Goal: Communication & Community: Answer question/provide support

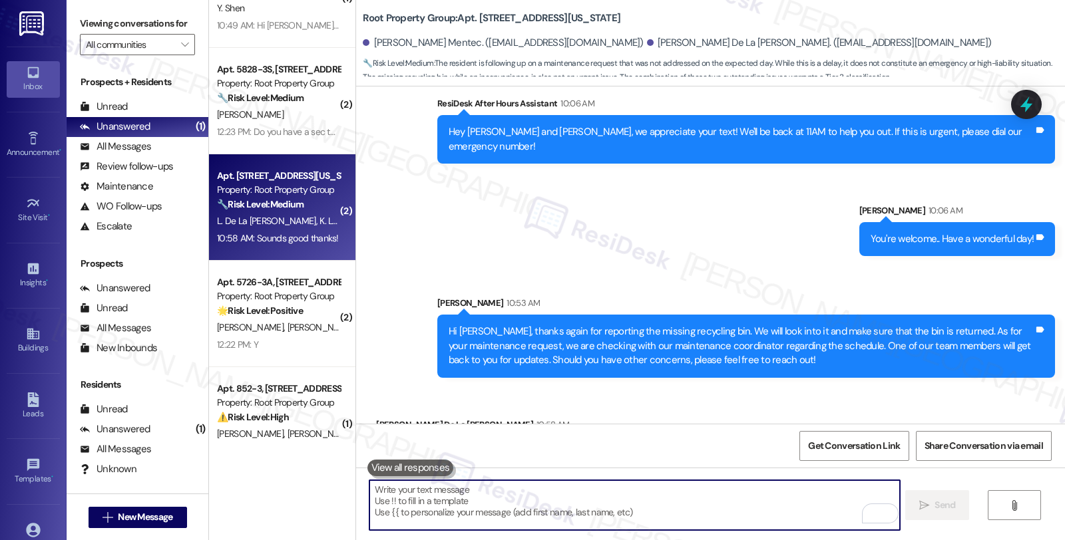
scroll to position [512, 0]
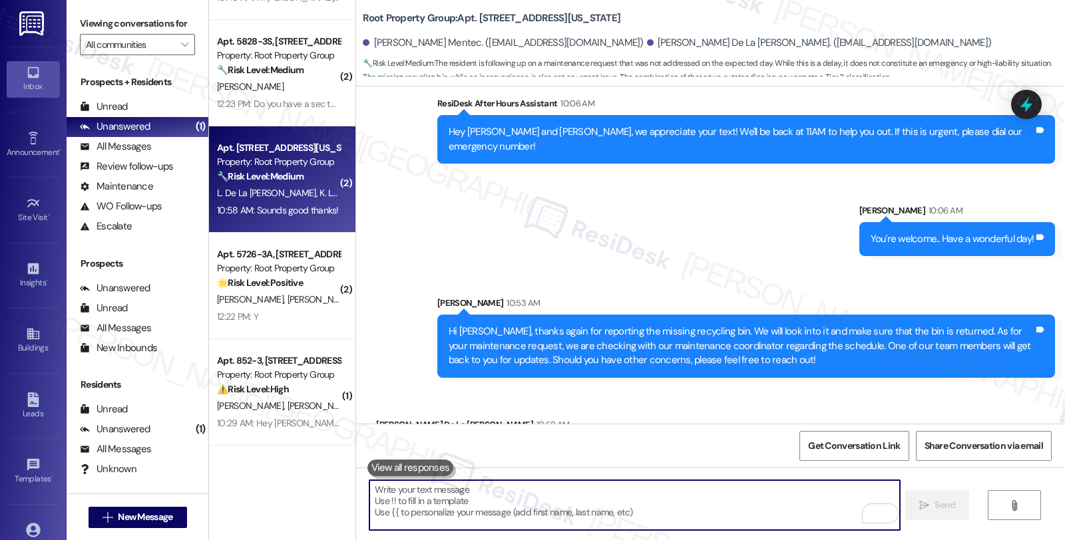
click at [543, 500] on textarea "To enrich screen reader interactions, please activate Accessibility in Grammarl…" at bounding box center [634, 506] width 530 height 50
click at [481, 494] on textarea "To enrich screen reader interactions, please activate Accessibility in Grammarl…" at bounding box center [634, 506] width 530 height 50
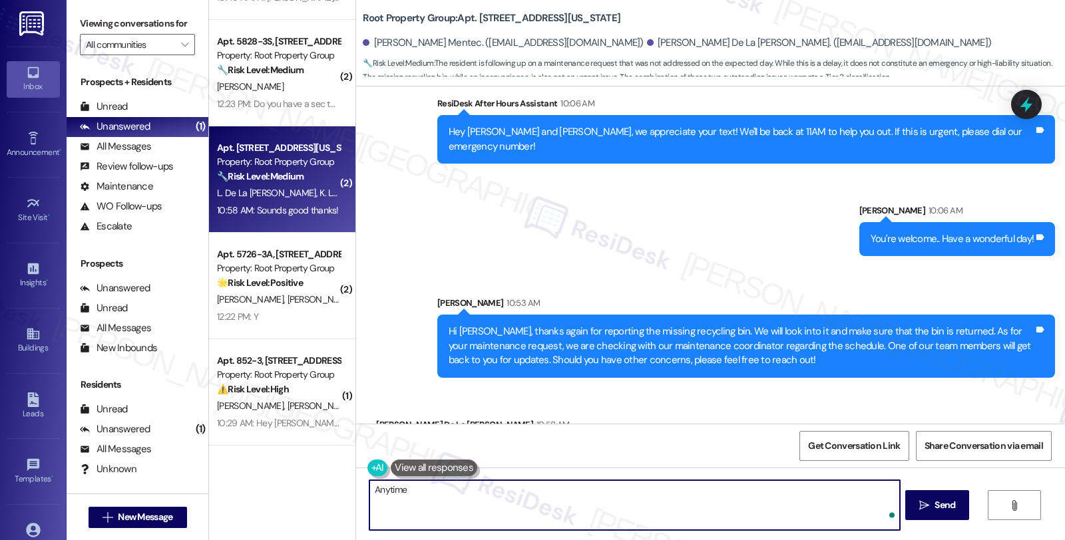
type textarea "Anytime!"
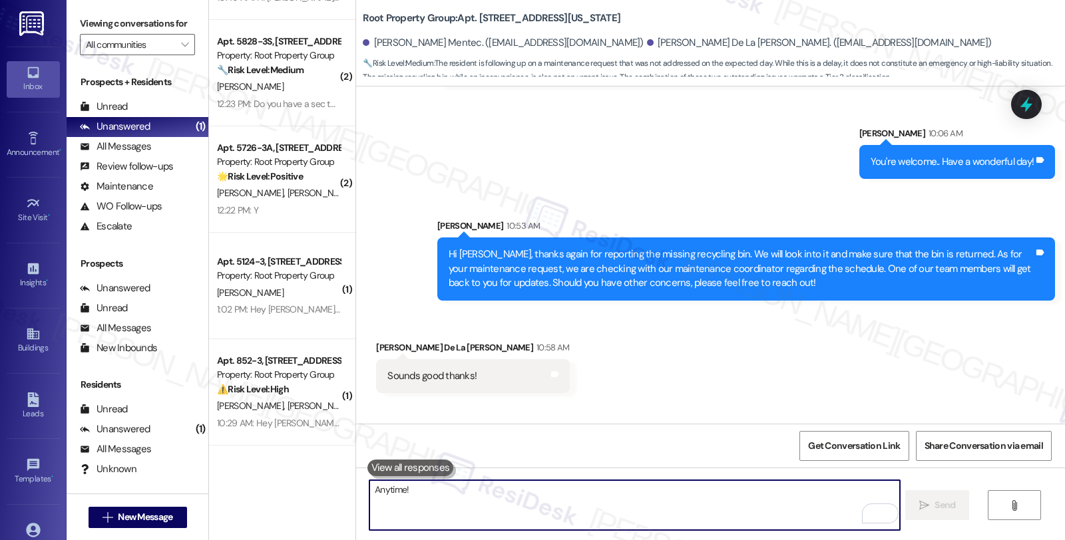
scroll to position [1935, 0]
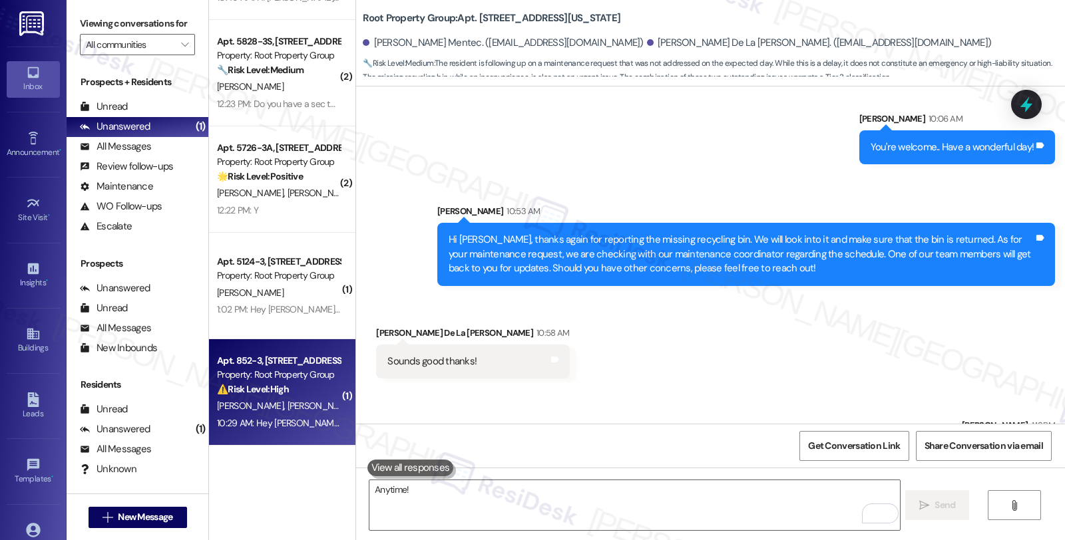
click at [357, 411] on span "T. Ford" at bounding box center [390, 406] width 67 height 12
type textarea "Fetching suggested responses. Please feel free to read through the conversation…"
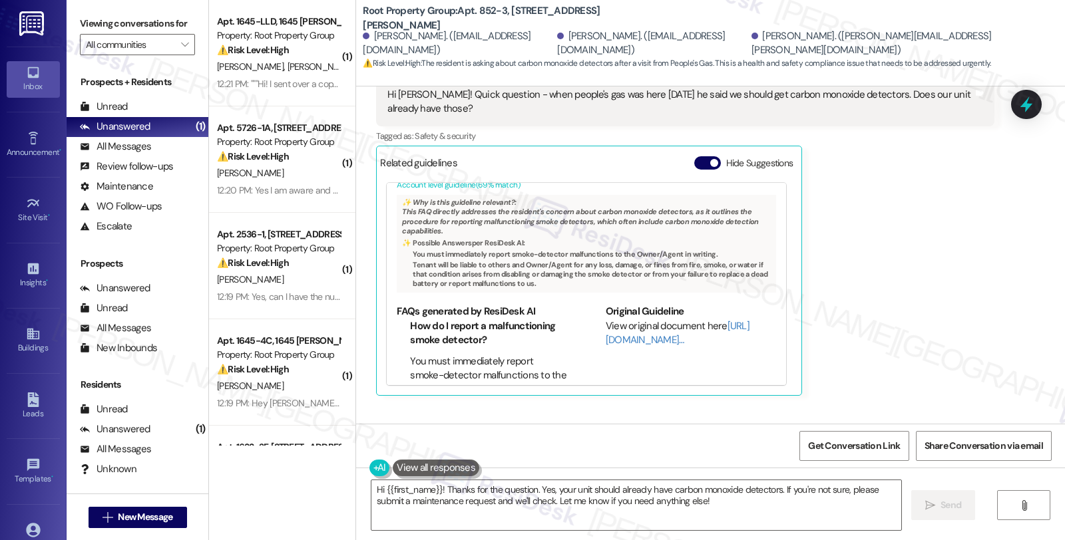
scroll to position [74, 0]
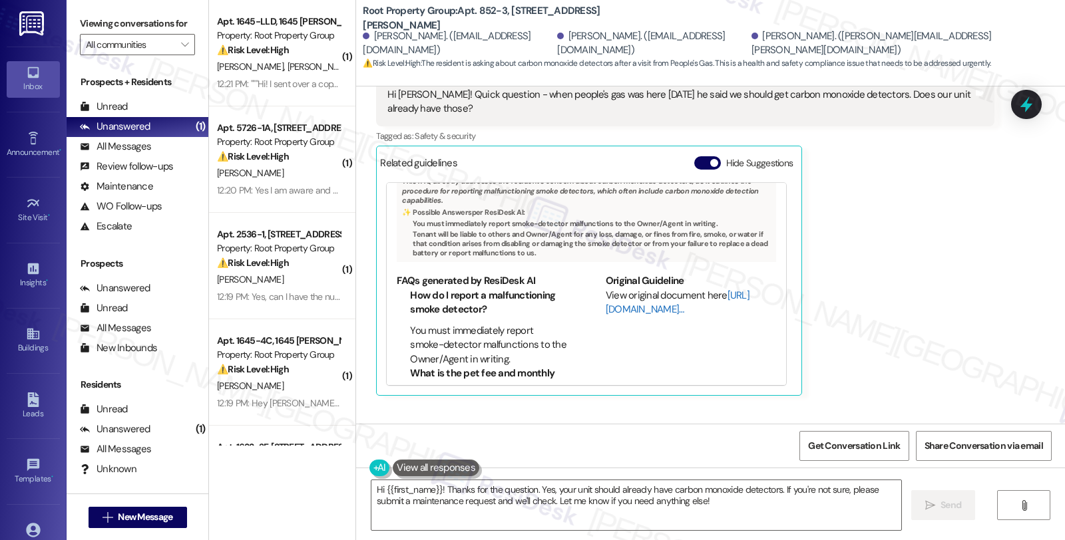
click at [624, 289] on link "[URL][DOMAIN_NAME]…" at bounding box center [678, 302] width 144 height 27
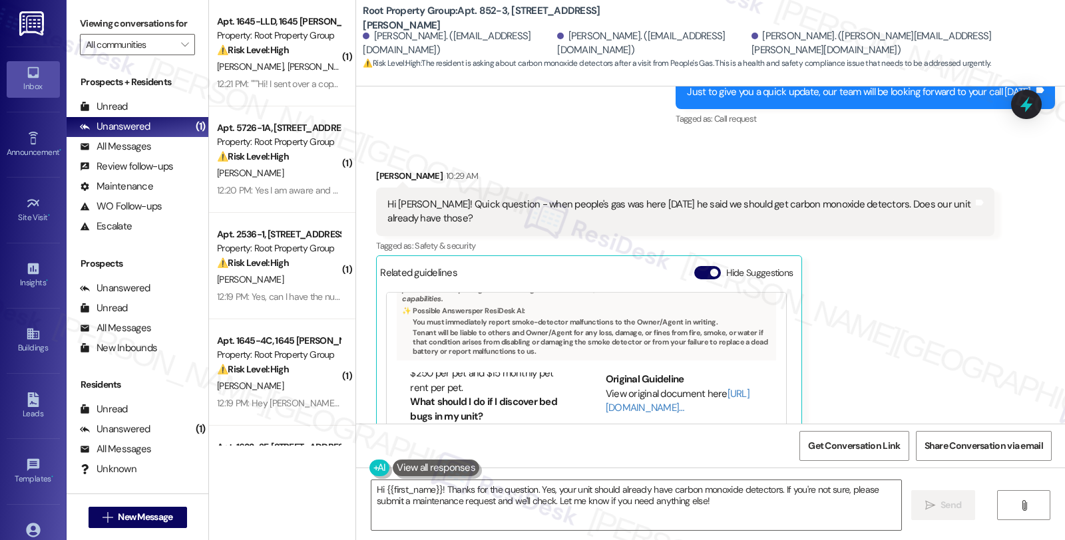
scroll to position [6239, 0]
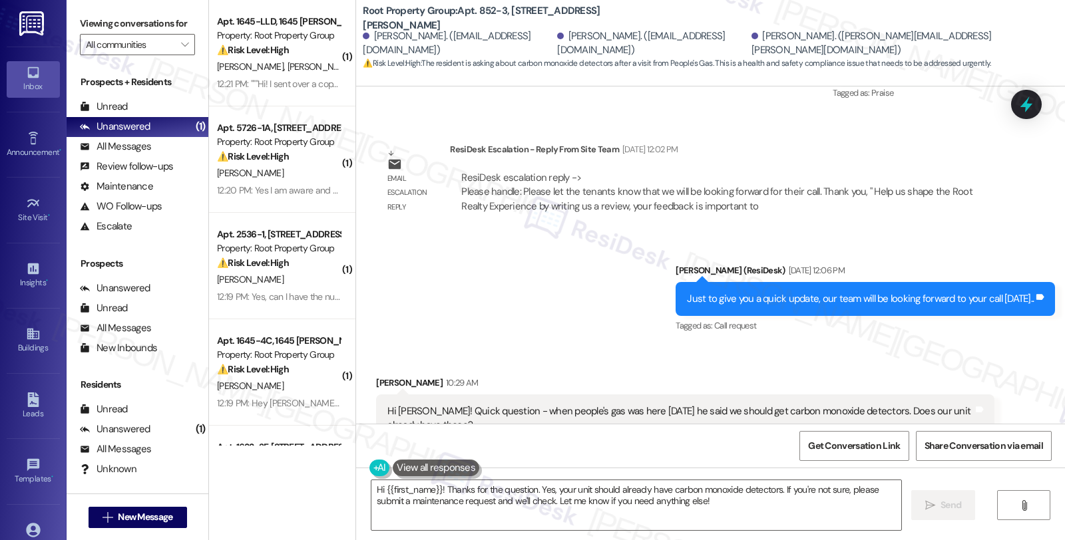
click at [380, 376] on div "Emma Ohrnstein 10:29 AM" at bounding box center [685, 385] width 618 height 19
copy div "Emma"
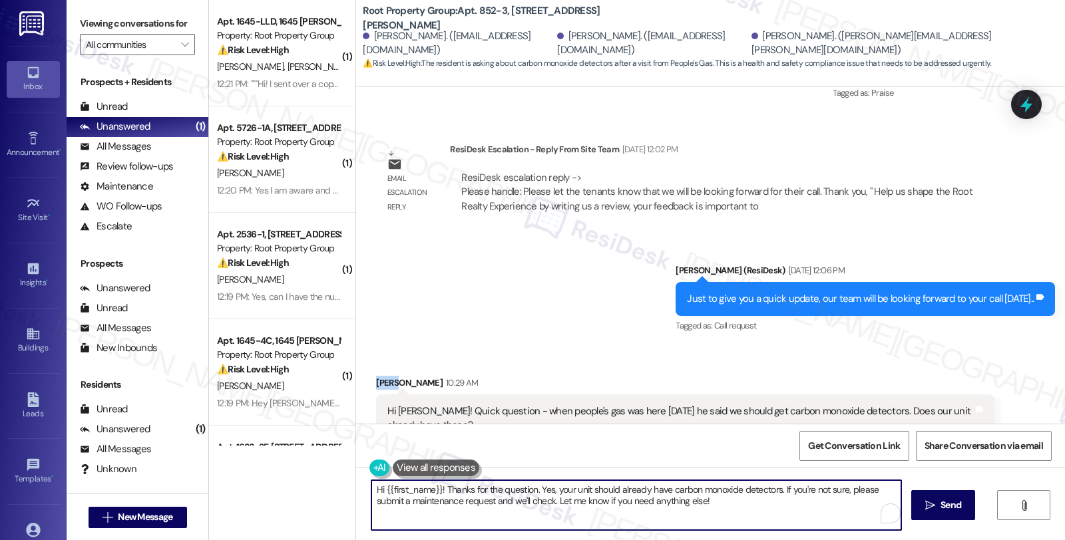
click at [378, 489] on textarea "Hi {{first_name}}! Thanks for the question. Yes, your unit should already have …" at bounding box center [636, 506] width 530 height 50
paste textarea "Emma"
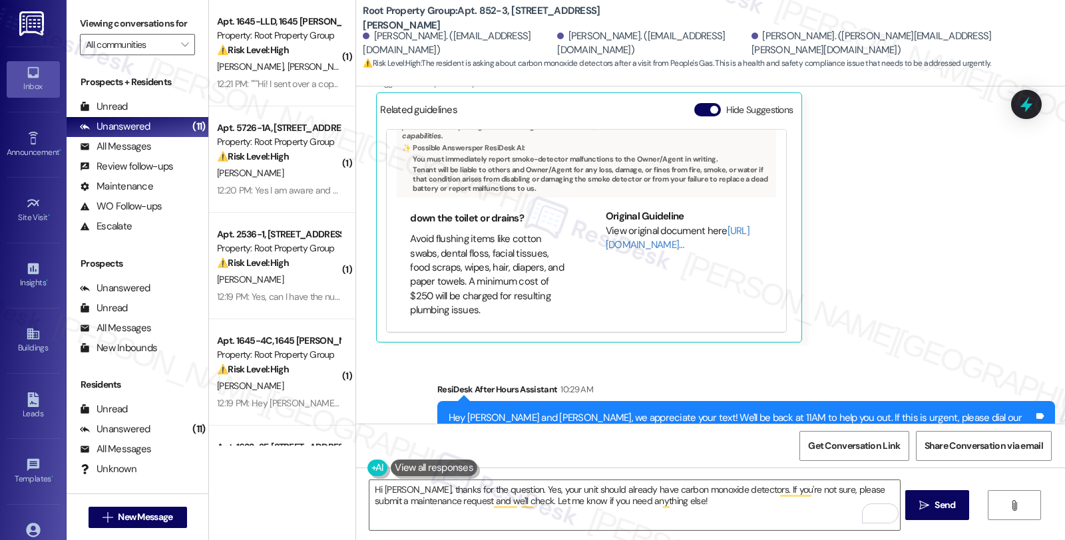
scroll to position [892, 0]
click at [629, 224] on link "[URL][DOMAIN_NAME]…" at bounding box center [678, 237] width 144 height 27
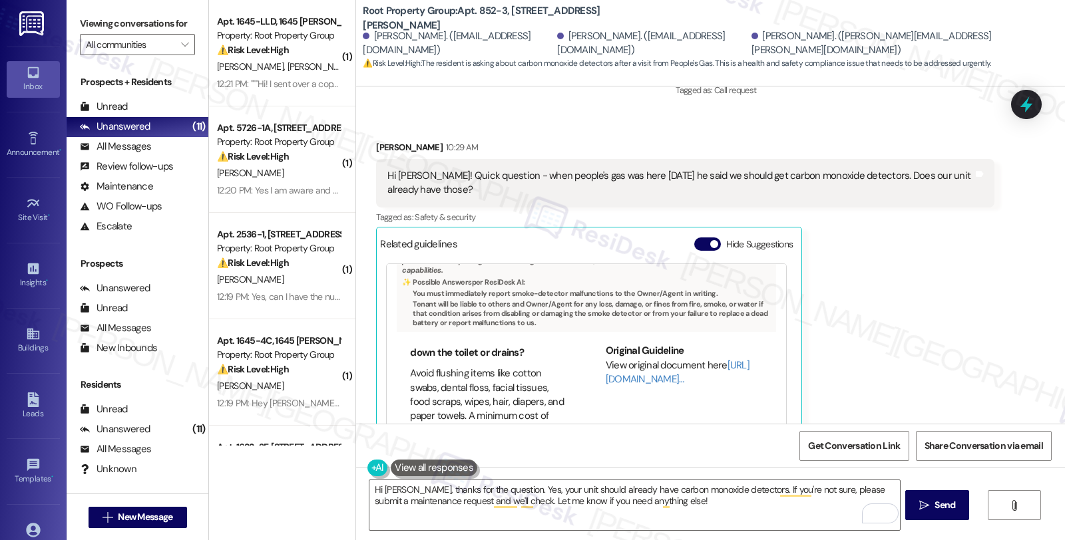
scroll to position [6460, 0]
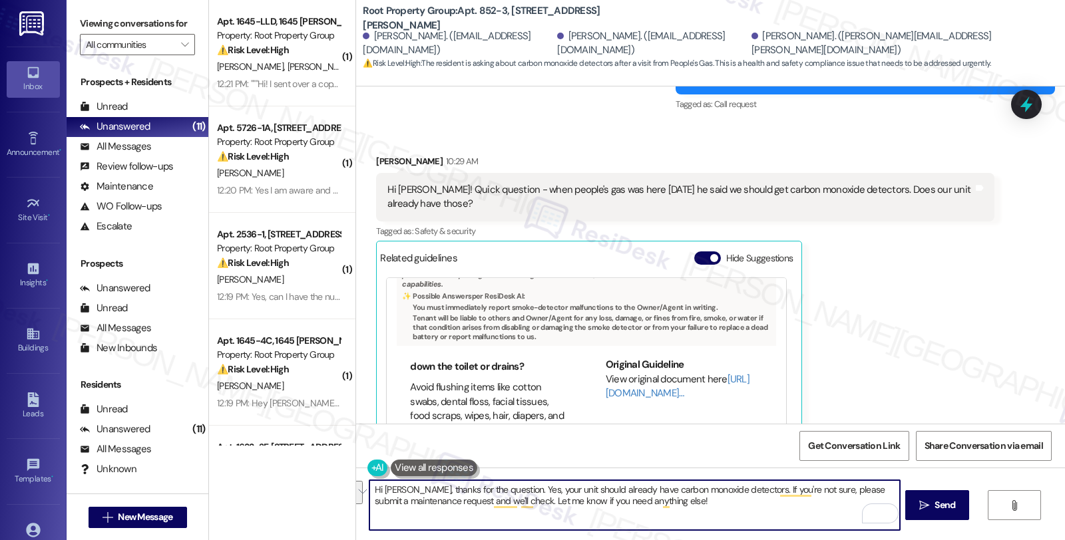
drag, startPoint x: 737, startPoint y: 491, endPoint x: 748, endPoint y: 506, distance: 19.0
click at [748, 506] on textarea "Hi Emma, thanks for the question. Yes, your unit should already have carbon mon…" at bounding box center [634, 506] width 530 height 50
drag, startPoint x: 749, startPoint y: 489, endPoint x: 789, endPoint y: 493, distance: 40.1
click at [789, 493] on textarea "Hi Emma, thanks for the question. Yes, your unit should already have carbon mon…" at bounding box center [634, 506] width 530 height 50
paste textarea "malfunctions"
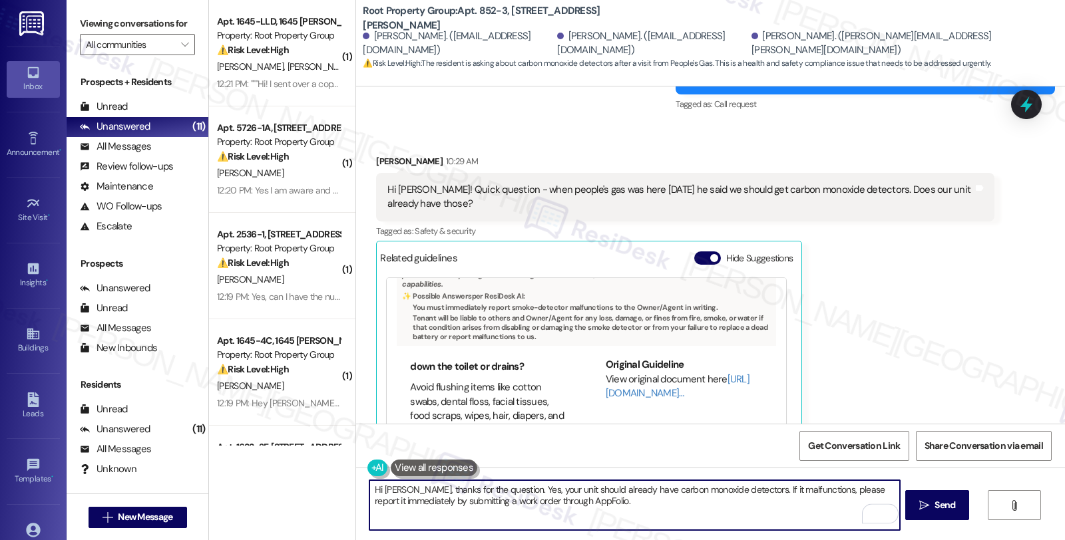
click at [660, 514] on textarea "Hi Emma, thanks for the question. Yes, your unit should already have carbon mon…" at bounding box center [634, 506] width 530 height 50
type textarea "Hi Emma, thanks for the question. Yes, your unit should already have carbon mon…"
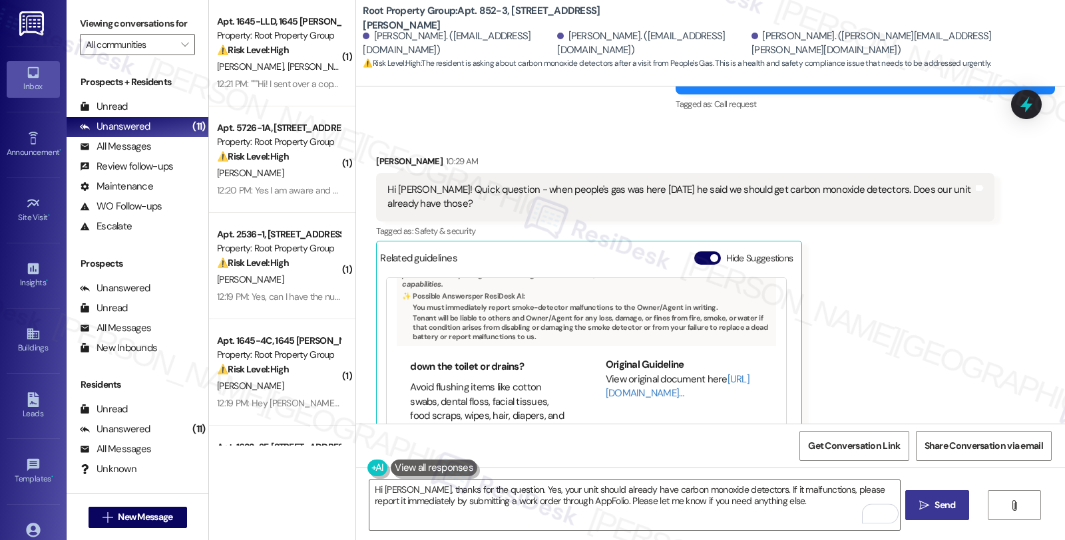
click at [936, 506] on span "Send" at bounding box center [944, 505] width 21 height 14
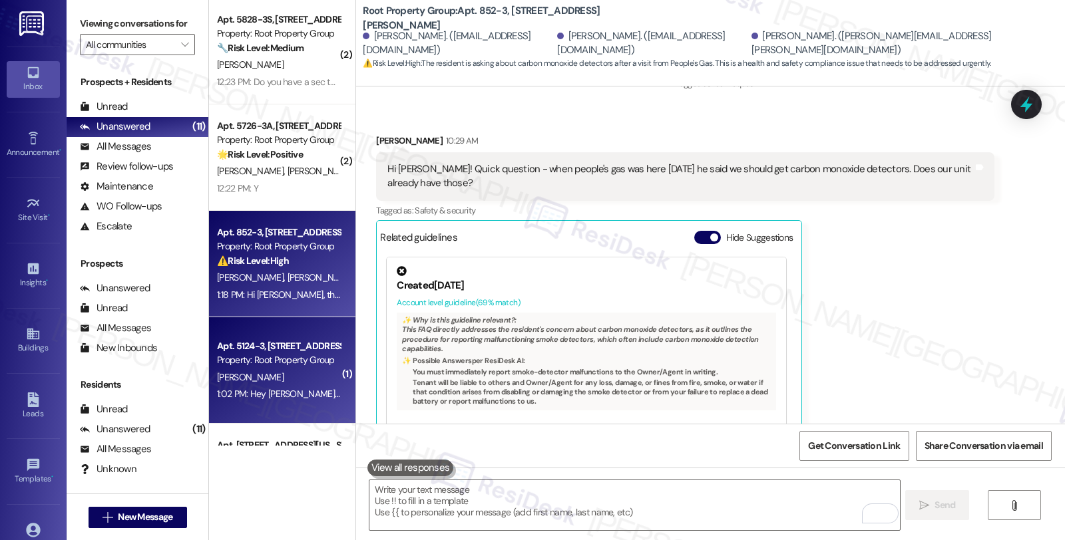
scroll to position [503, 0]
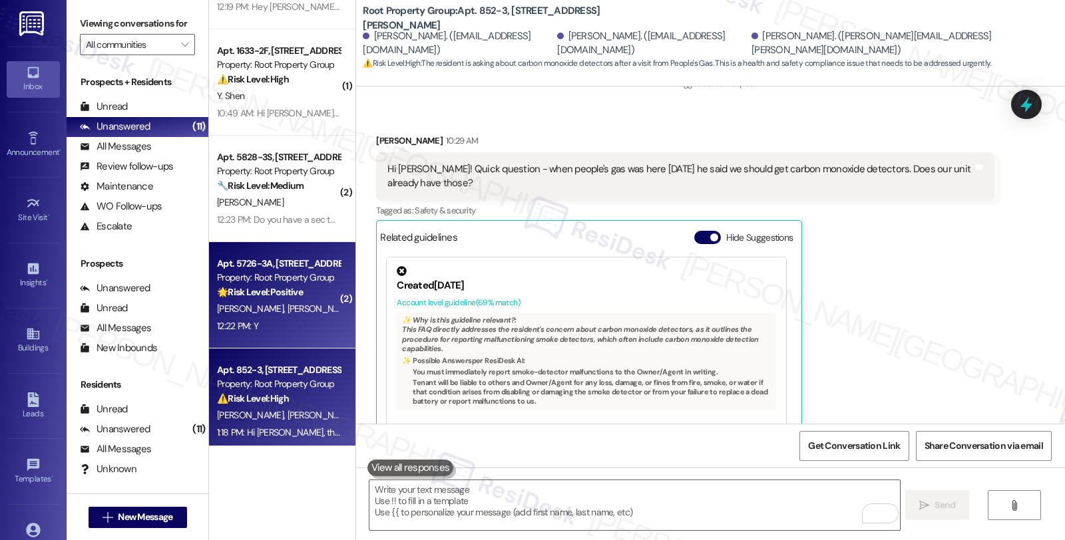
click at [294, 293] on strong "🌟 Risk Level: Positive" at bounding box center [260, 292] width 86 height 12
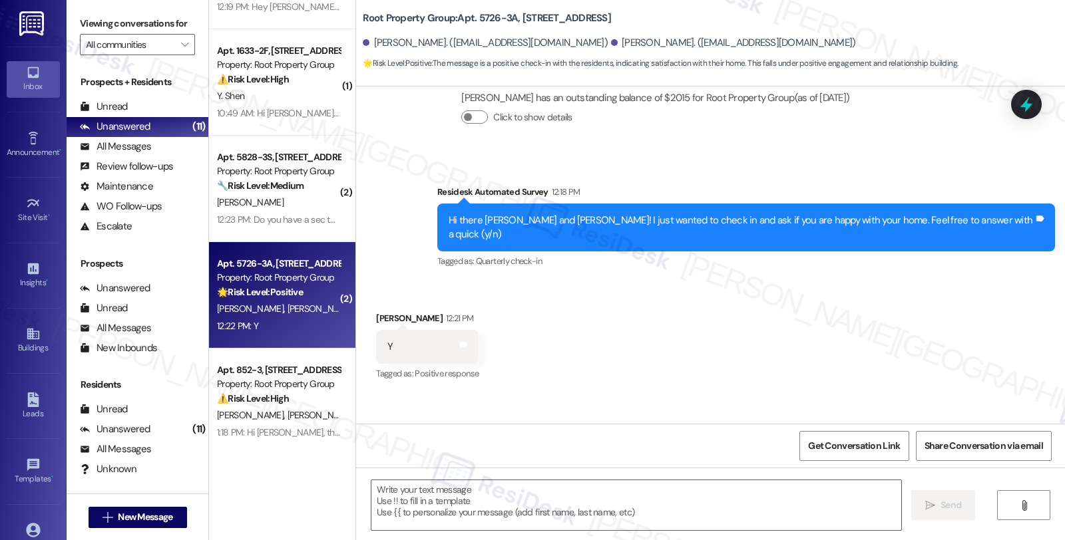
type textarea "Fetching suggested responses. Please feel free to read through the conversation…"
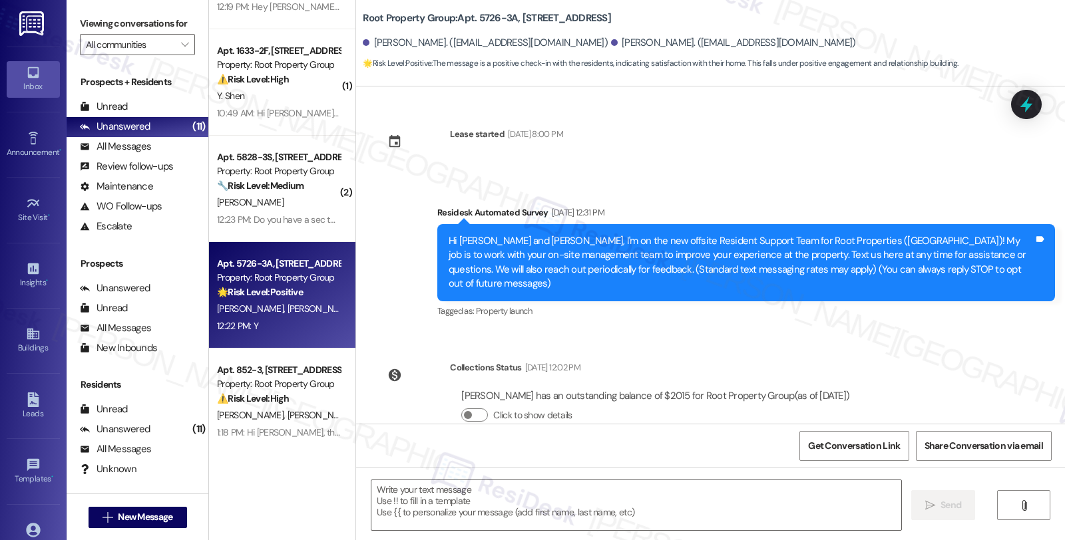
scroll to position [351, 0]
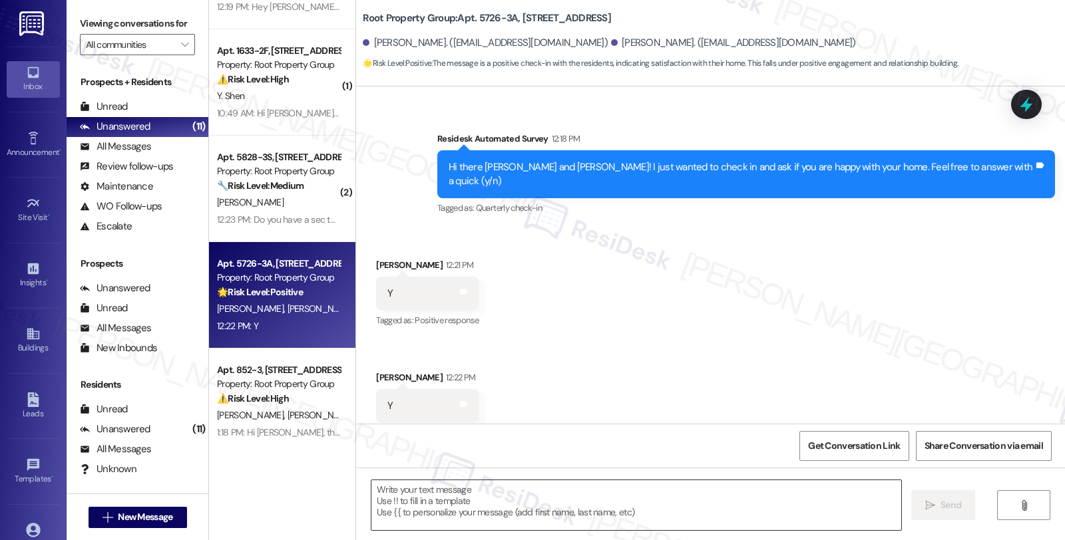
click at [405, 508] on textarea at bounding box center [636, 506] width 530 height 50
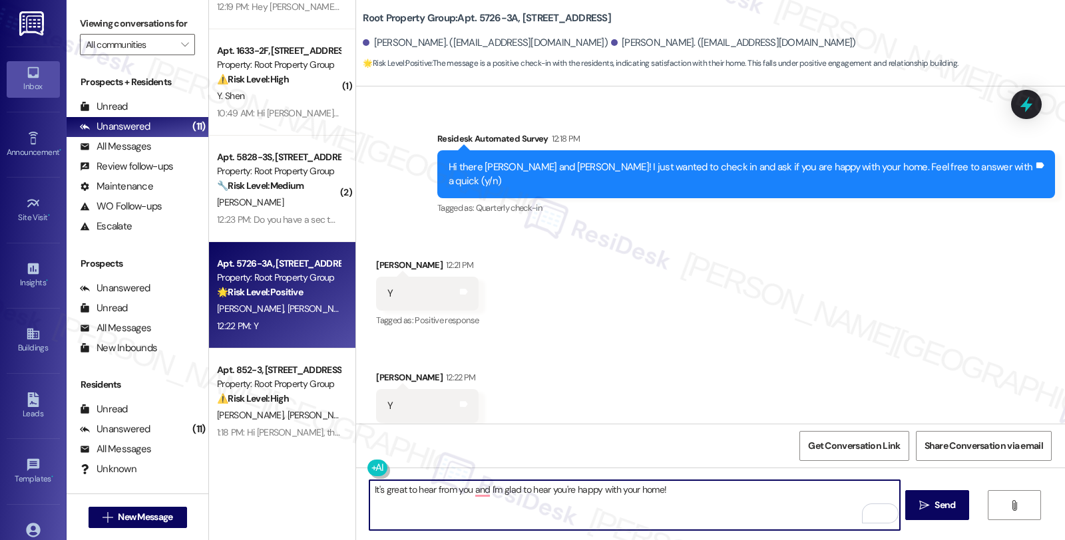
click at [720, 494] on textarea "It's great to hear from you and I'm glad to hear you're happy with your home!" at bounding box center [634, 506] width 530 height 50
paste textarea "Your comfort and satisfaction are important to us. Can I ask a quick favor...wo…"
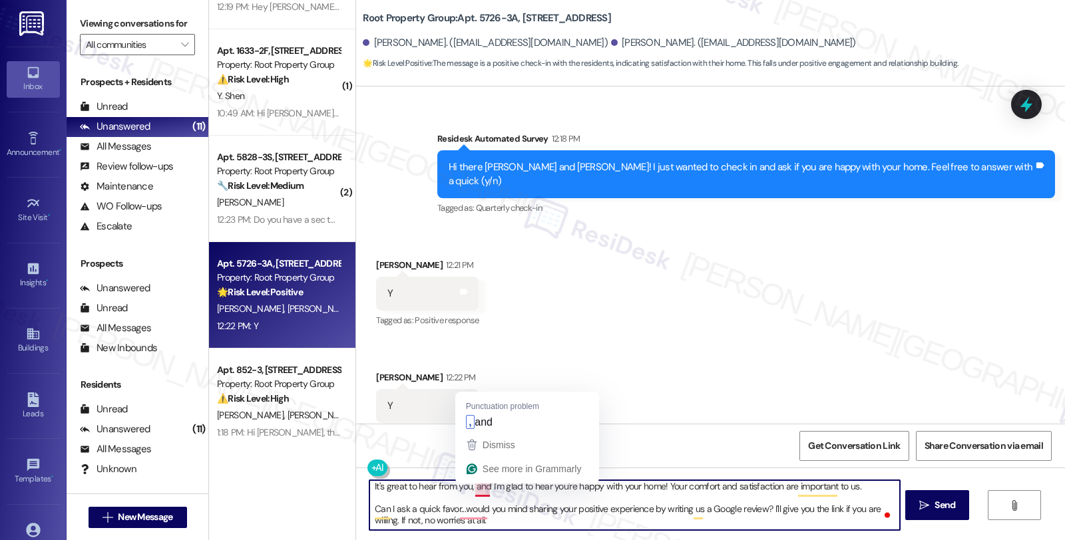
scroll to position [10, 0]
click at [502, 516] on textarea "It's great to hear from you, and I'm glad to hear you're happy with your home! …" at bounding box center [634, 506] width 530 height 50
type textarea "It's great to hear from you, and I'm glad to hear you're happy with your home! …"
click at [502, 520] on textarea "It's great to hear from you, and I'm glad to hear you're happy with your home! …" at bounding box center [634, 506] width 530 height 50
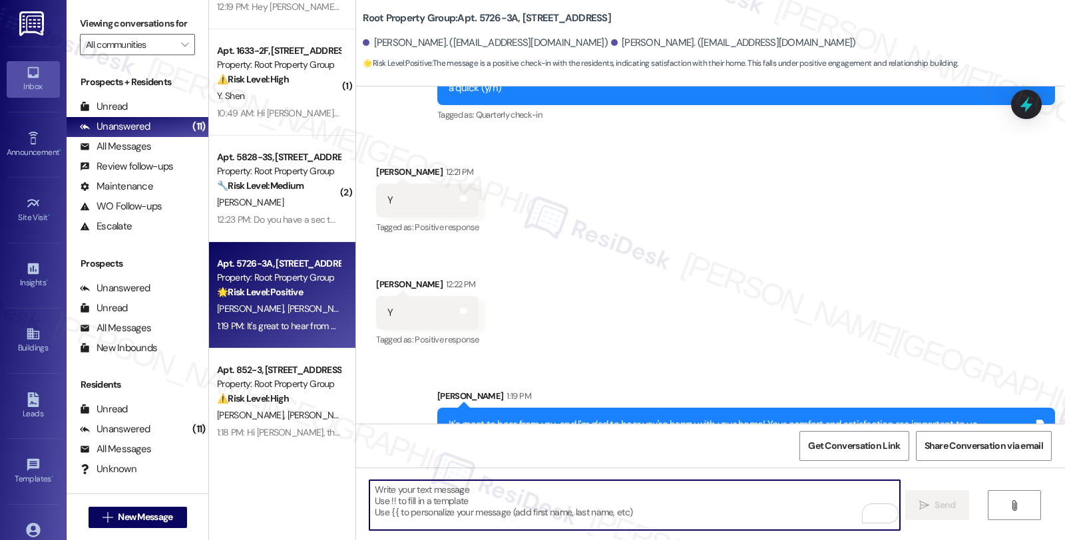
scroll to position [487, 0]
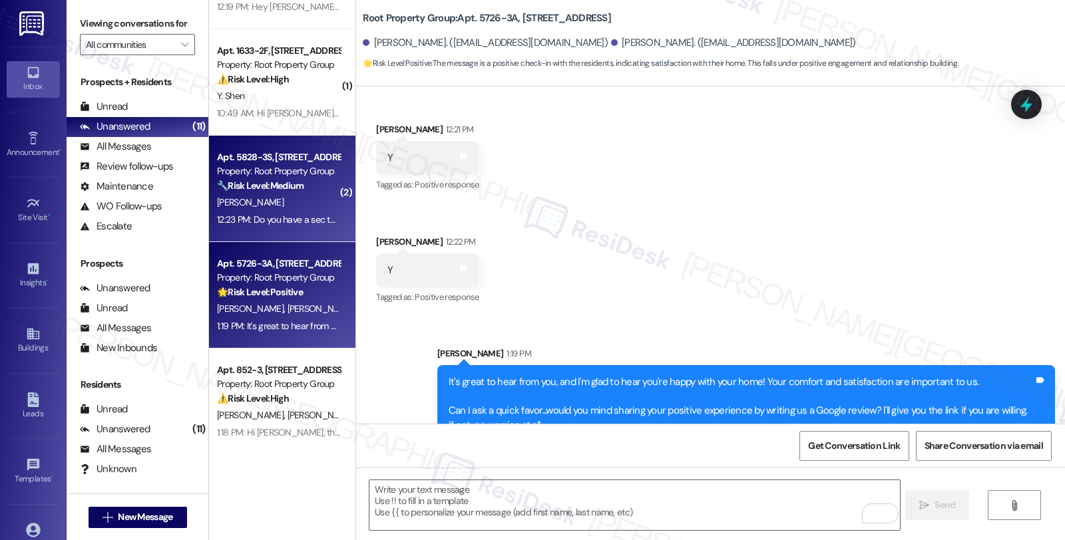
click at [284, 174] on div "Property: Root Property Group" at bounding box center [278, 171] width 123 height 14
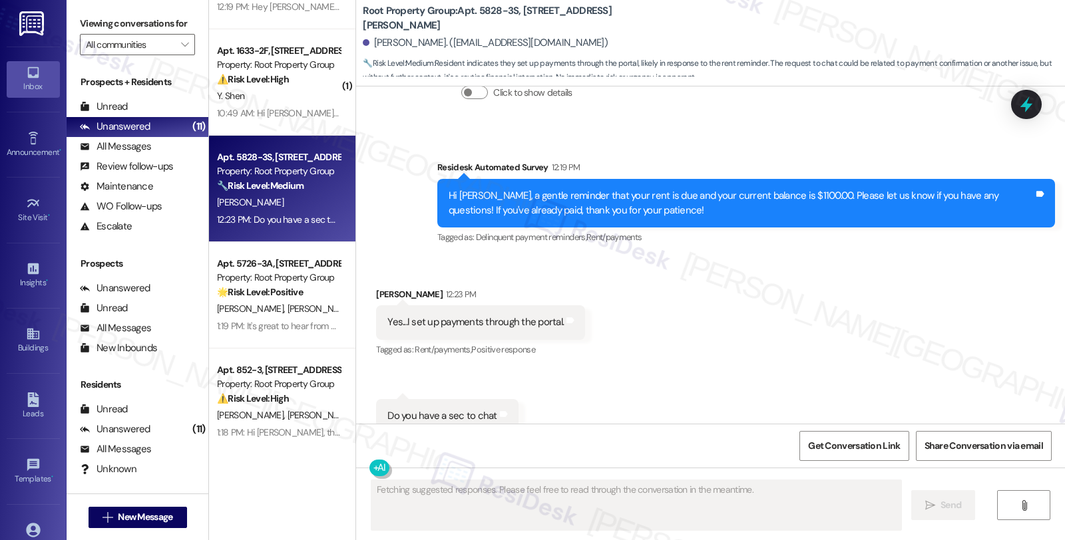
scroll to position [3197, 0]
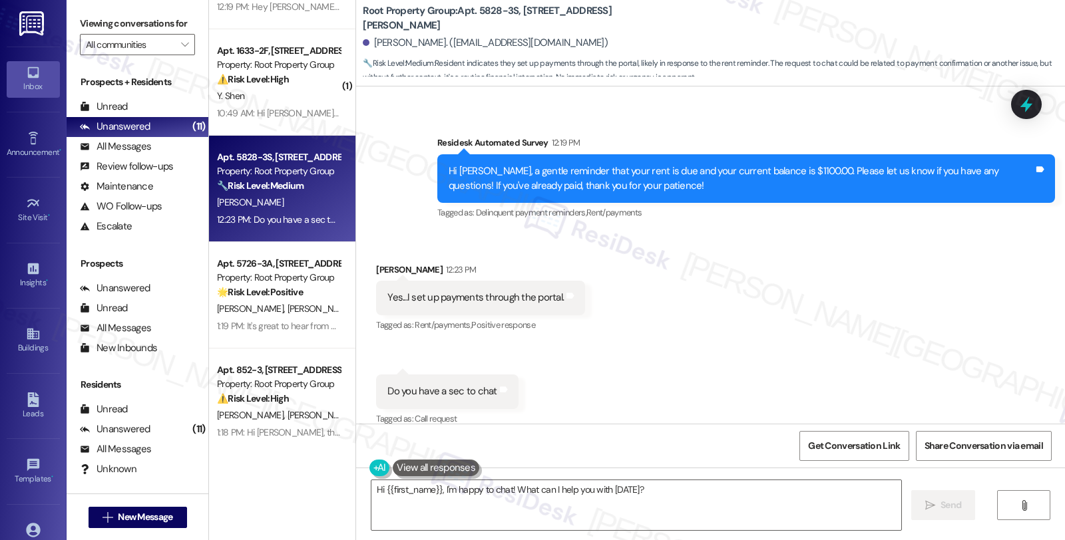
click at [883, 351] on div "Received via SMS Justine Yarus 12:23 PM Yes...I set up payments through the por…" at bounding box center [710, 336] width 709 height 206
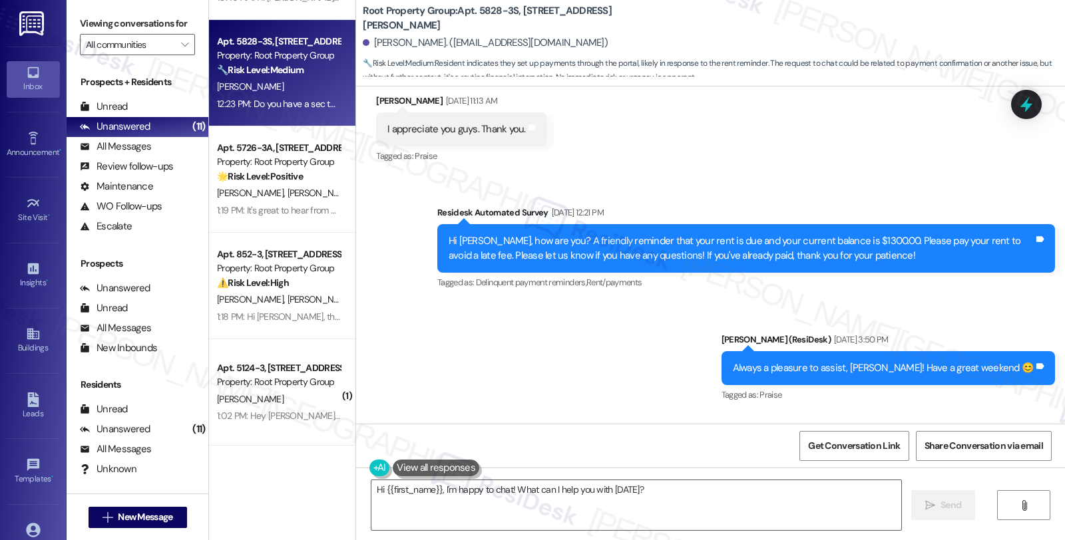
scroll to position [2753, 0]
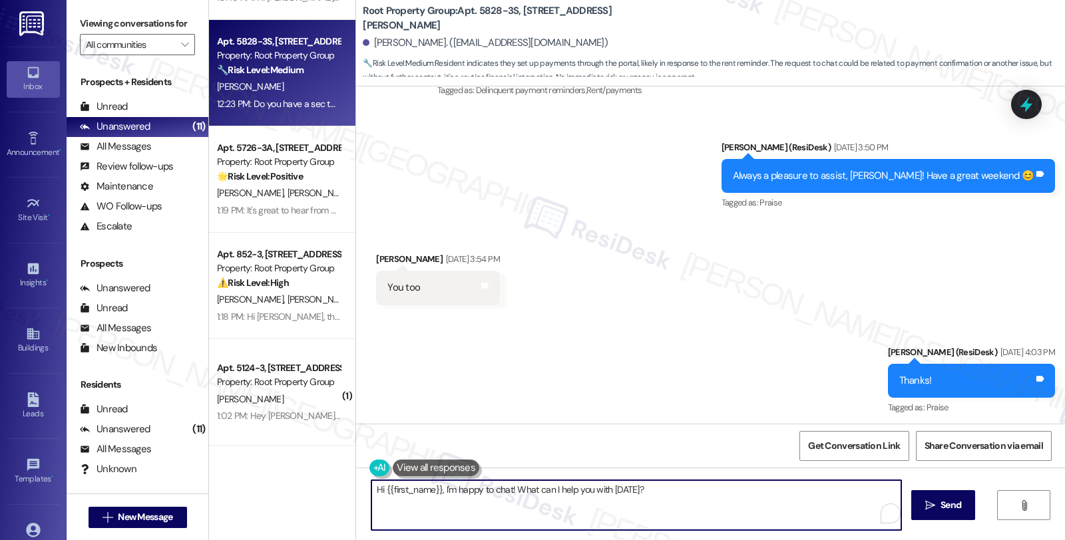
drag, startPoint x: 435, startPoint y: 491, endPoint x: 709, endPoint y: 491, distance: 274.2
click at [709, 491] on textarea "Hi {{first_name}}, I'm happy to chat! What can I help you with today?" at bounding box center [636, 506] width 530 height 50
click at [775, 496] on textarea "Hi {{first_name}}, thanks for the update. I understand you have set up payments…" at bounding box center [634, 506] width 530 height 50
type textarea "Hi {{first_name}}, thanks for the update. I understand you have set up payments…"
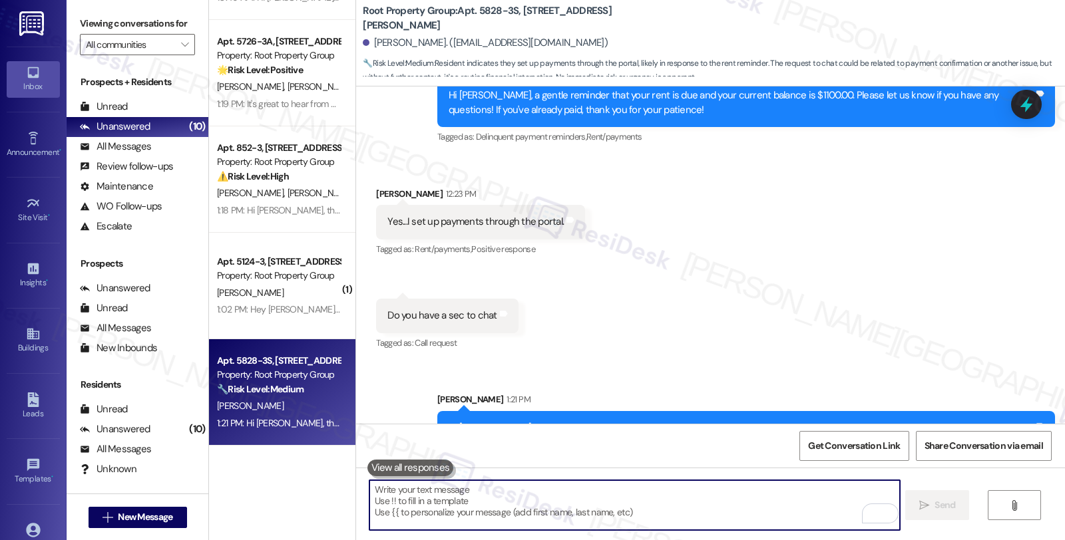
scroll to position [3304, 0]
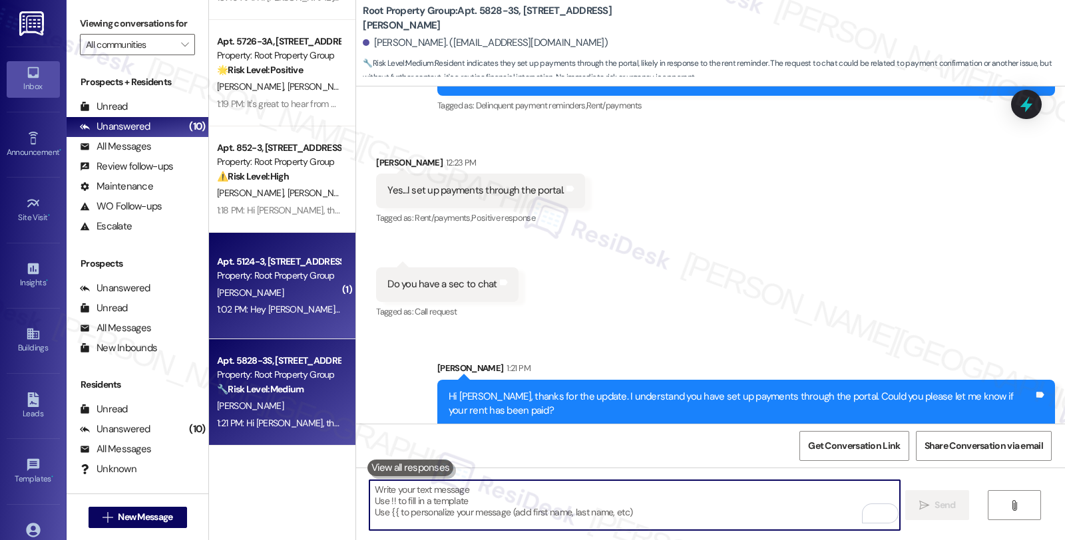
click at [252, 303] on div "1:02 PM: Hey Sarah. This is Rebecca Seweryn. You have me in a chat with my co-s…" at bounding box center [748, 309] width 1062 height 12
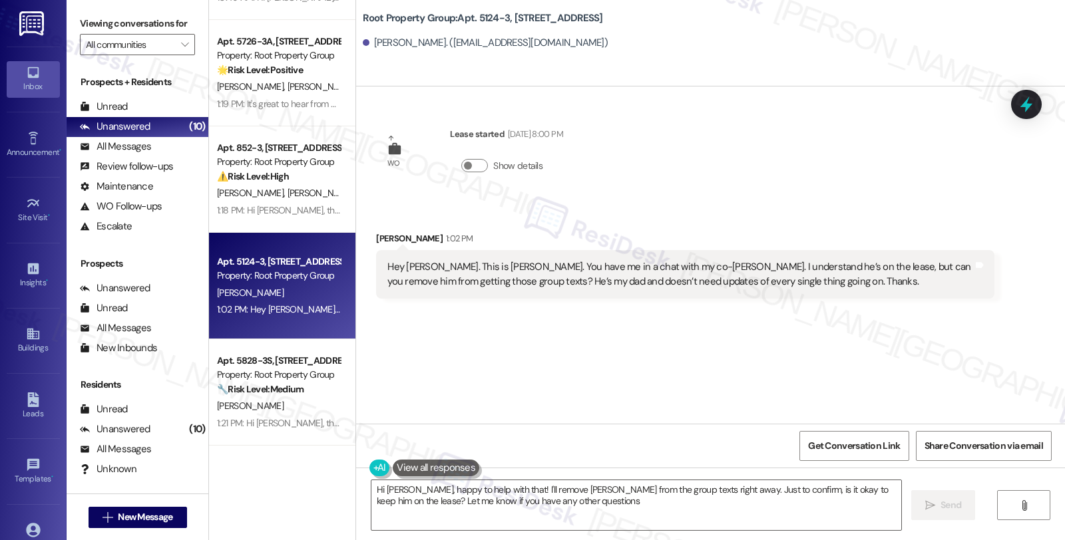
type textarea "Hi Rebecca, happy to help with that! I'll remove Steve from the group texts rig…"
click at [414, 488] on textarea "Hi Rebecca, happy to help with that! I'll remove Steve from the group texts rig…" at bounding box center [636, 506] width 530 height 50
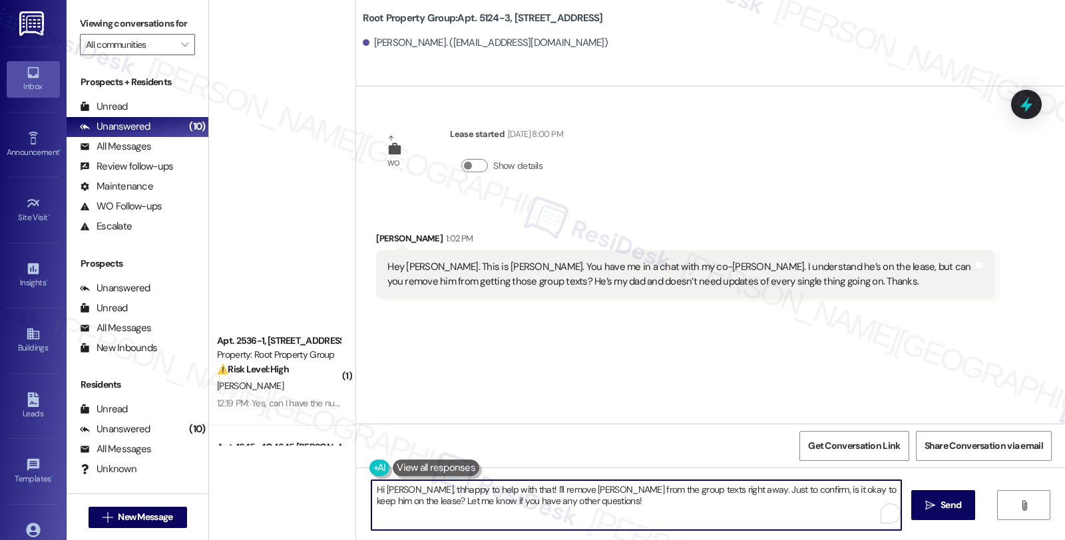
scroll to position [619, 0]
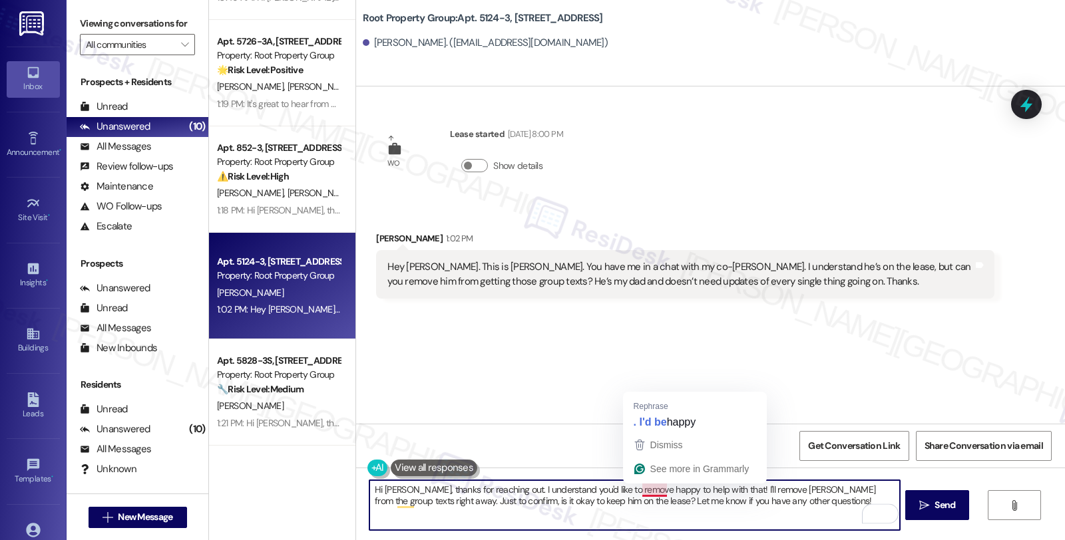
click at [633, 490] on textarea "Hi [PERSON_NAME], thanks for reaching out. I understand you'd like to remove ha…" at bounding box center [634, 506] width 530 height 50
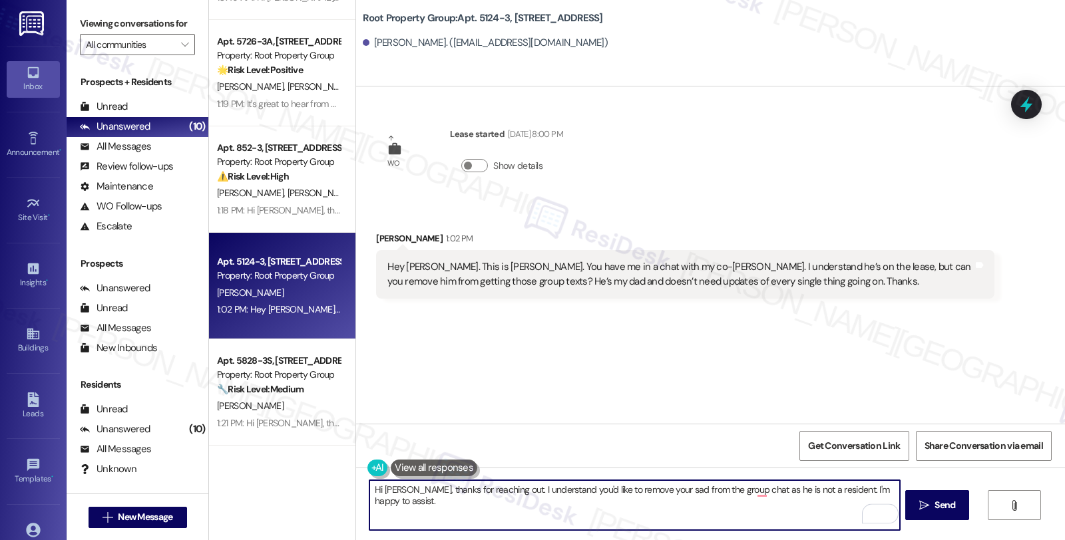
click at [425, 500] on textarea "Hi [PERSON_NAME], thanks for reaching out. I understand you'd like to remove yo…" at bounding box center [634, 506] width 530 height 50
click at [560, 507] on textarea "Hi [PERSON_NAME], thanks for reaching out. I understand you'd like to remove yo…" at bounding box center [634, 506] width 530 height 50
click at [582, 502] on textarea "Hi [PERSON_NAME], thanks for reaching out. I understand you'd like to remove yo…" at bounding box center [634, 506] width 530 height 50
type textarea "Hi [PERSON_NAME], thanks for reaching out. I understand you'd like to remove yo…"
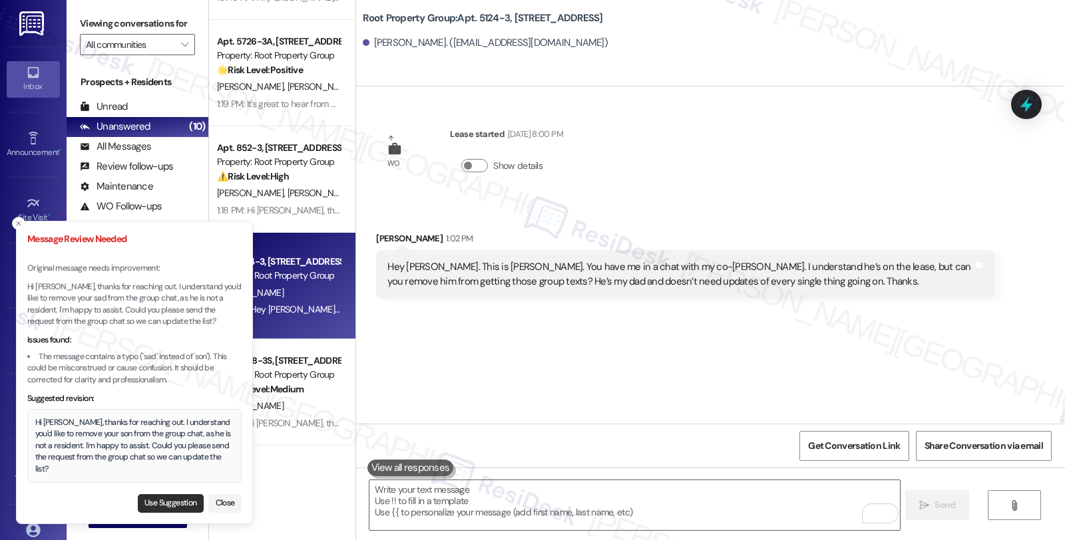
click at [180, 500] on button "Use Suggestion" at bounding box center [171, 503] width 66 height 19
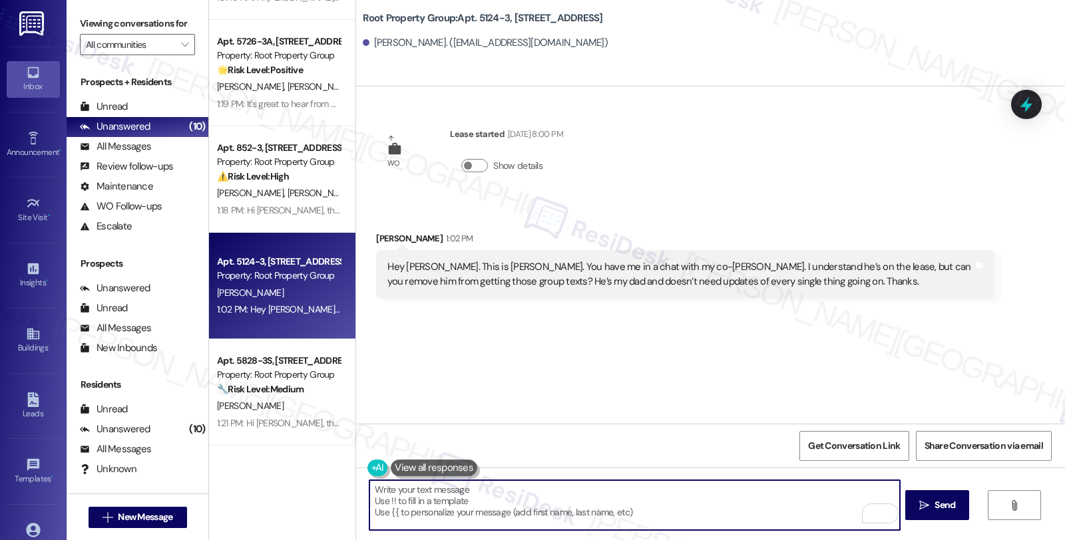
click at [655, 487] on textarea "Hi [PERSON_NAME], thanks for reaching out. I understand you'd like to remove yo…" at bounding box center [634, 506] width 530 height 50
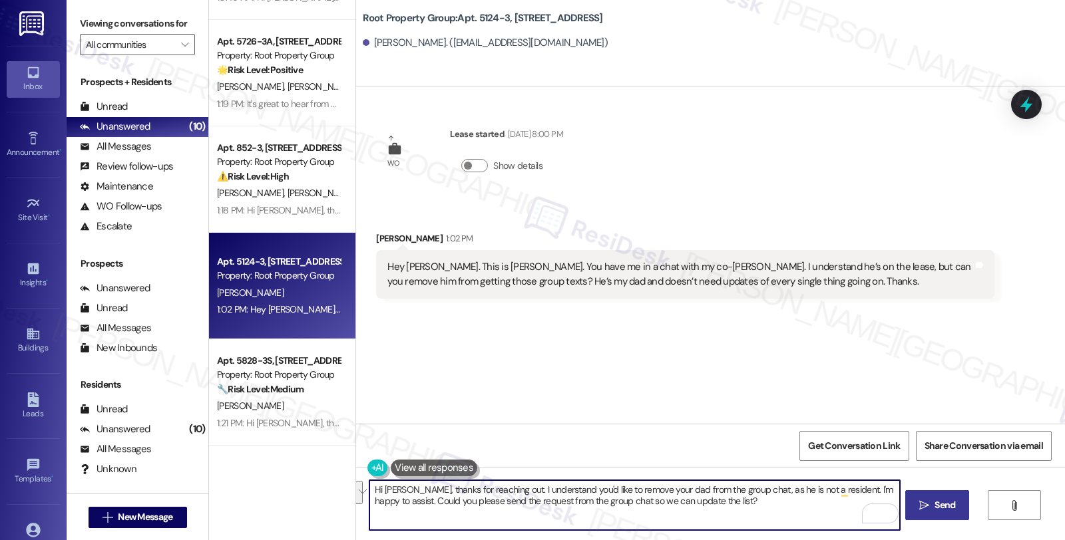
type textarea "Hi [PERSON_NAME], thanks for reaching out. I understand you'd like to remove yo…"
click at [930, 513] on button " Send" at bounding box center [937, 506] width 65 height 30
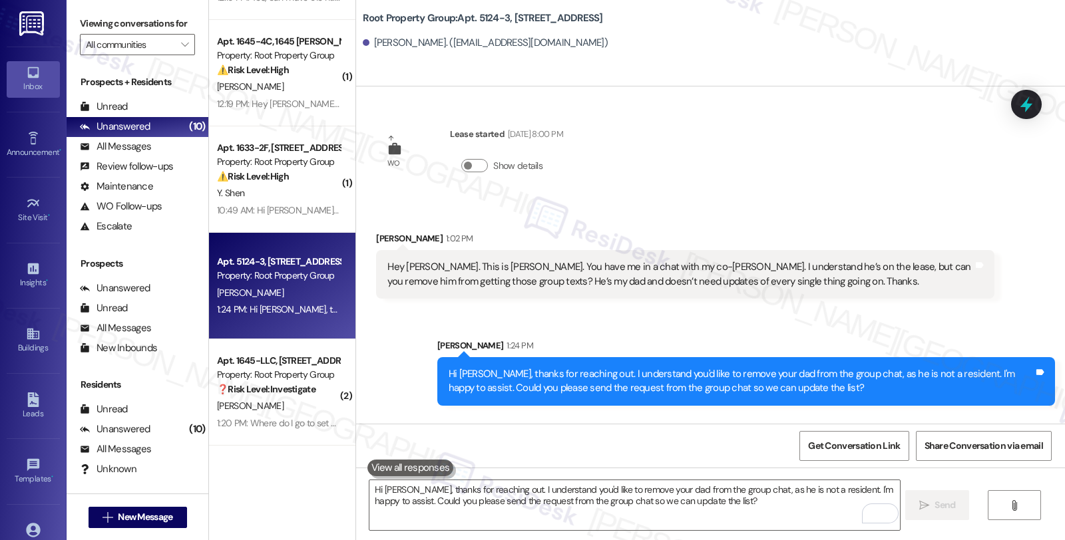
scroll to position [406, 0]
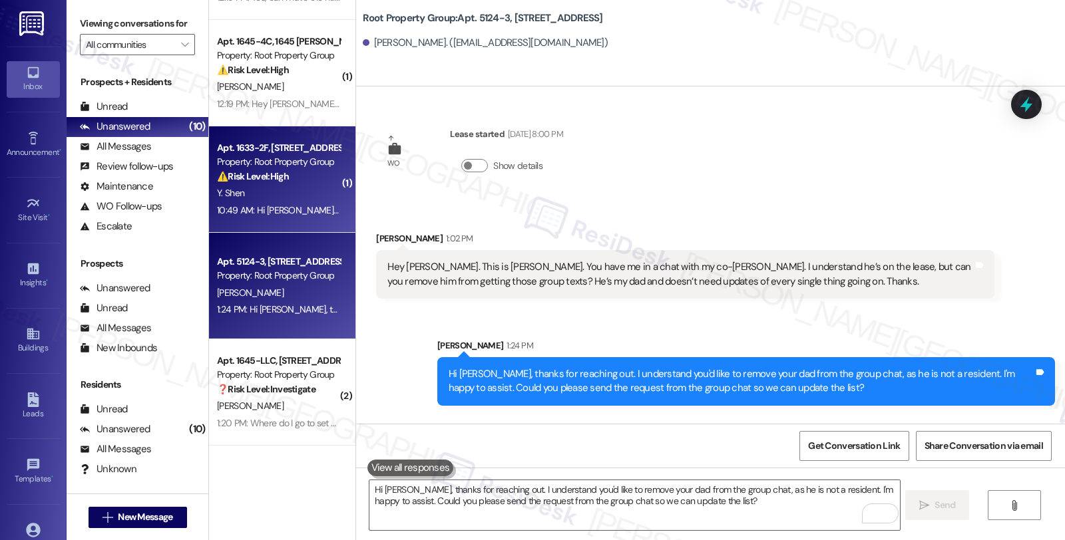
click at [311, 175] on div "⚠️ Risk Level: High The resident needs a mailbox key to receive important docum…" at bounding box center [278, 177] width 123 height 14
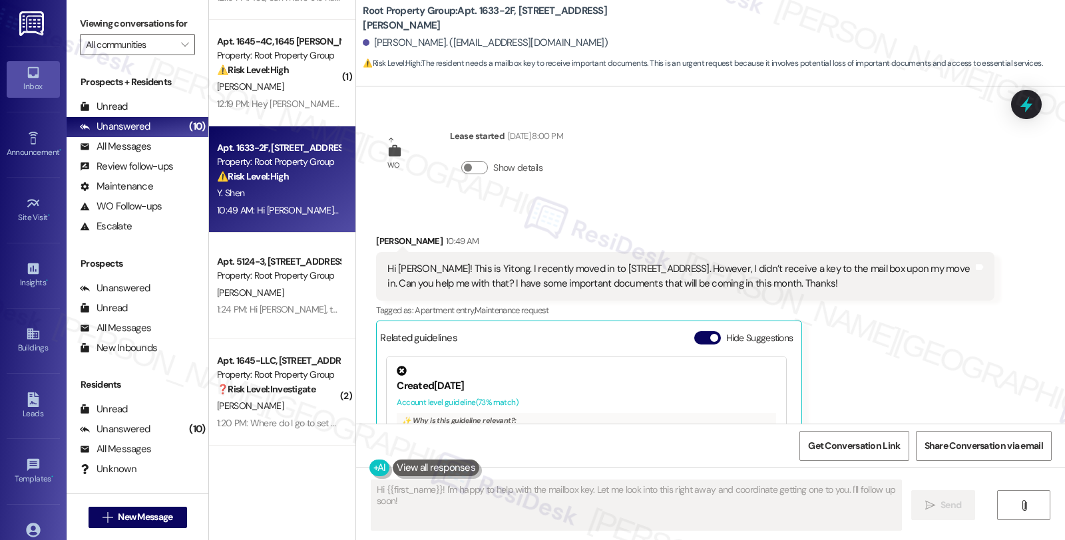
scroll to position [148, 0]
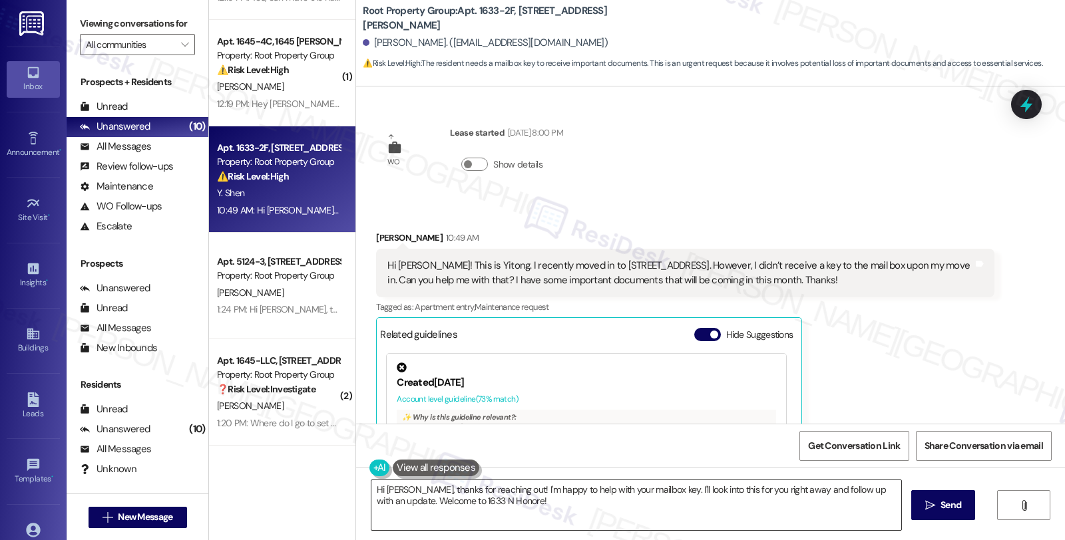
click at [554, 485] on textarea "Hi Yitong, thanks for reaching out! I'm happy to help with your mailbox key. I'…" at bounding box center [636, 506] width 530 height 50
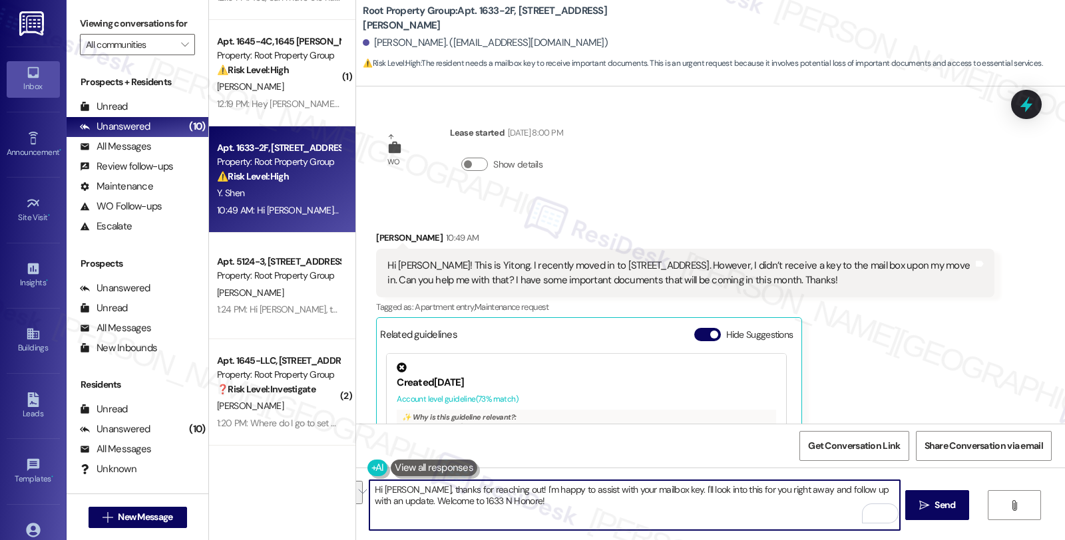
drag, startPoint x: 656, startPoint y: 489, endPoint x: 728, endPoint y: 520, distance: 79.0
click at [728, 520] on textarea "Hi Yitong, thanks for reaching out! I'm happy to assist with your mailbox key. …" at bounding box center [634, 506] width 530 height 50
type textarea "Hi Yitong, thanks for reaching out! I'm happy to assist with your mailbox key. …"
click at [684, 508] on textarea "Hi Yitong, thanks for reaching out! I'm happy to assist with your mailbox key. …" at bounding box center [634, 506] width 530 height 50
click at [916, 508] on span " Send" at bounding box center [937, 505] width 42 height 14
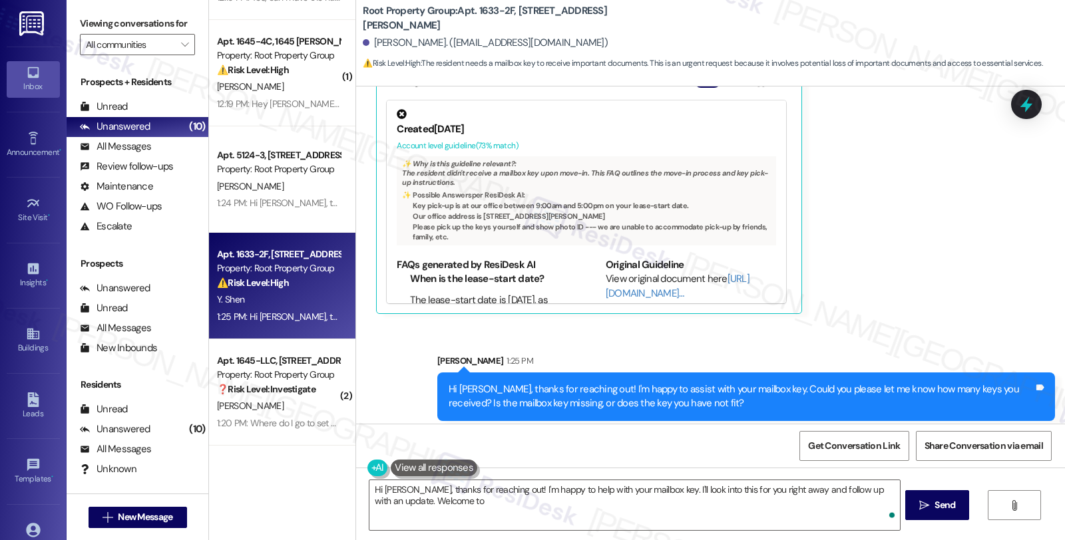
scroll to position [409, 0]
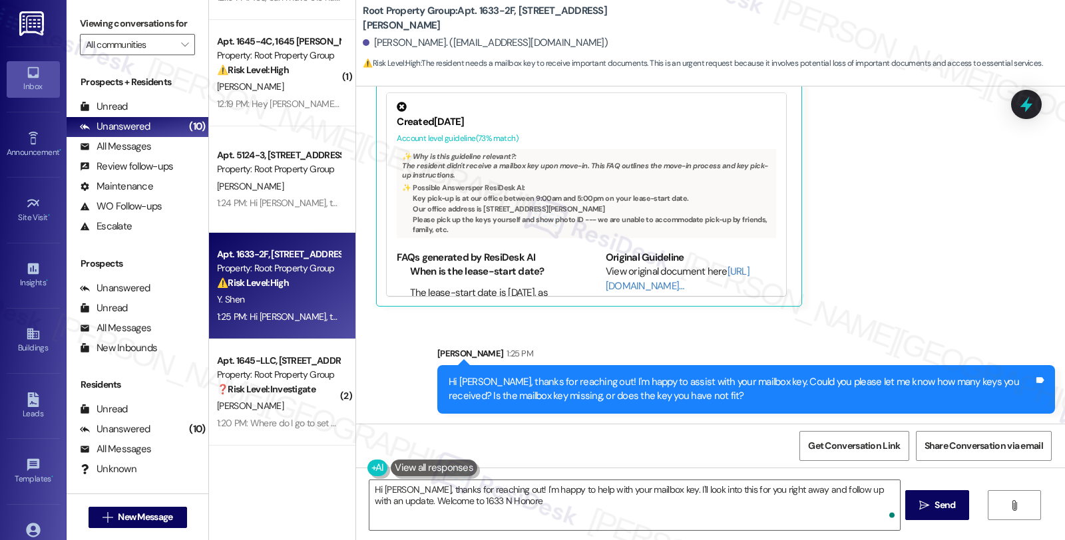
type textarea "Hi Yitong, thanks for reaching out! I'm happy to help with your mailbox key. I'…"
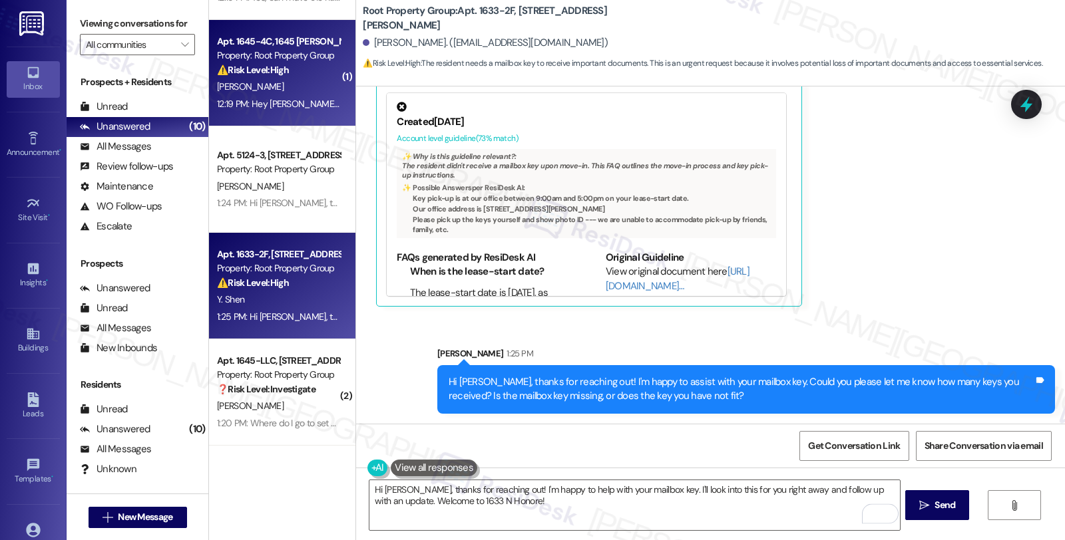
click at [297, 94] on div "J. Kalmes" at bounding box center [279, 87] width 126 height 17
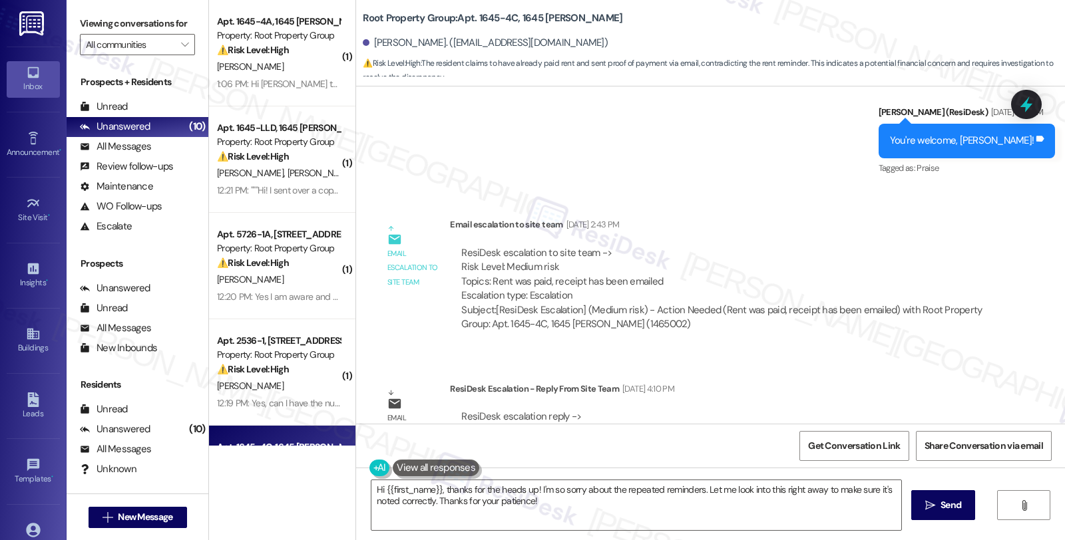
scroll to position [826, 0]
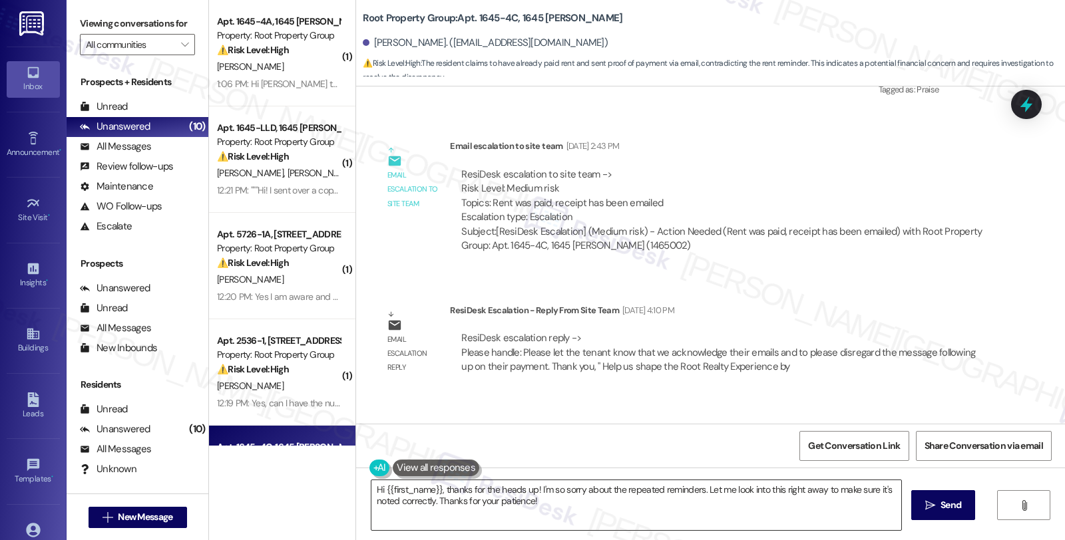
click at [699, 488] on textarea "Hi {{first_name}}, thanks for the heads up! I'm so sorry about the repeated rem…" at bounding box center [636, 506] width 530 height 50
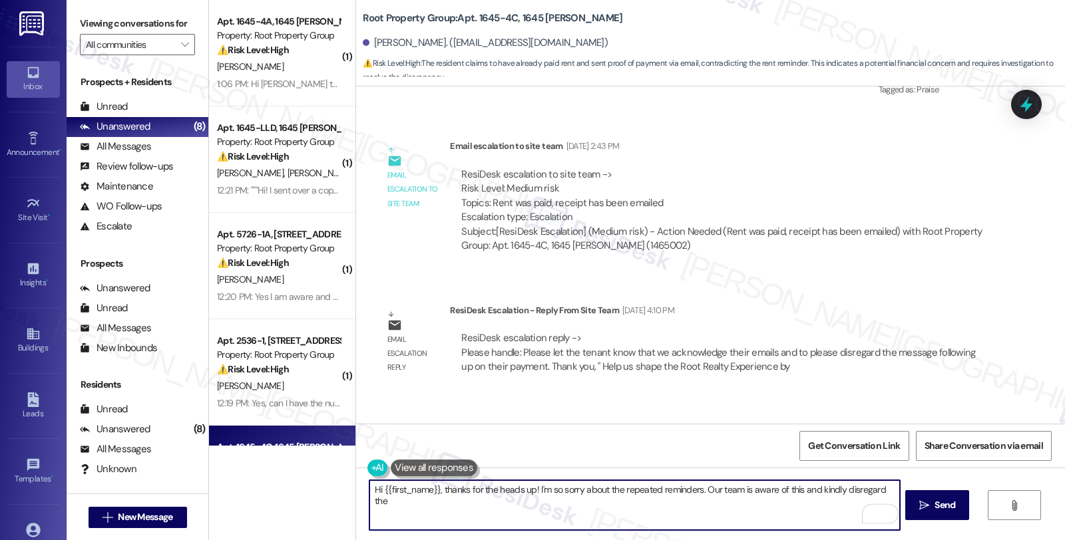
click at [875, 491] on textarea "Hi {{first_name}}, thanks for the heads up! I'm so sorry about the repeated rem…" at bounding box center [634, 506] width 530 height 50
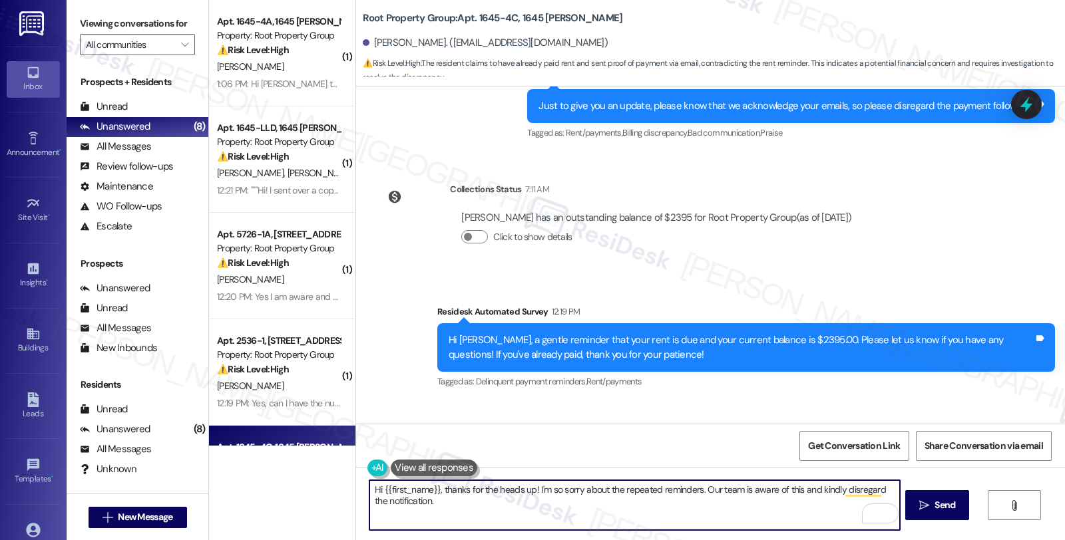
scroll to position [1269, 0]
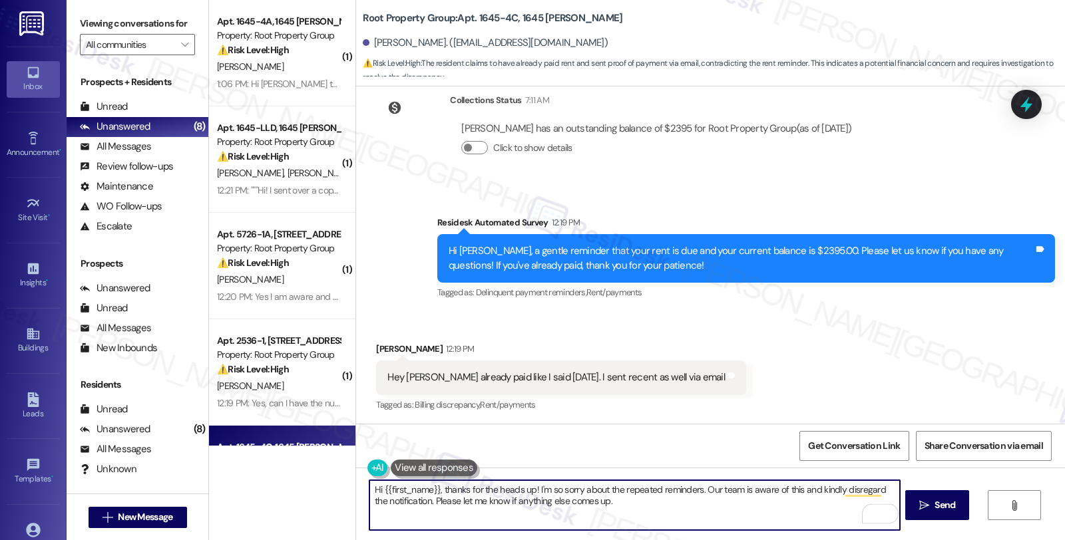
click at [679, 502] on textarea "Hi {{first_name}}, thanks for the heads up! I'm so sorry about the repeated rem…" at bounding box center [634, 506] width 530 height 50
type textarea "Hi {{first_name}}, thanks for the heads up! I'm so sorry about the repeated rem…"
click at [925, 496] on button " Send" at bounding box center [937, 506] width 65 height 30
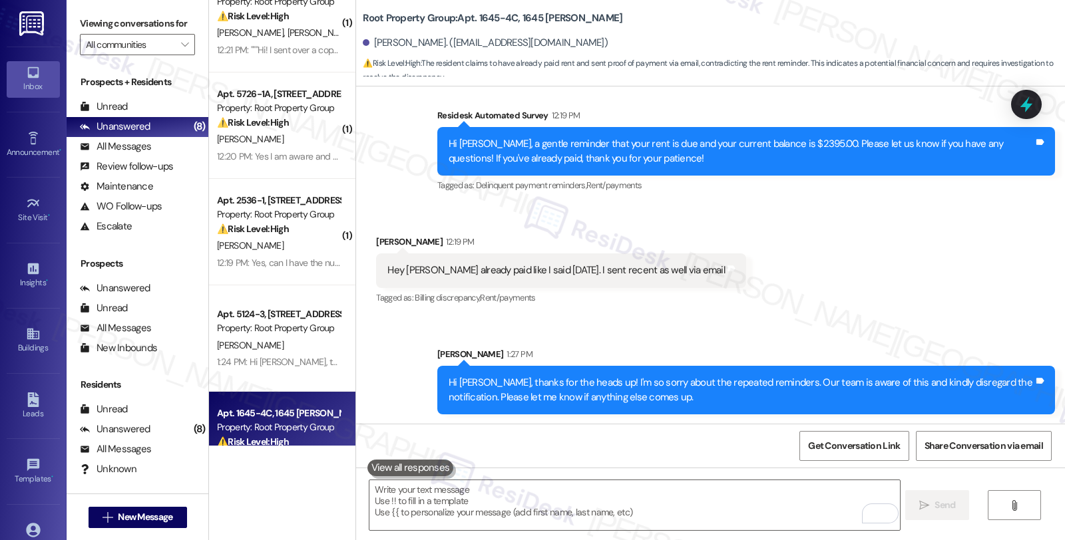
scroll to position [148, 0]
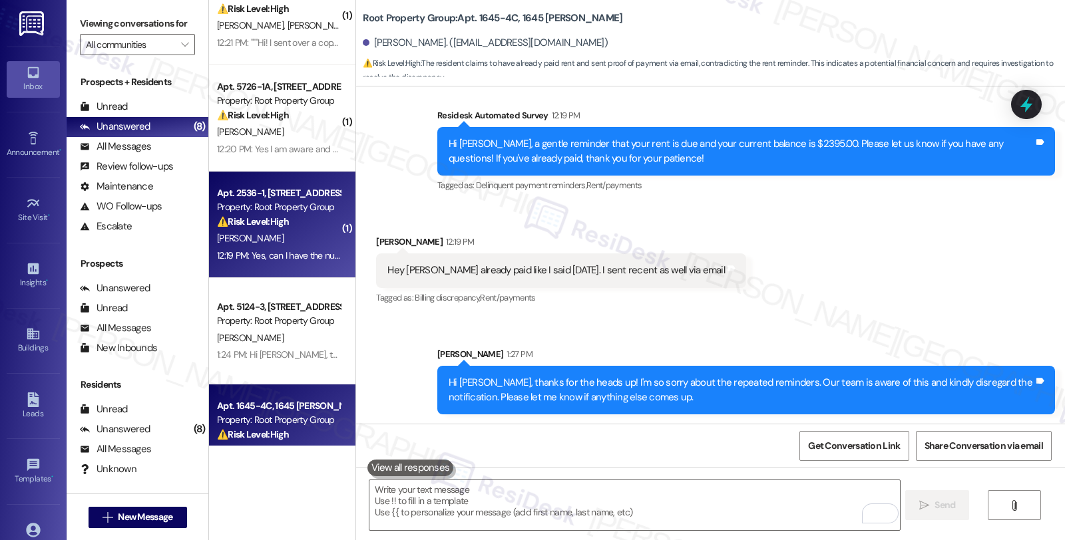
click at [287, 223] on div "⚠️ Risk Level: High The resident is requesting to speak to someone about their …" at bounding box center [278, 222] width 123 height 14
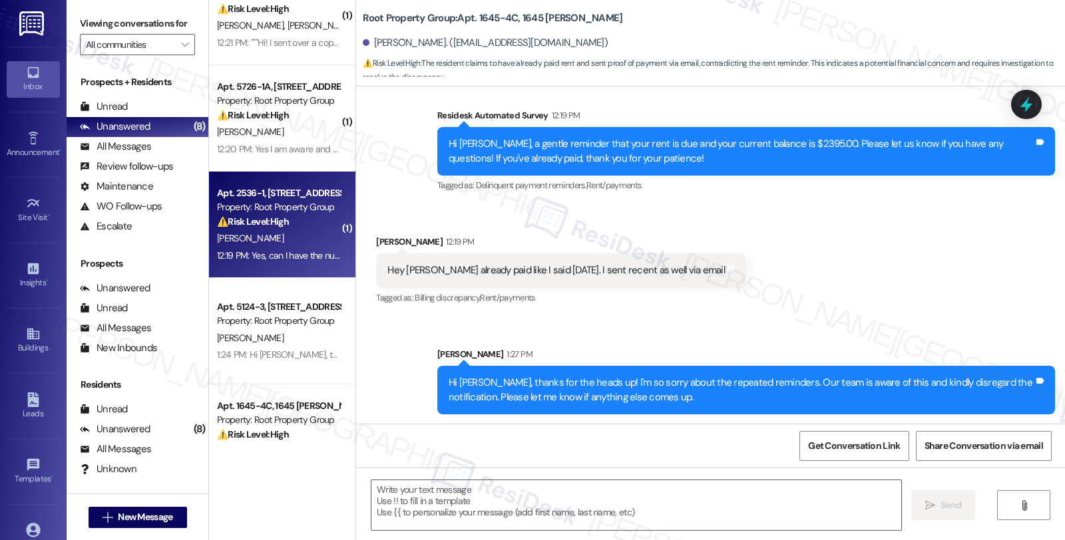
type textarea "Fetching suggested responses. Please feel free to read through the conversation…"
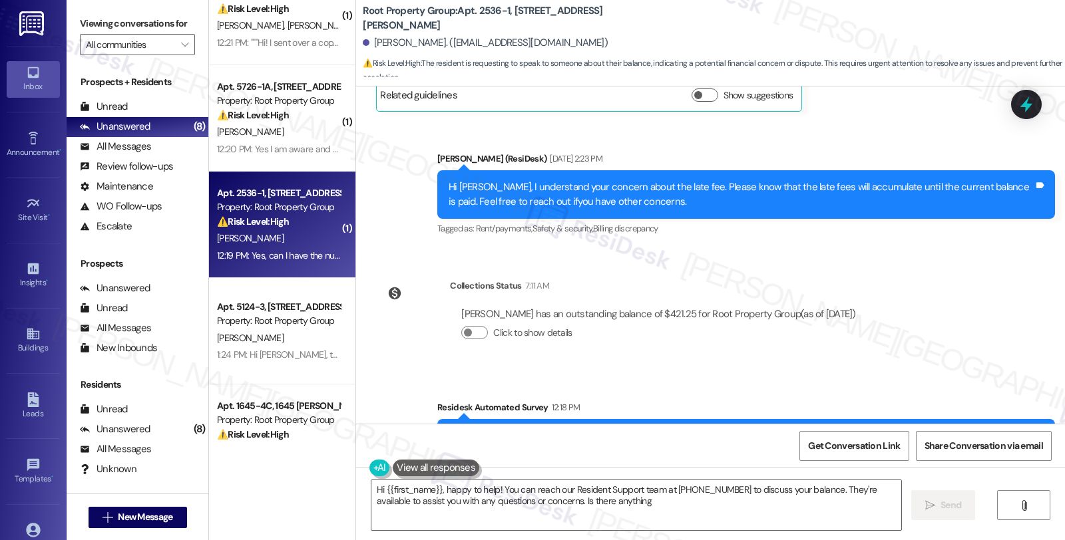
scroll to position [2601, 0]
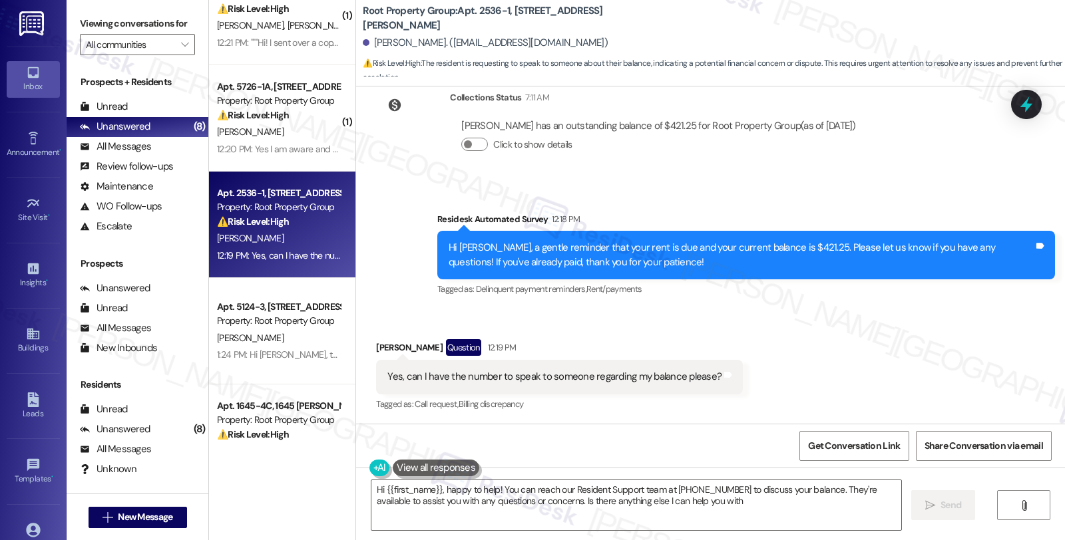
type textarea "Hi {{first_name}}, happy to help! You can reach our Resident Support team at 77…"
click at [892, 348] on div "Received via SMS Krista Barreda Question 12:19 PM Yes, can I have the number to…" at bounding box center [710, 366] width 709 height 115
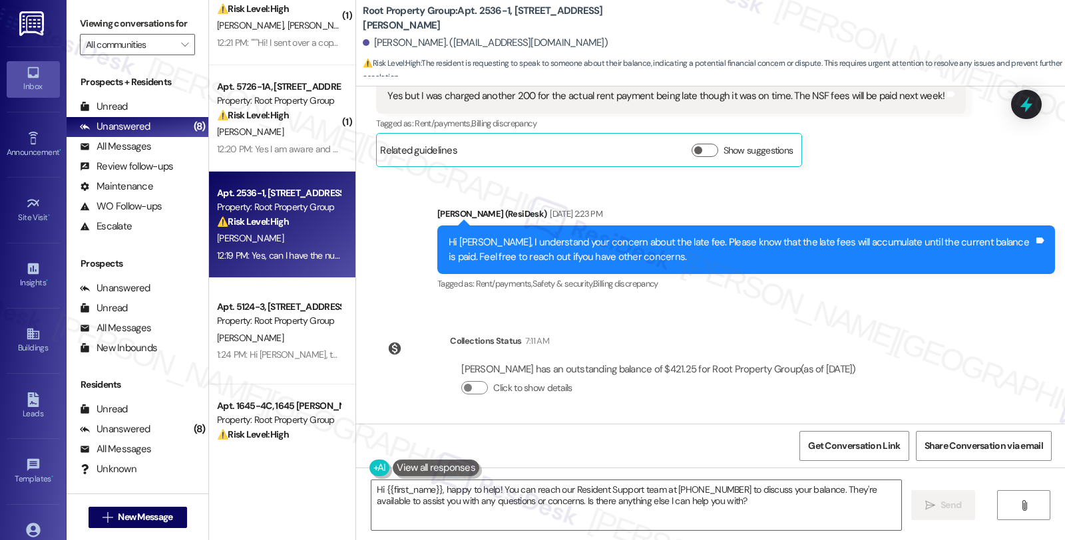
scroll to position [2305, 0]
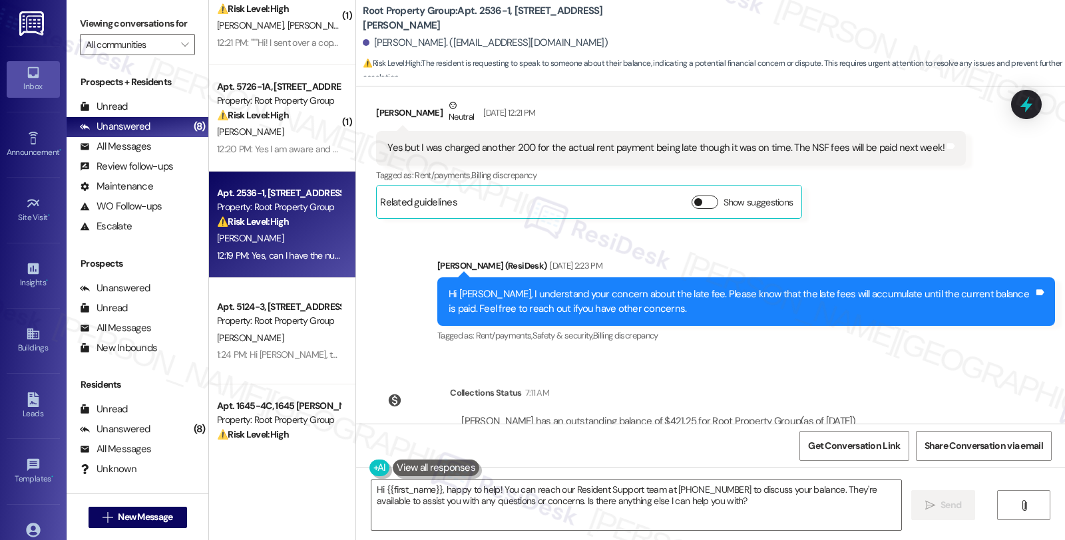
click at [696, 202] on button "Show suggestions" at bounding box center [704, 202] width 27 height 13
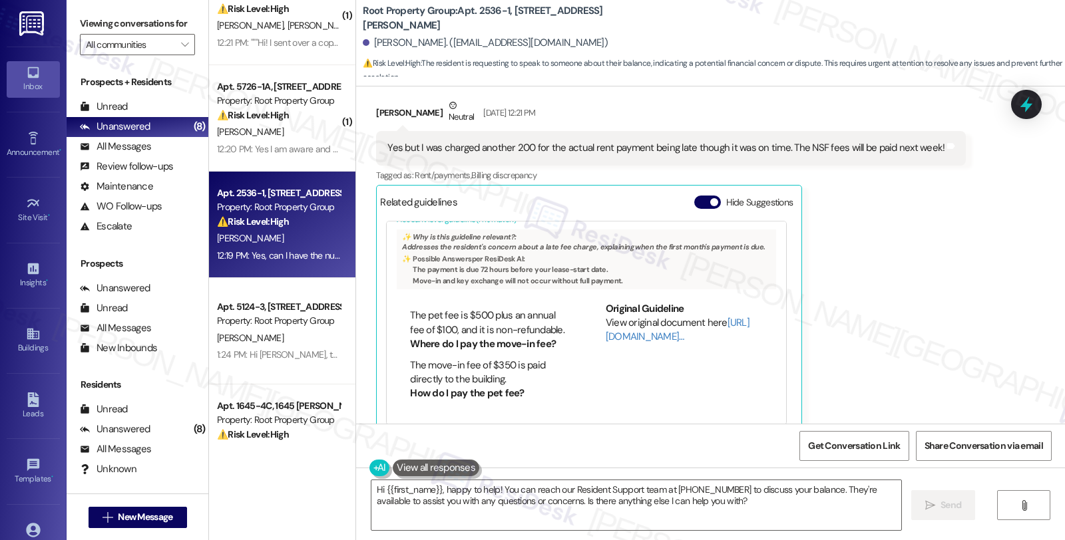
scroll to position [295, 0]
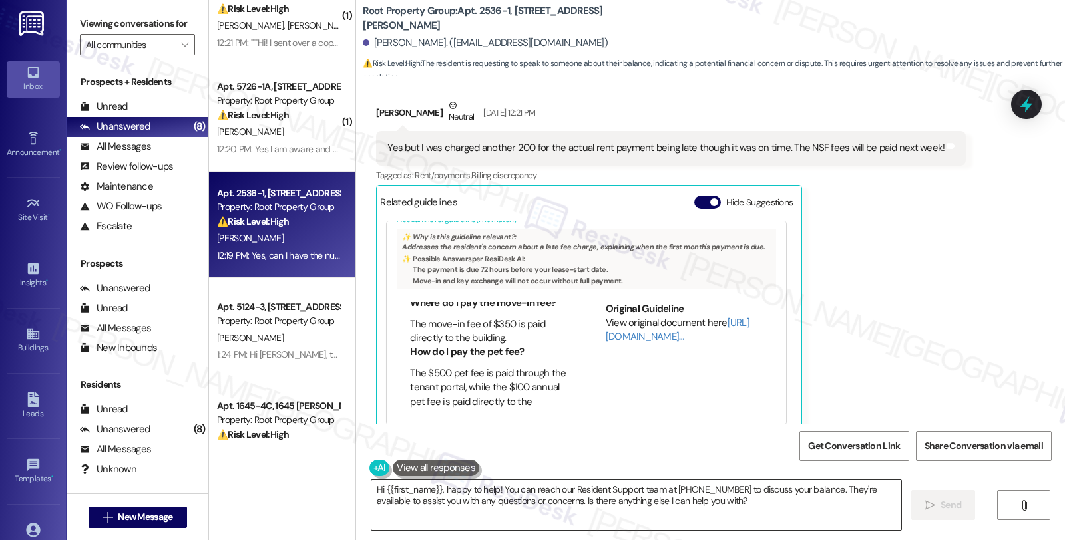
click at [717, 490] on textarea "Hi {{first_name}}, happy to help! You can reach our Resident Support team at 77…" at bounding box center [636, 506] width 530 height 50
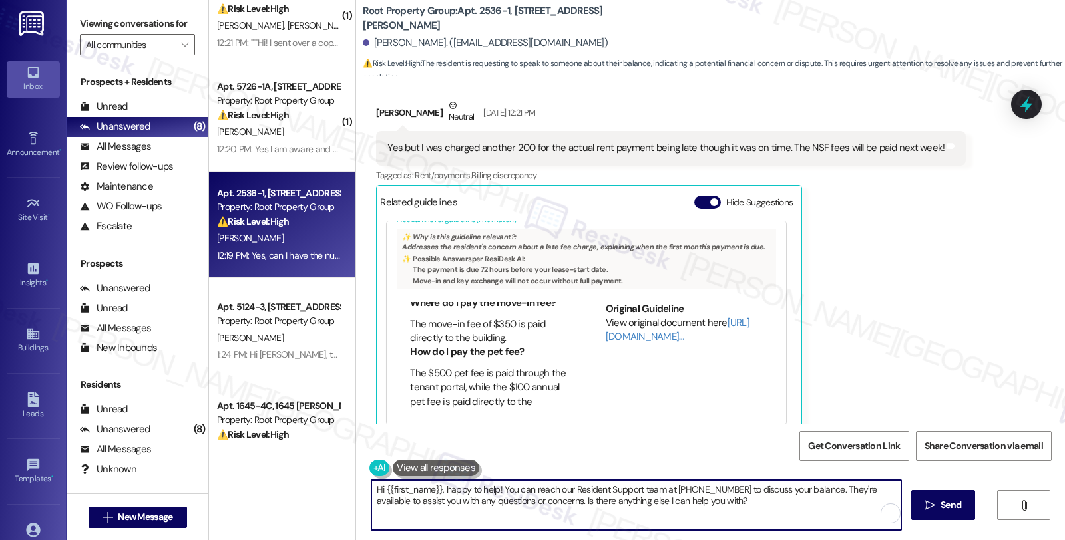
click at [717, 490] on textarea "Hi {{first_name}}, happy to help! You can reach our Resident Support team at 77…" at bounding box center [636, 506] width 530 height 50
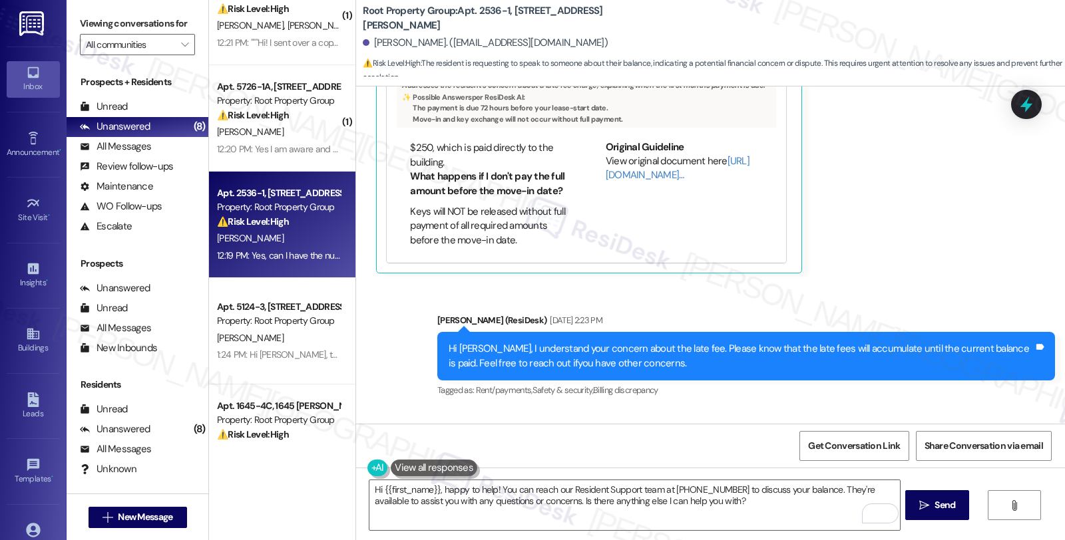
scroll to position [2305, 0]
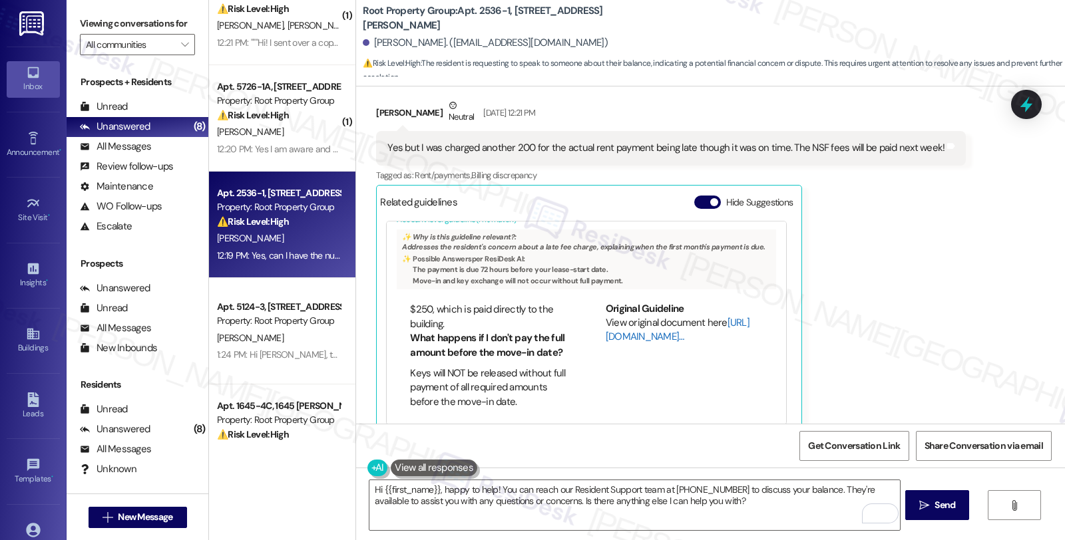
click at [621, 335] on link "[URL][DOMAIN_NAME]…" at bounding box center [678, 329] width 144 height 27
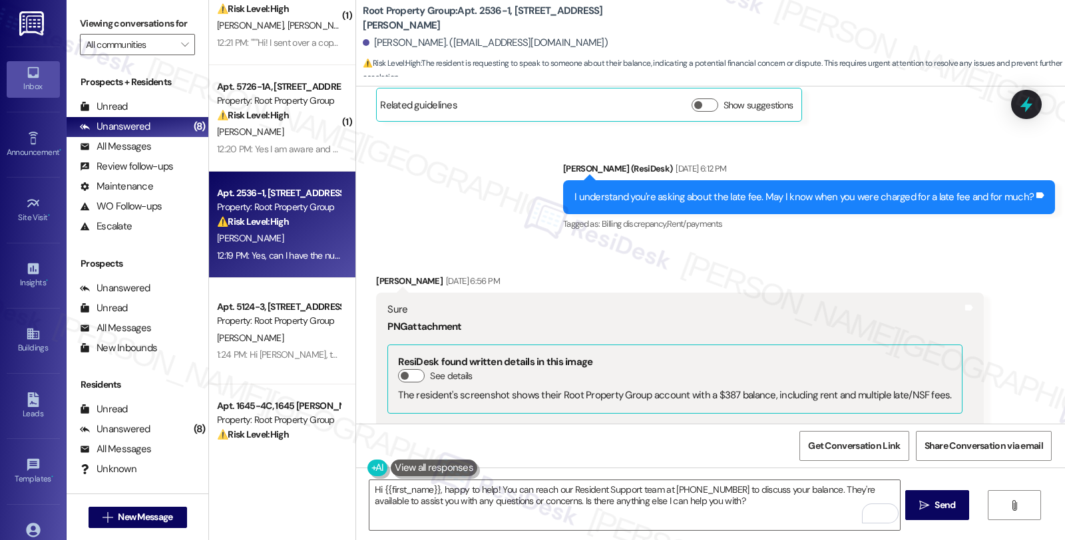
scroll to position [524, 0]
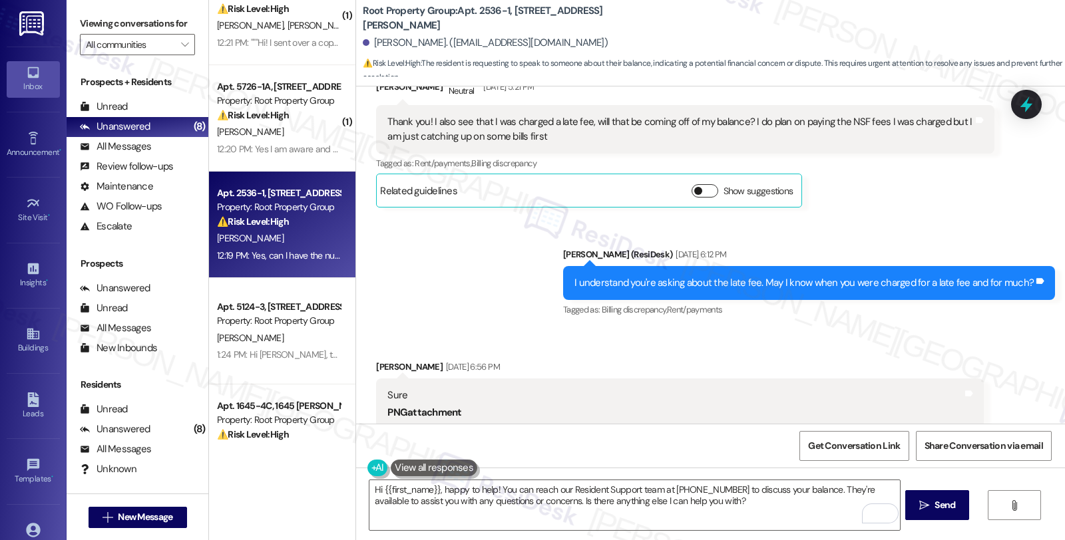
click at [706, 194] on button "Show suggestions" at bounding box center [704, 190] width 27 height 13
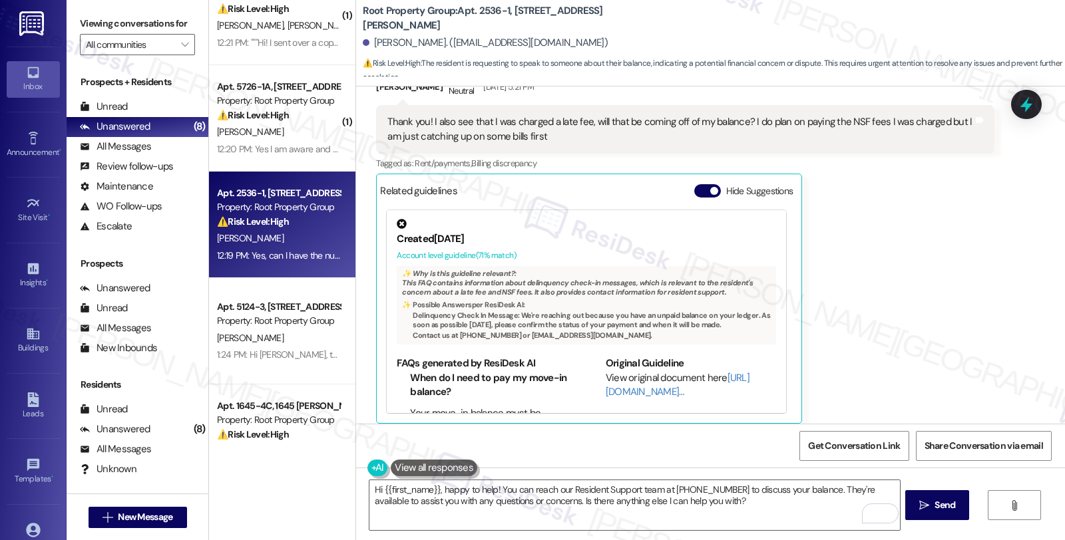
scroll to position [74, 0]
click at [869, 325] on div "Krista Barreda Neutral Sep 03, 2025 at 5:21 PM Thank you! I also see that I was…" at bounding box center [685, 248] width 618 height 351
click at [928, 272] on div "Krista Barreda Neutral Sep 03, 2025 at 5:21 PM Thank you! I also see that I was…" at bounding box center [685, 248] width 618 height 351
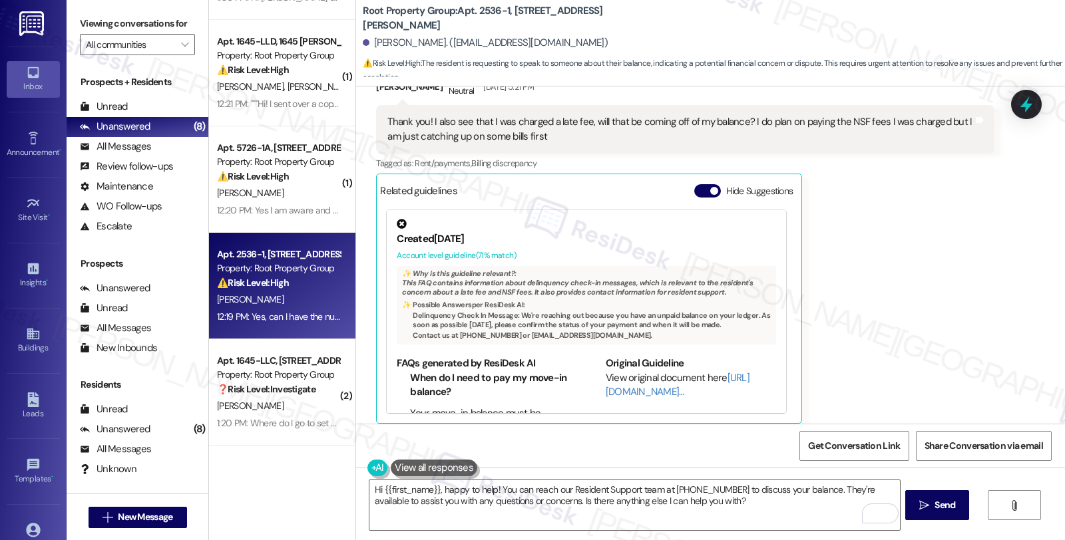
scroll to position [87, 0]
click at [886, 206] on div "Krista Barreda Neutral Sep 03, 2025 at 5:21 PM Thank you! I also see that I was…" at bounding box center [685, 248] width 618 height 351
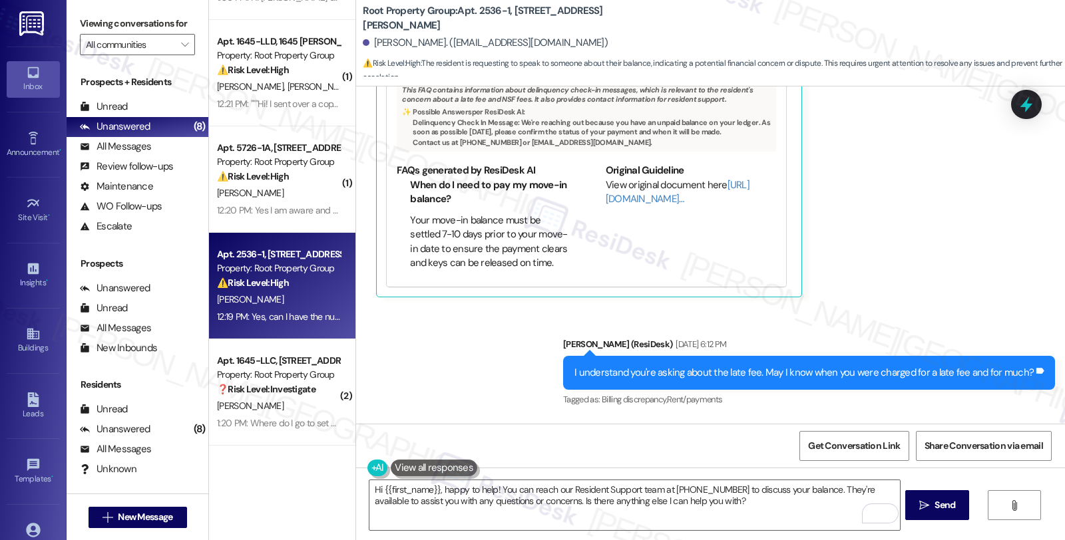
scroll to position [666, 0]
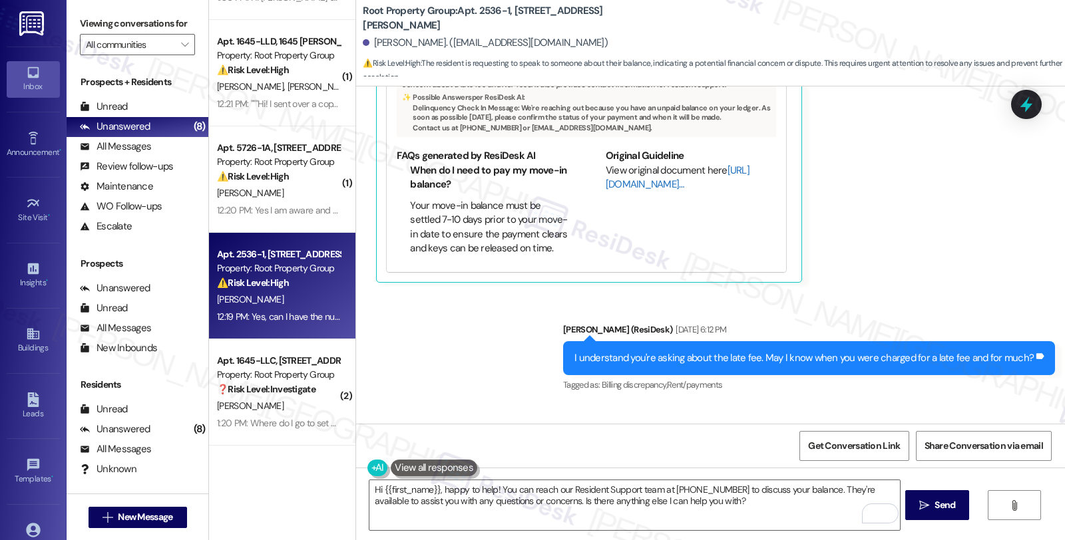
click at [606, 185] on link "[URL][DOMAIN_NAME]…" at bounding box center [678, 177] width 144 height 27
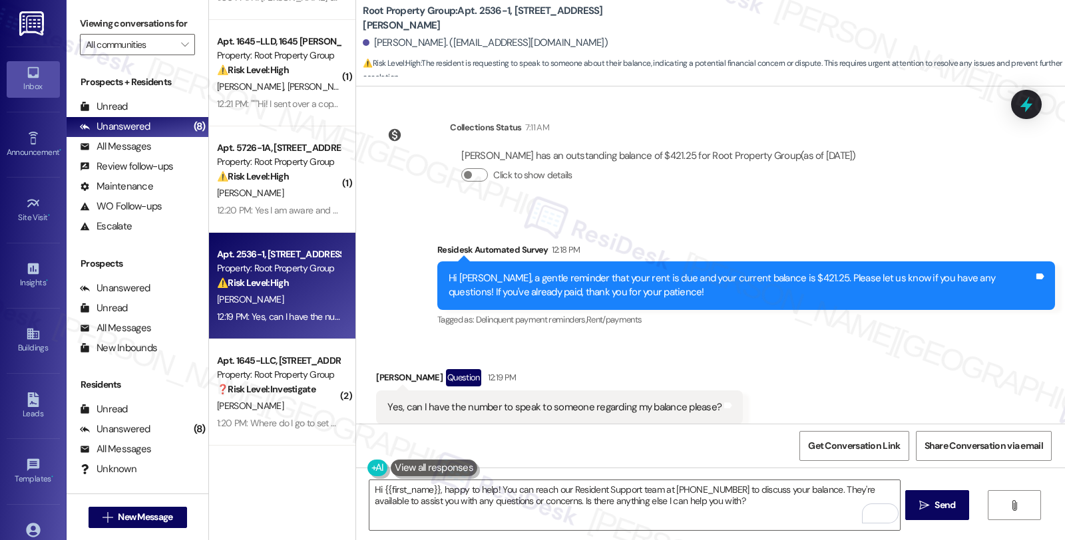
scroll to position [3033, 0]
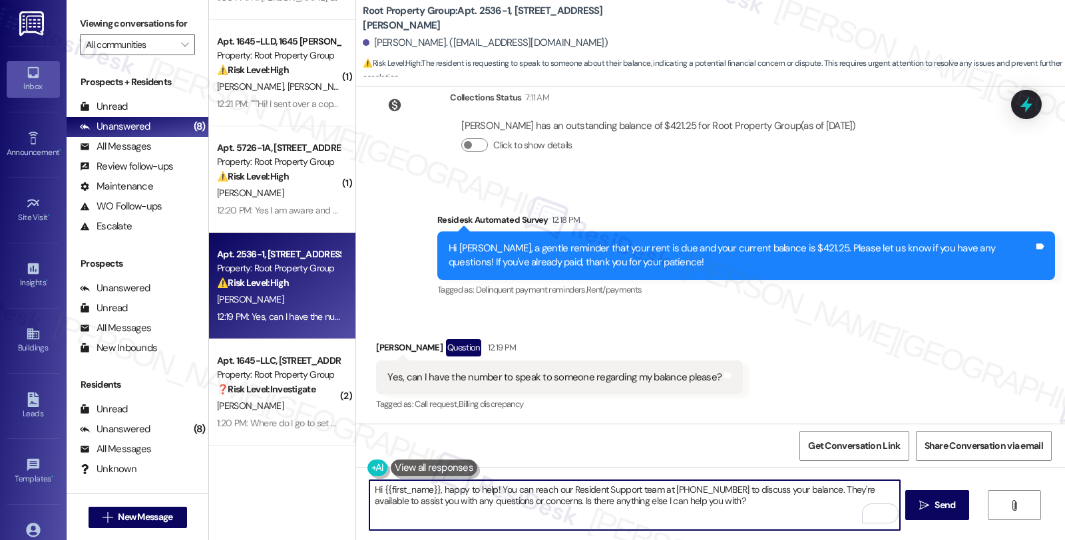
click at [434, 490] on textarea "Hi {{first_name}}, happy to help! You can reach our Resident Support team at 77…" at bounding box center [634, 506] width 530 height 50
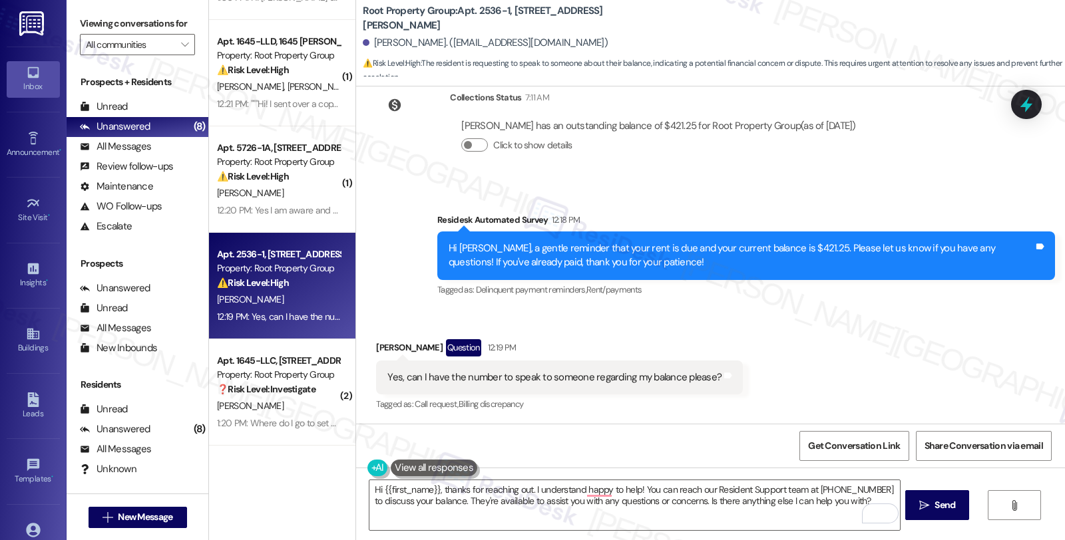
click at [905, 309] on div "Received via SMS Krista Barreda Question 12:19 PM Yes, can I have the number to…" at bounding box center [710, 366] width 709 height 115
click at [522, 489] on textarea "Hi {{first_name}}, thanks for reaching out. I understand happy to help! You can…" at bounding box center [634, 506] width 530 height 50
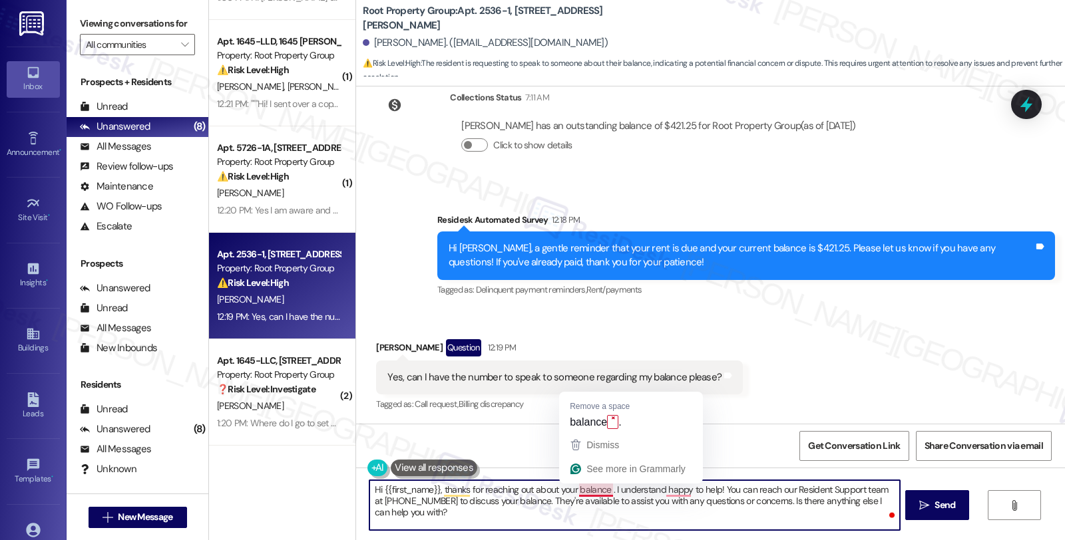
click at [600, 487] on textarea "Hi {{first_name}}, thanks for reaching out about your balance . I understand ha…" at bounding box center [634, 506] width 530 height 50
drag, startPoint x: 607, startPoint y: 488, endPoint x: 713, endPoint y: 487, distance: 105.8
click at [713, 487] on textarea "Hi {{first_name}}, thanks for reaching out about your balance. I understand hap…" at bounding box center [634, 506] width 530 height 50
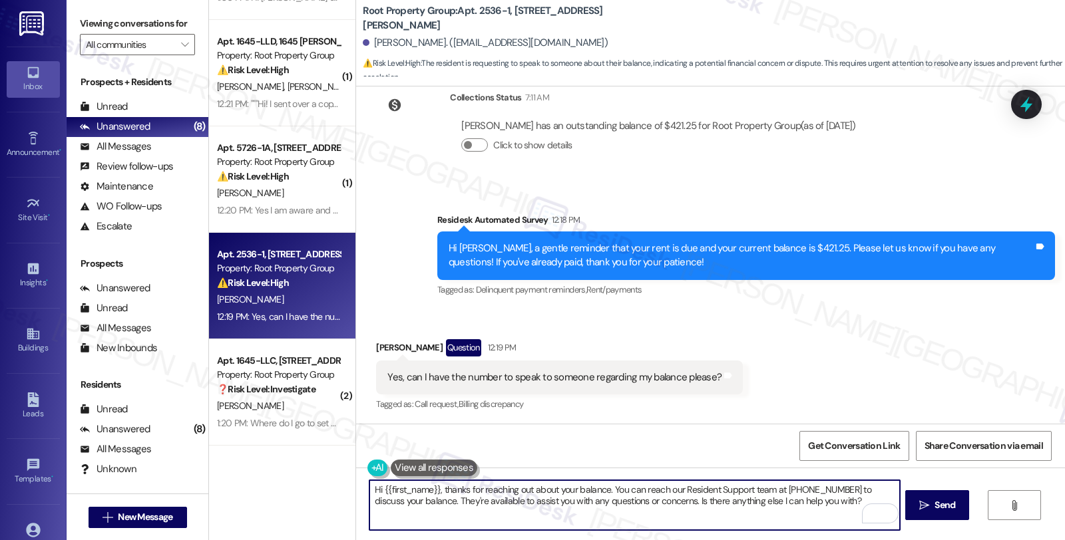
type textarea "Hi {{first_name}}, thanks for reaching out about your balance. You can reach ou…"
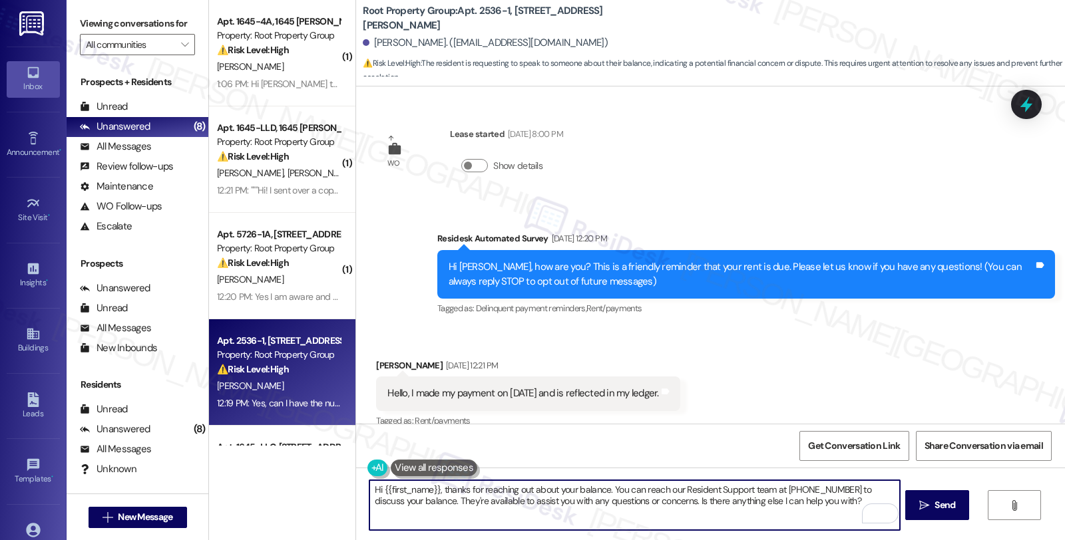
scroll to position [67, 0]
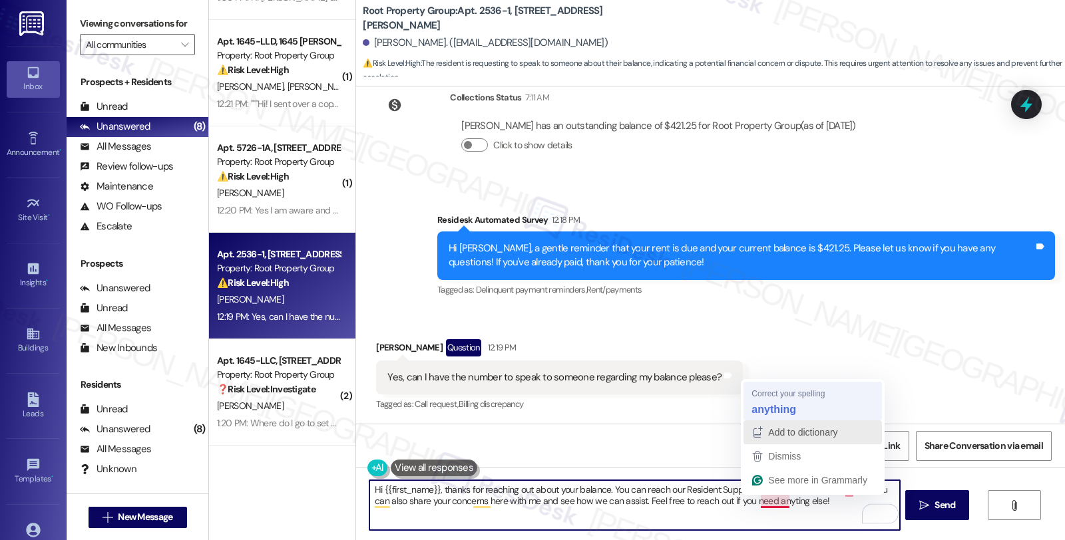
type textarea "Hi {{first_name}}, thanks for reaching out about your balance. You can reach ou…"
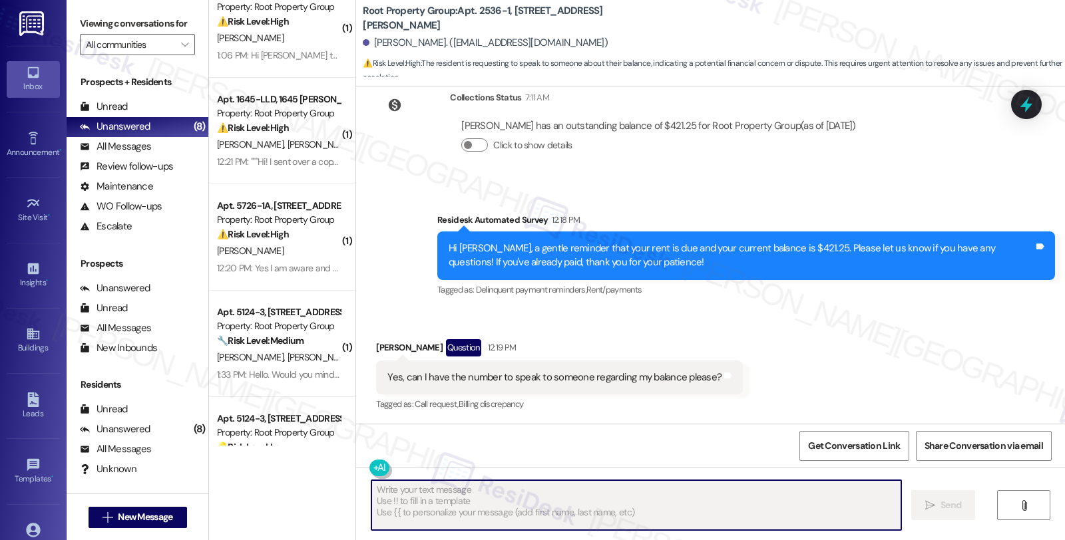
scroll to position [0, 0]
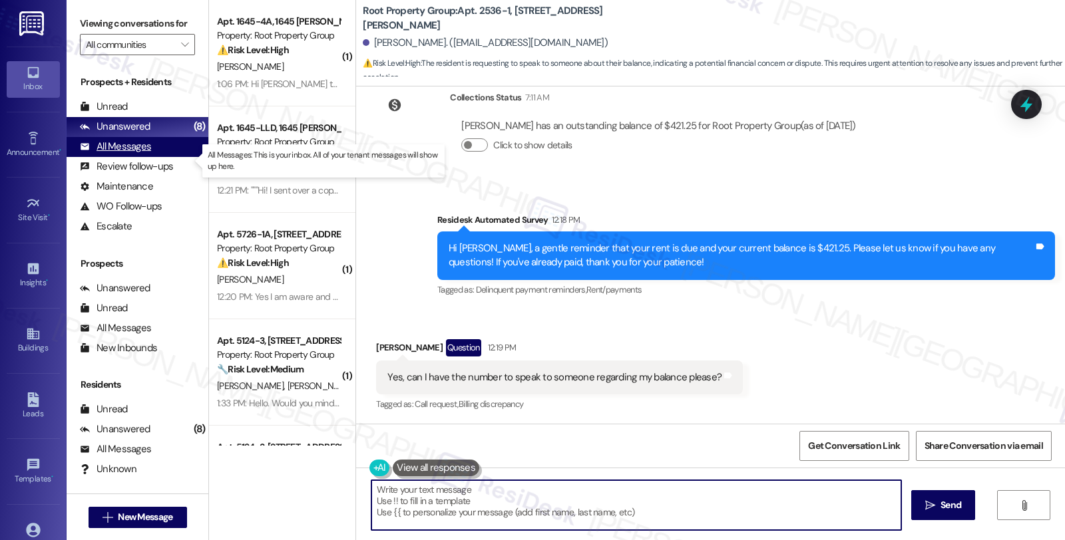
click at [133, 154] on div "All Messages" at bounding box center [115, 147] width 71 height 14
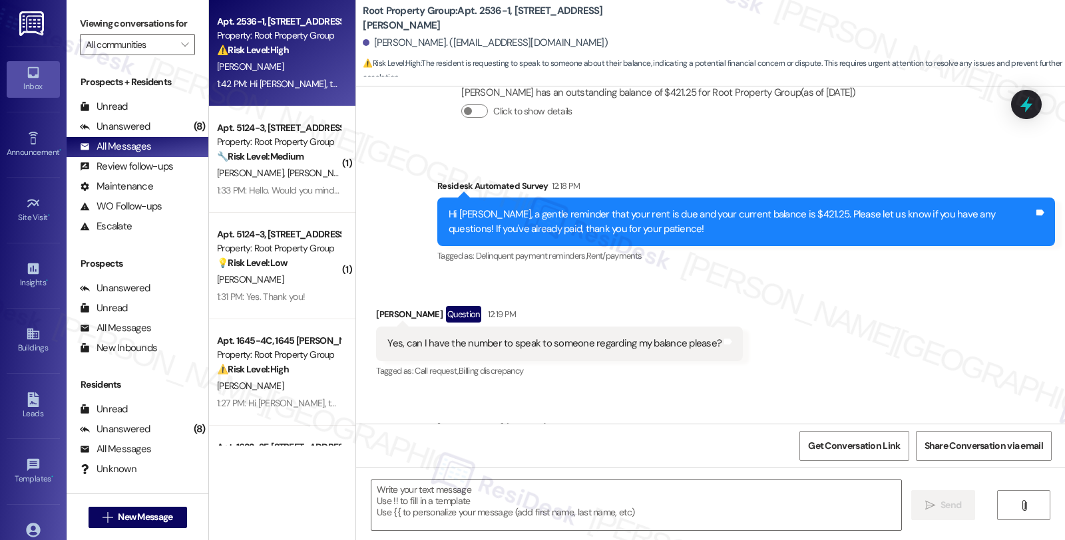
type textarea "Fetching suggested responses. Please feel free to read through the conversation…"
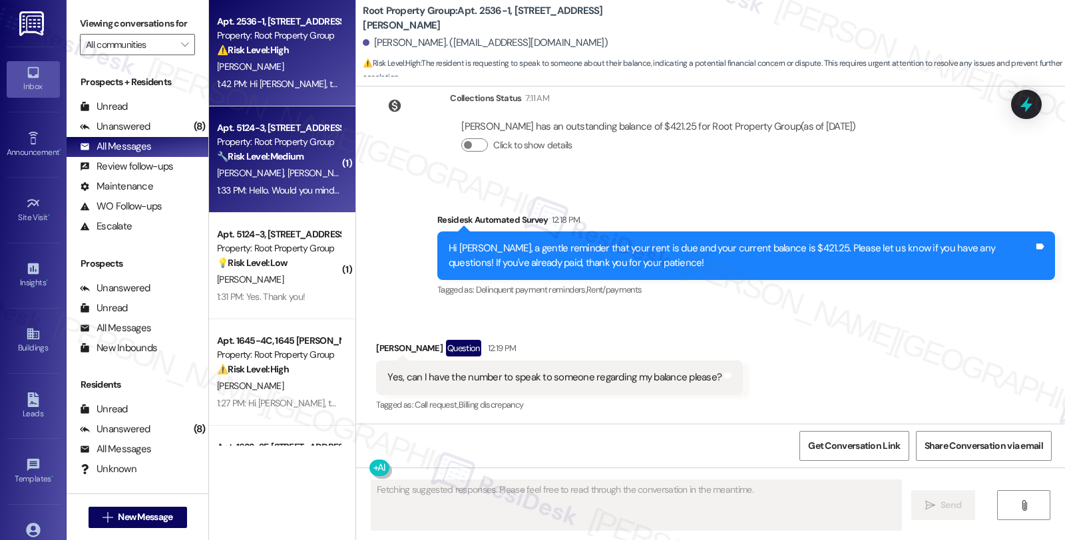
click at [323, 158] on div "🔧 Risk Level: Medium The resident is requesting to be removed from a distributi…" at bounding box center [278, 157] width 123 height 14
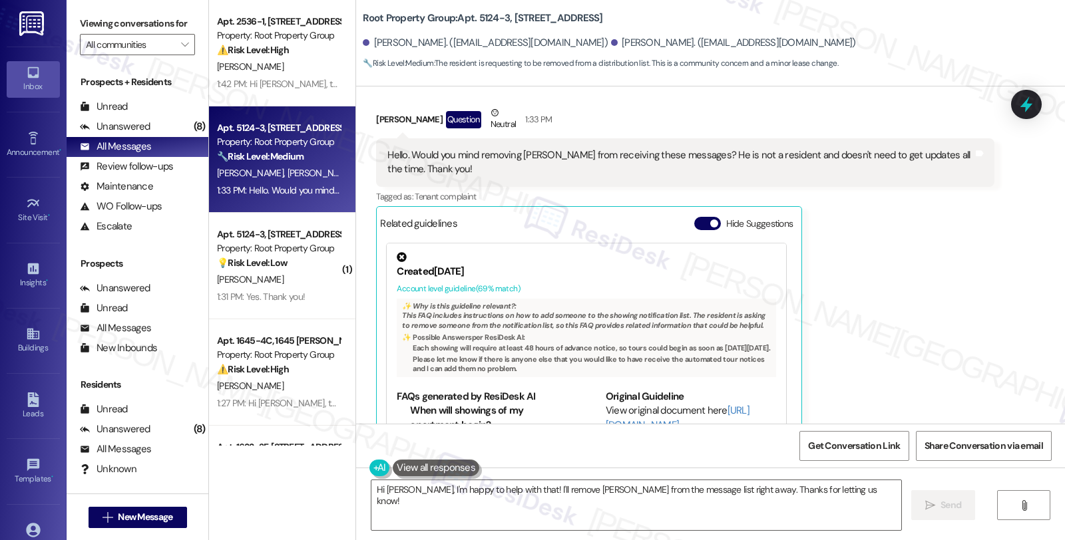
scroll to position [708, 0]
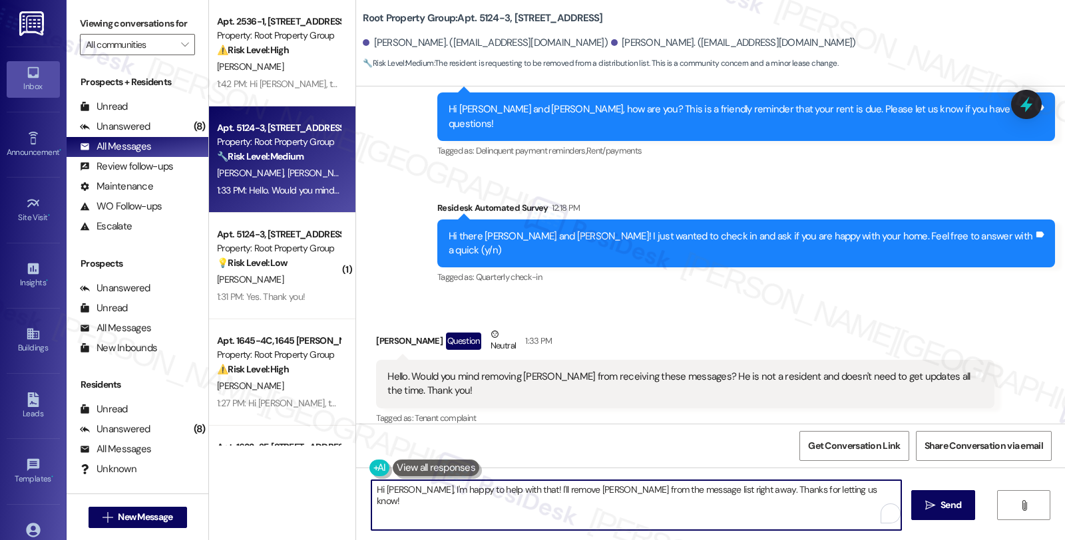
click at [413, 489] on textarea "Hi Rebecca, I'm happy to help with that! I'll remove Steve from the message lis…" at bounding box center [636, 506] width 530 height 50
click at [703, 494] on textarea "Hi Rebecca, thanks for letting me know. We'll be sure to update our list. Steve…" at bounding box center [634, 506] width 530 height 50
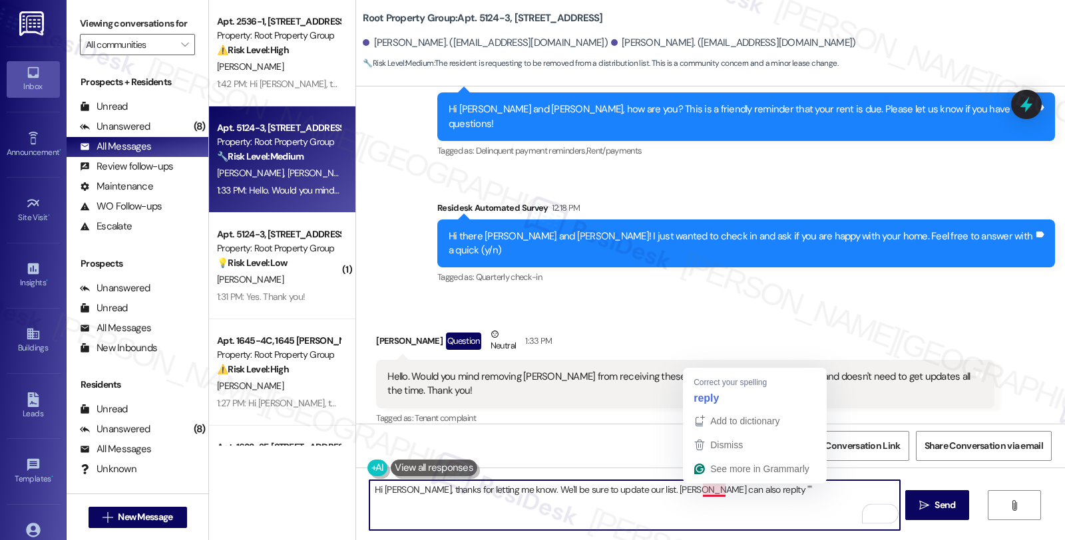
click at [703, 494] on textarea "Hi Rebecca, thanks for letting me know. We'll be sure to update our list. Steve…" at bounding box center [634, 506] width 530 height 50
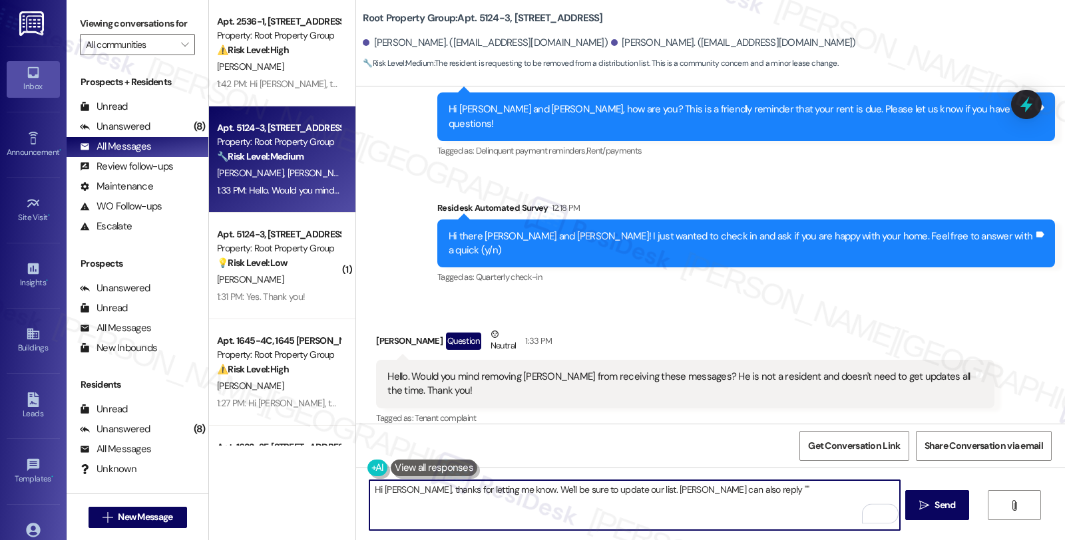
click at [717, 489] on textarea "Hi Rebecca, thanks for letting me know. We'll be sure to update our list. Steve…" at bounding box center [634, 506] width 530 height 50
click at [596, 502] on textarea "Hi Rebecca, thanks for letting me know. We'll be sure to update our list. Steve…" at bounding box center [634, 506] width 530 height 50
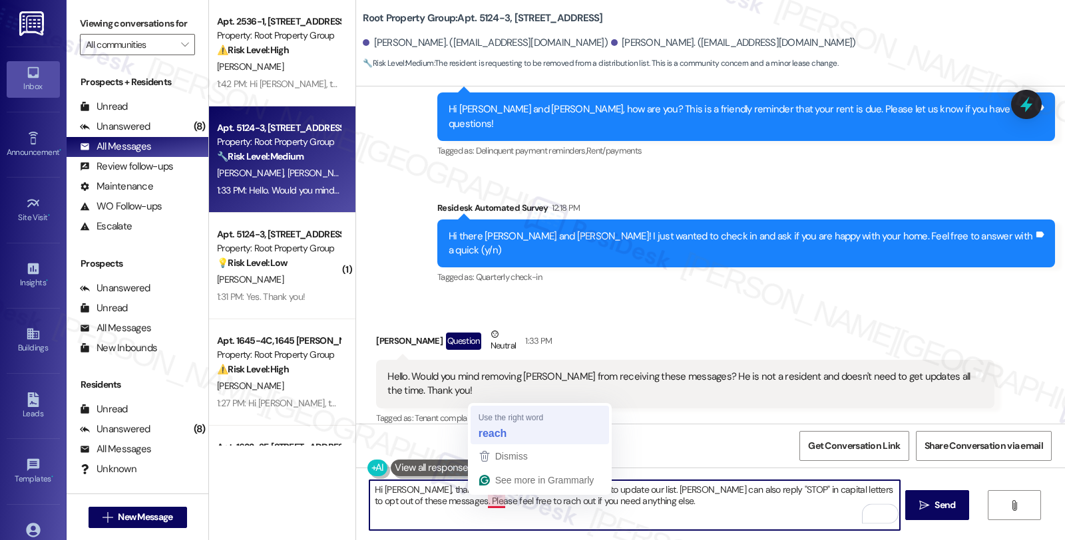
type textarea "Hi Rebecca, thanks for letting me know. We'll be sure to update our list. Steve…"
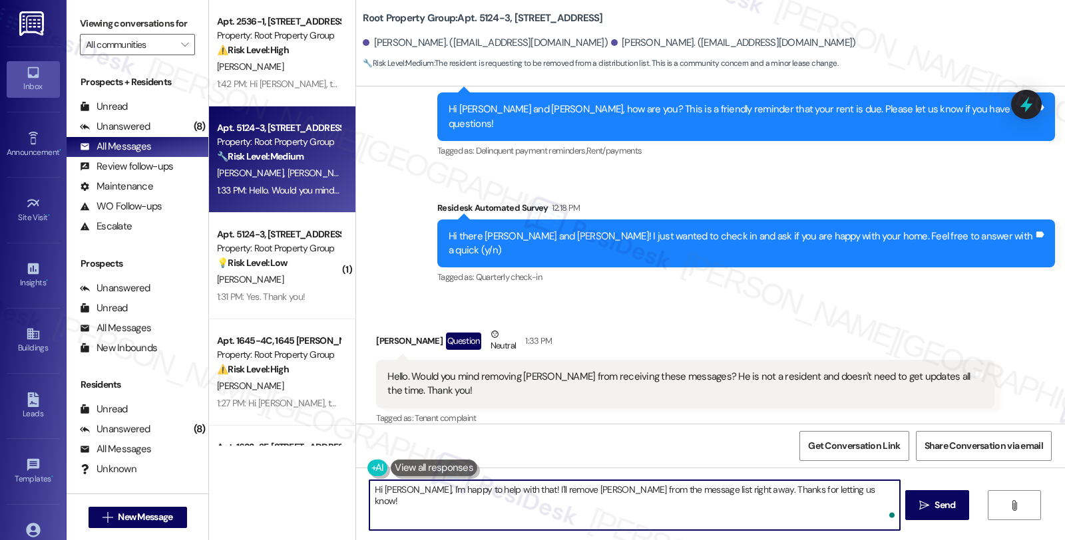
type textarea "Hi Rebecca, I'm happy to help with that! I'll remove Steve from the message lis…"
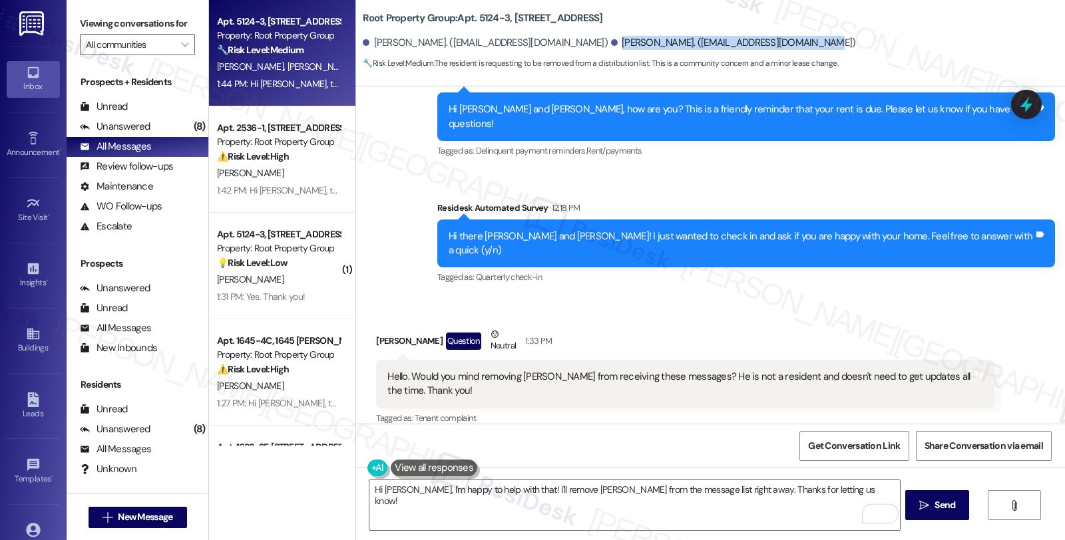
drag, startPoint x: 561, startPoint y: 41, endPoint x: 763, endPoint y: 41, distance: 202.3
click at [763, 41] on div "Steven Seweryn. (stevenmseweryn@yahoo.com)" at bounding box center [733, 43] width 245 height 14
copy div "Steven Seweryn. (stevenmseweryn@yahoo.com)"
click at [797, 40] on div "Rebecca Seweryn. (rmseweryn@gmail.com) Steven Seweryn. (stevenmseweryn@yahoo.co…" at bounding box center [714, 43] width 702 height 27
click at [772, 45] on div "Rebecca Seweryn. (rmseweryn@gmail.com) Steven Seweryn. (stevenmseweryn@yahoo.co…" at bounding box center [714, 43] width 702 height 27
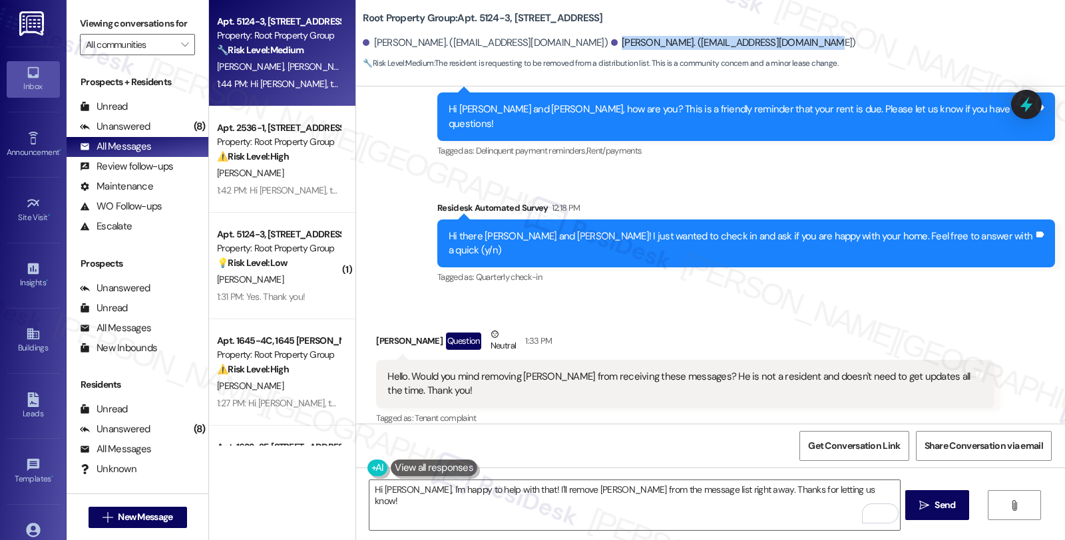
click at [767, 44] on div "Rebecca Seweryn. (rmseweryn@gmail.com) Steven Seweryn. (stevenmseweryn@yahoo.co…" at bounding box center [714, 43] width 702 height 27
copy div "Steven Seweryn. (stevenmseweryn@yahoo.com)"
click at [857, 446] on span "Get Conversation Link" at bounding box center [854, 446] width 92 height 14
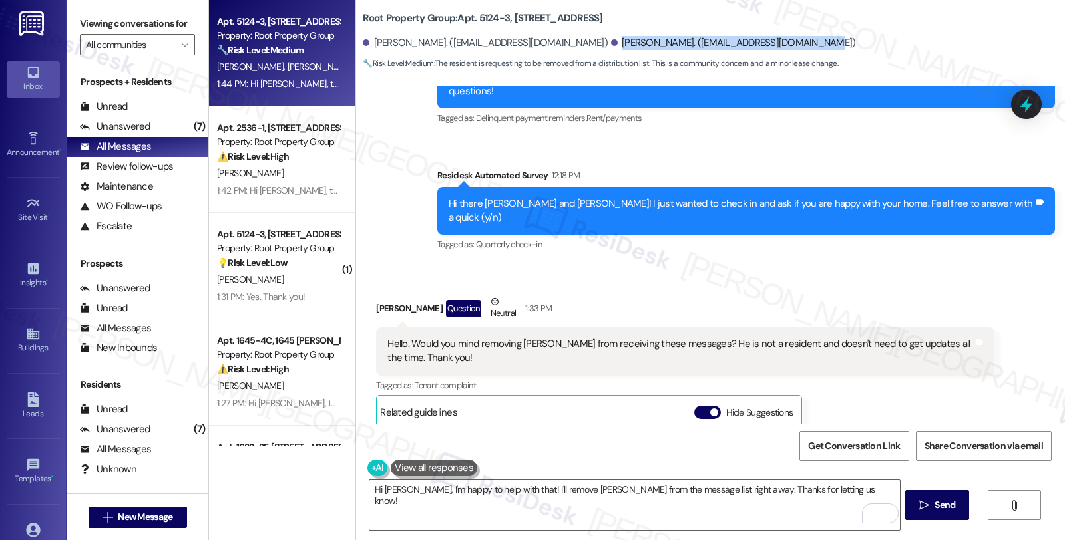
scroll to position [1036, 0]
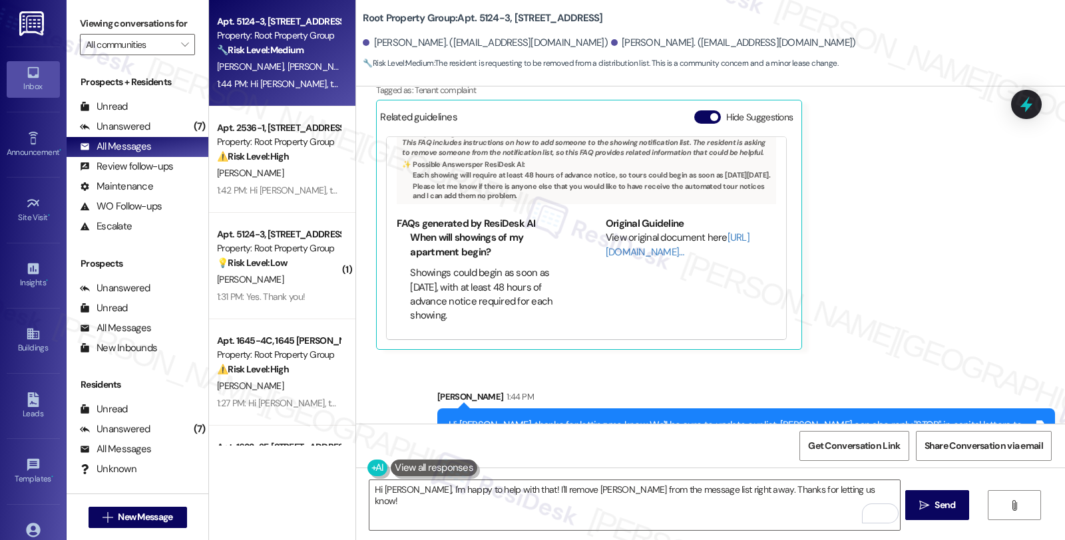
click at [902, 204] on div "Rebecca Seweryn Question Neutral 1:33 PM Hello. Would you mind removing Steve f…" at bounding box center [685, 174] width 618 height 351
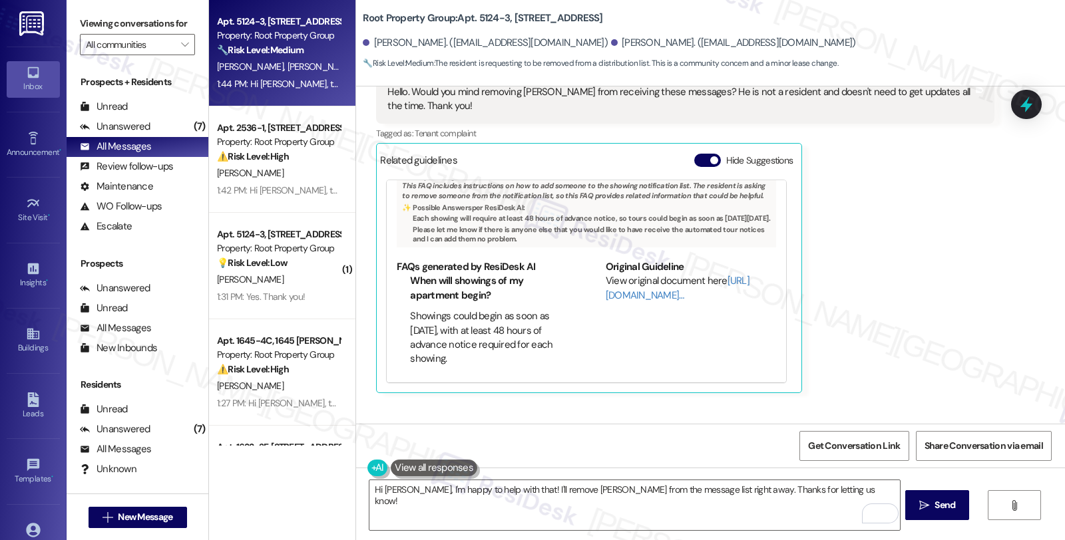
scroll to position [962, 0]
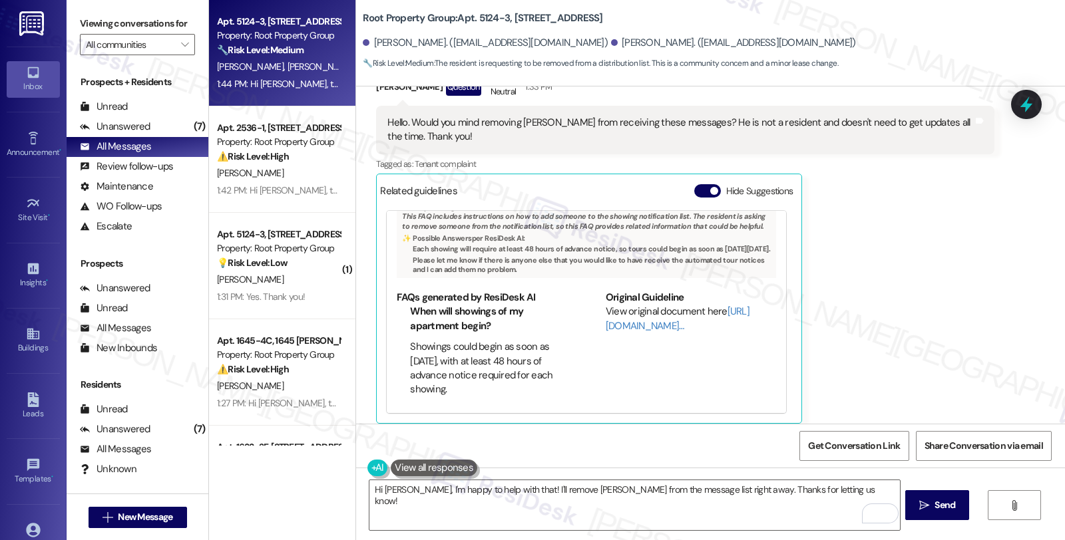
click at [859, 258] on div "Rebecca Seweryn Question Neutral 1:33 PM Hello. Would you mind removing Steve f…" at bounding box center [685, 248] width 618 height 351
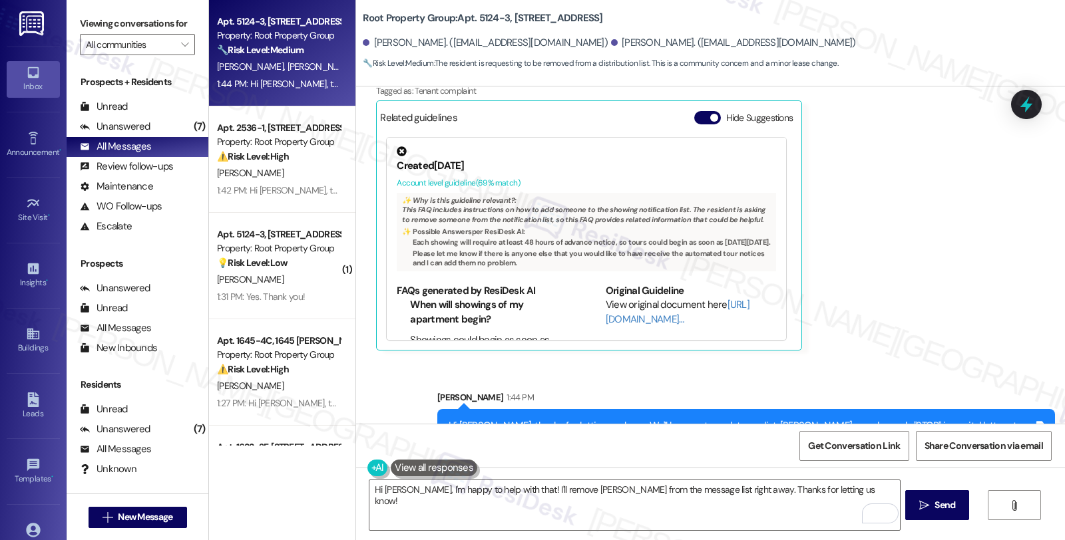
scroll to position [1036, 0]
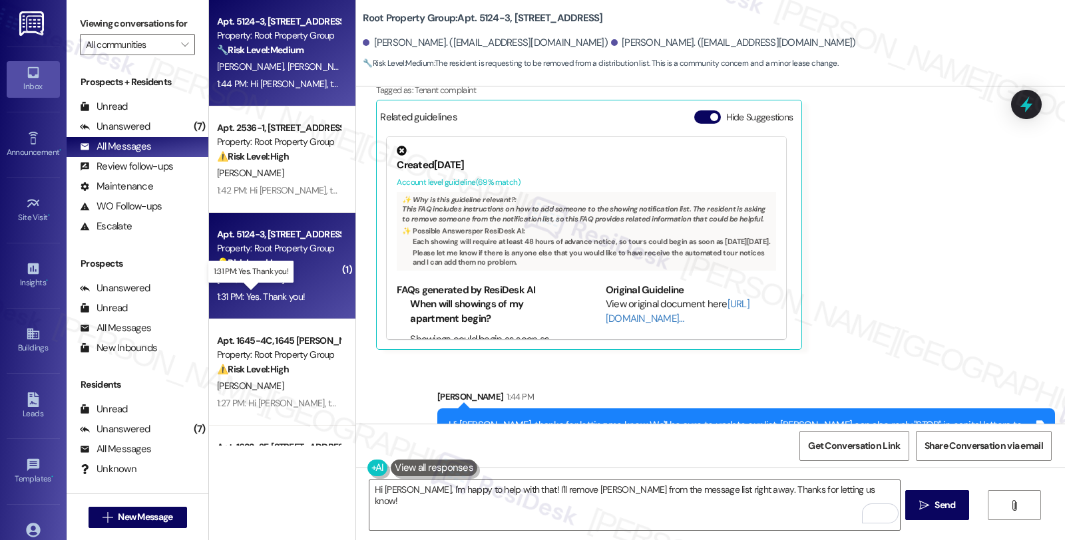
click at [287, 294] on div "1:31 PM: Yes. Thank you! 1:31 PM: Yes. Thank you!" at bounding box center [261, 297] width 88 height 12
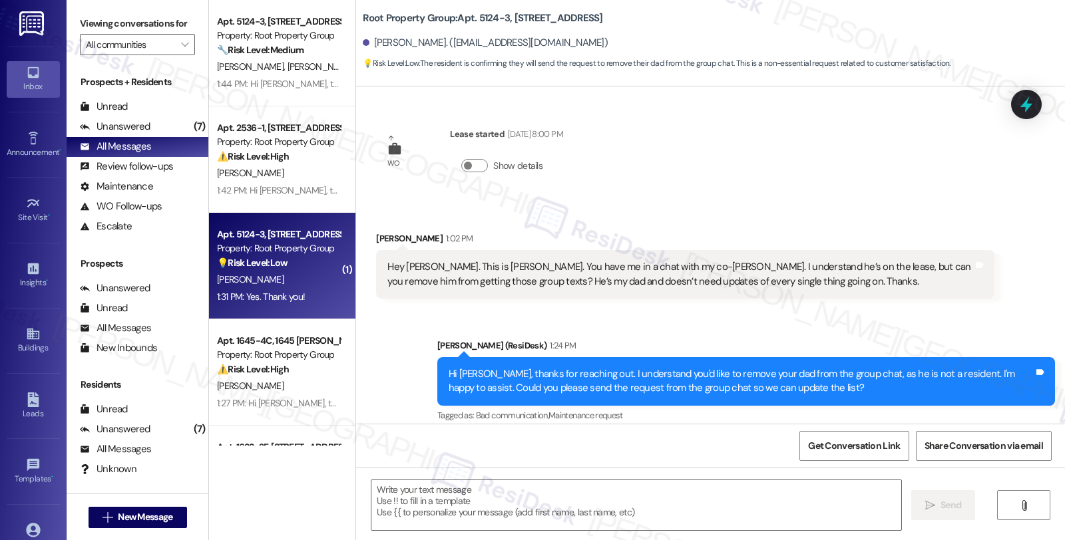
scroll to position [123, 0]
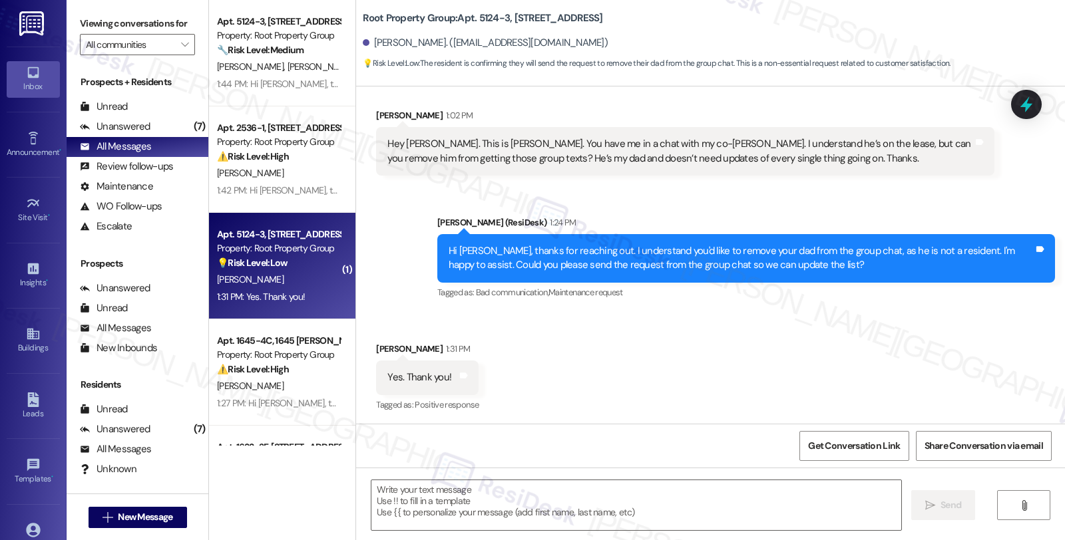
type textarea "Fetching suggested responses. Please feel free to read through the conversation…"
click at [514, 491] on textarea at bounding box center [636, 506] width 530 height 50
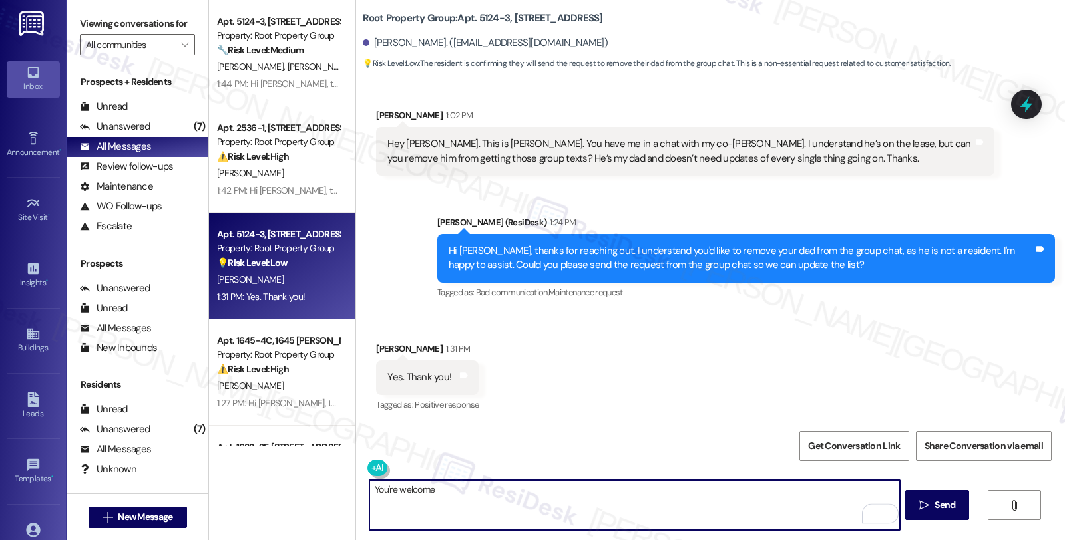
type textarea "You're welcome!"
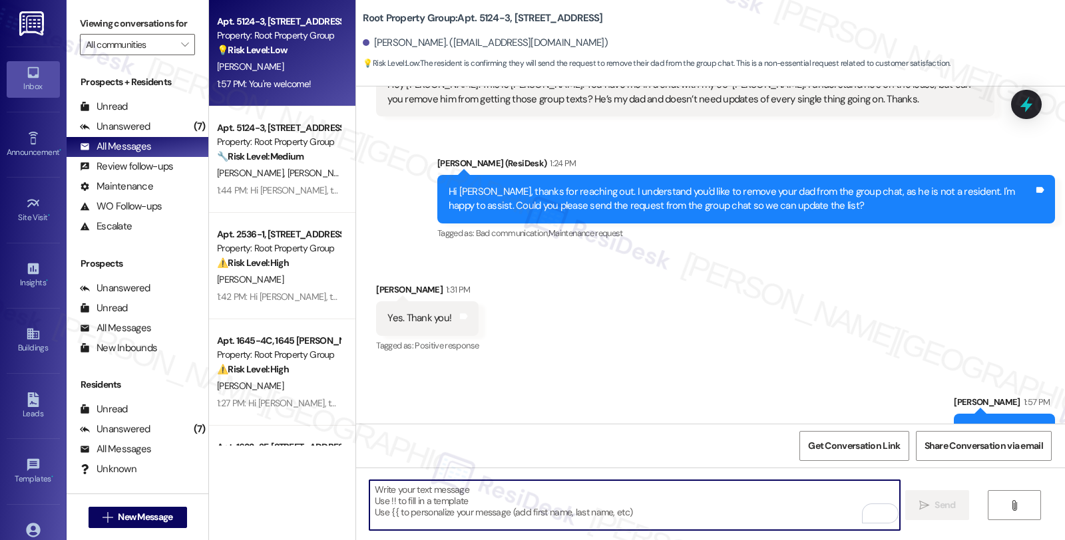
scroll to position [216, 0]
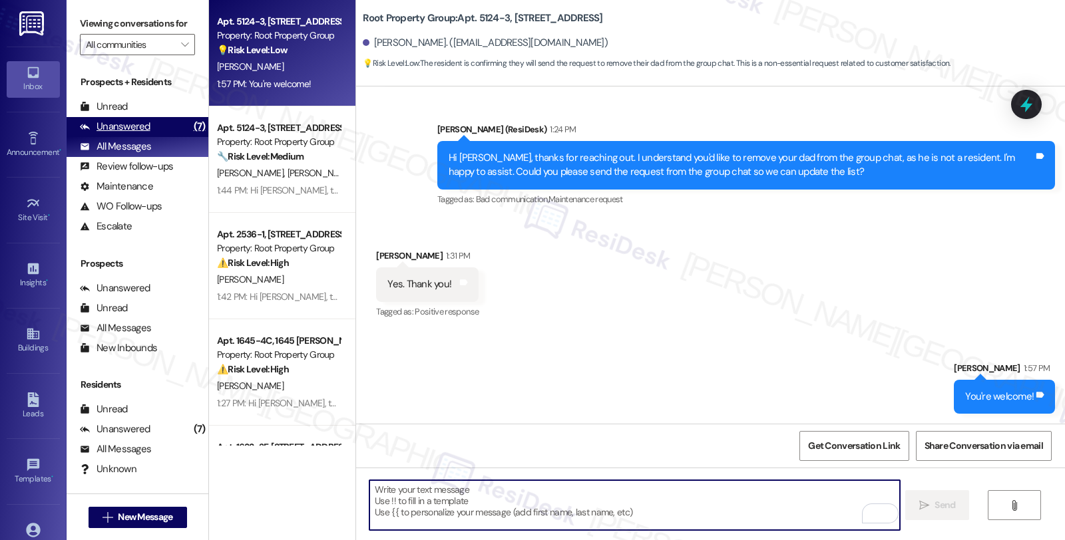
click at [151, 137] on div "Unanswered (7)" at bounding box center [138, 127] width 142 height 20
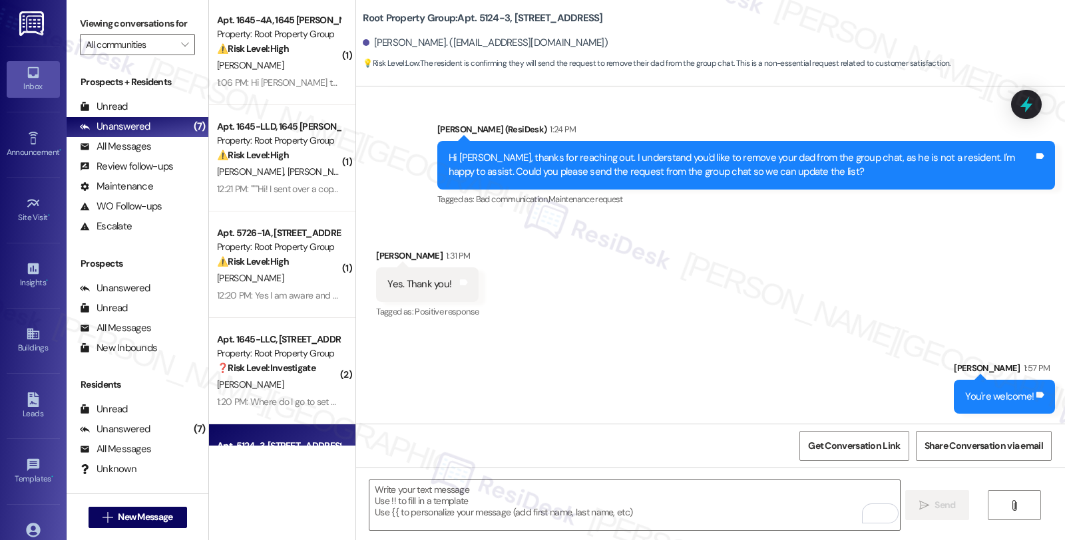
scroll to position [0, 0]
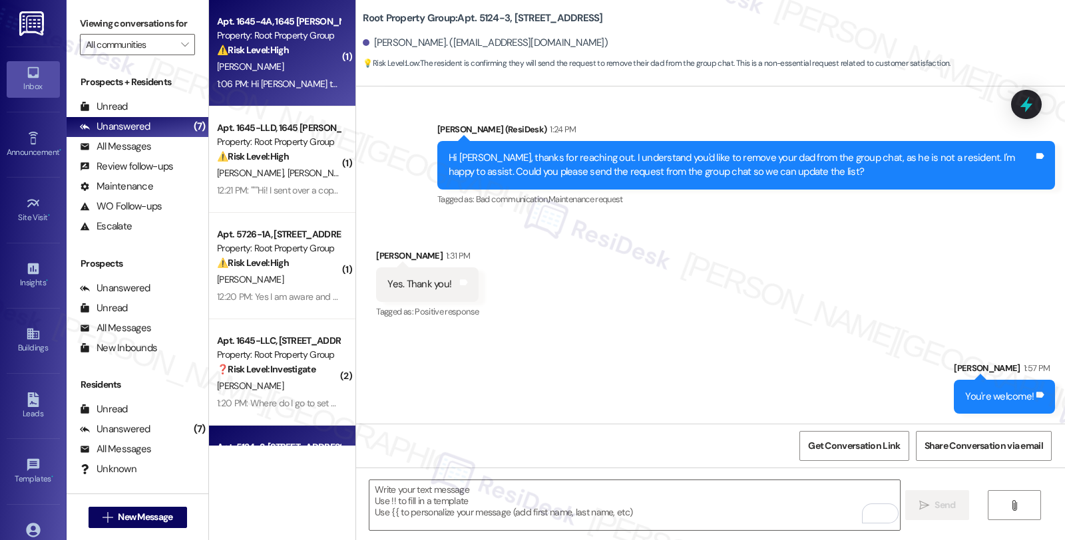
click at [300, 61] on div "[PERSON_NAME]" at bounding box center [279, 67] width 126 height 17
type textarea "Fetching suggested responses. Please feel free to read through the conversation…"
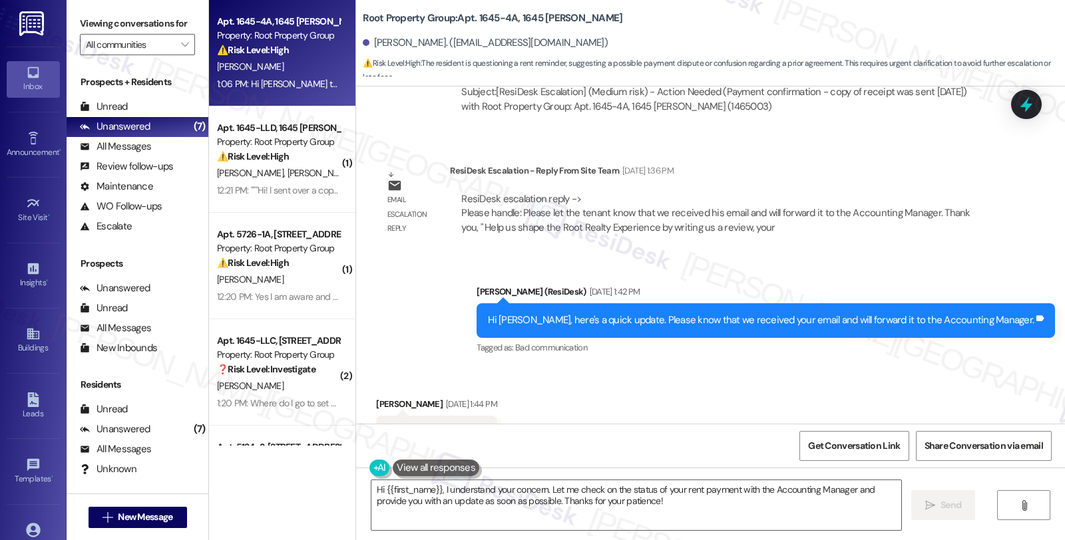
scroll to position [2702, 0]
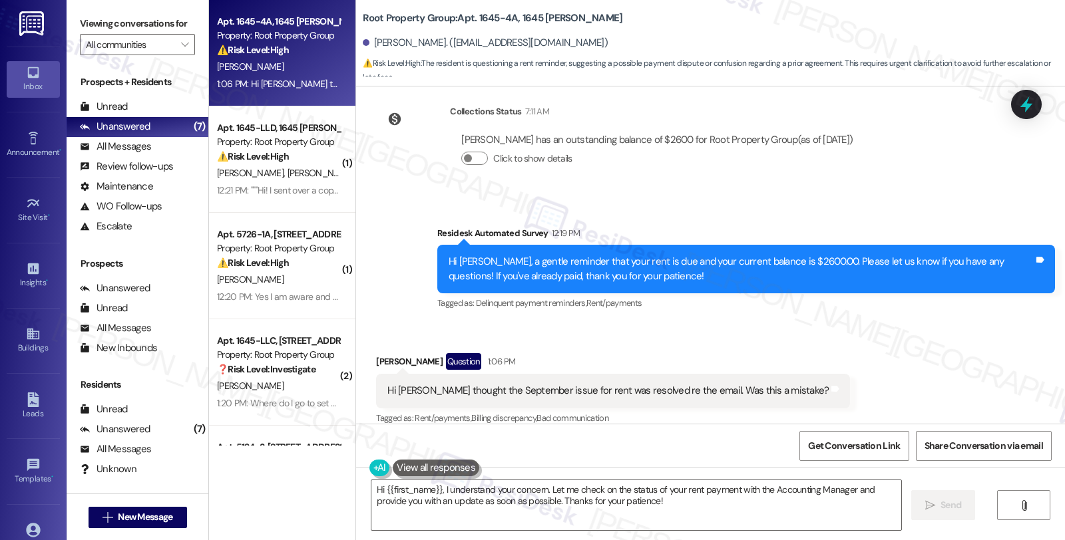
click at [377, 353] on div "Adam Hamilton Question 1:06 PM" at bounding box center [613, 363] width 474 height 21
copy div "Adam"
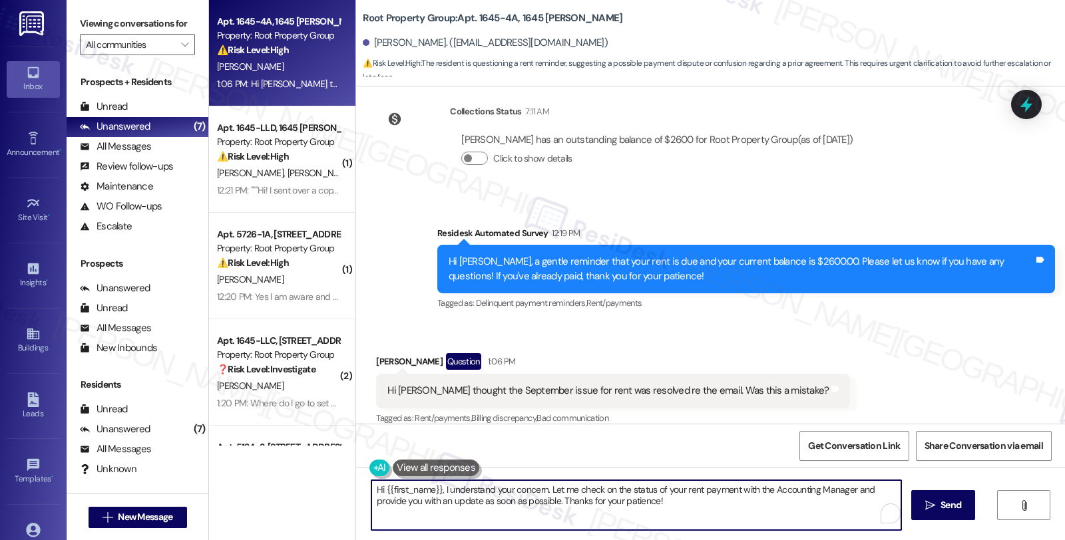
drag, startPoint x: 437, startPoint y: 491, endPoint x: 717, endPoint y: 504, distance: 280.5
click at [717, 504] on textarea "Hi {{first_name}}, I understand your concern. Let me check on the status of you…" at bounding box center [636, 506] width 530 height 50
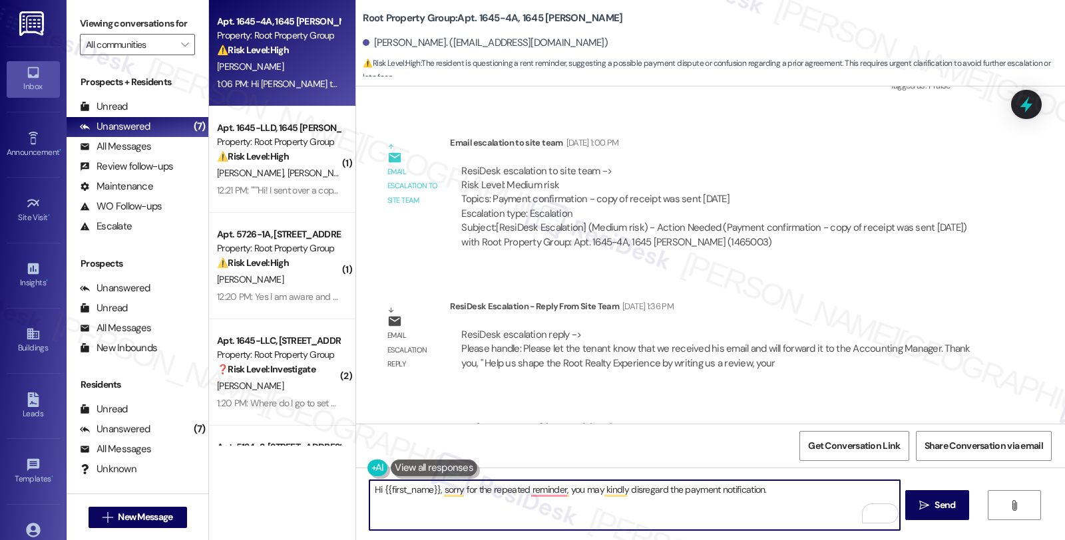
scroll to position [2037, 0]
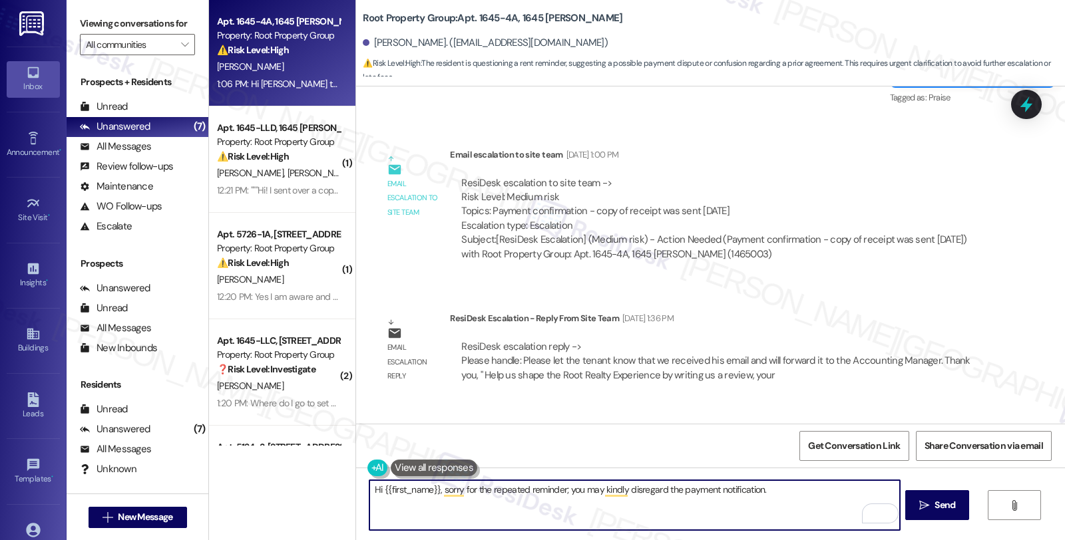
click at [801, 496] on textarea "Hi {{first_name}}, sorry for the repeated reminder; you may kindly disregard th…" at bounding box center [634, 506] width 530 height 50
type textarea "Hi {{first_name}}, sorry for the repeated reminder; you may kindly disregard th…"
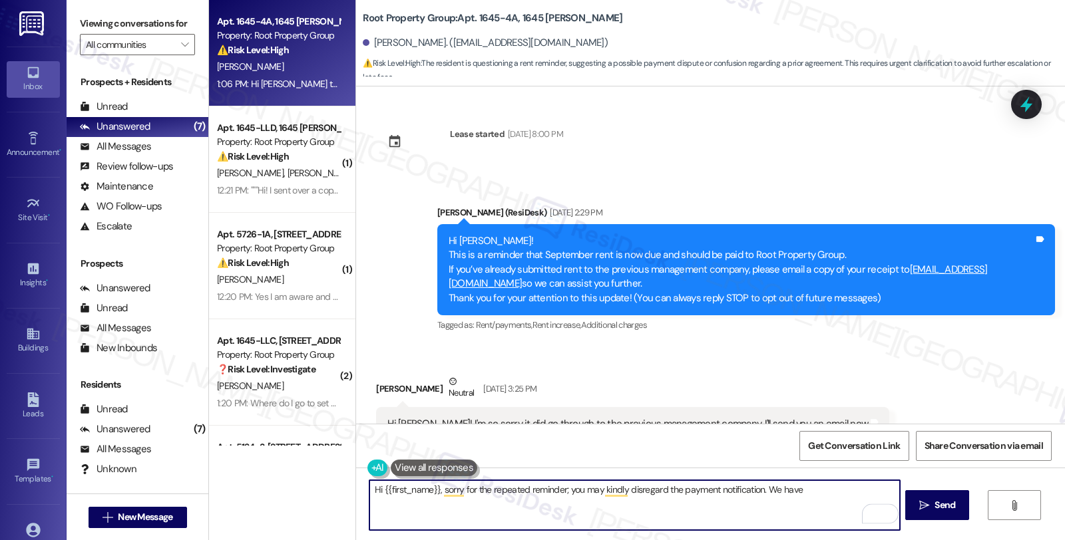
scroll to position [2037, 0]
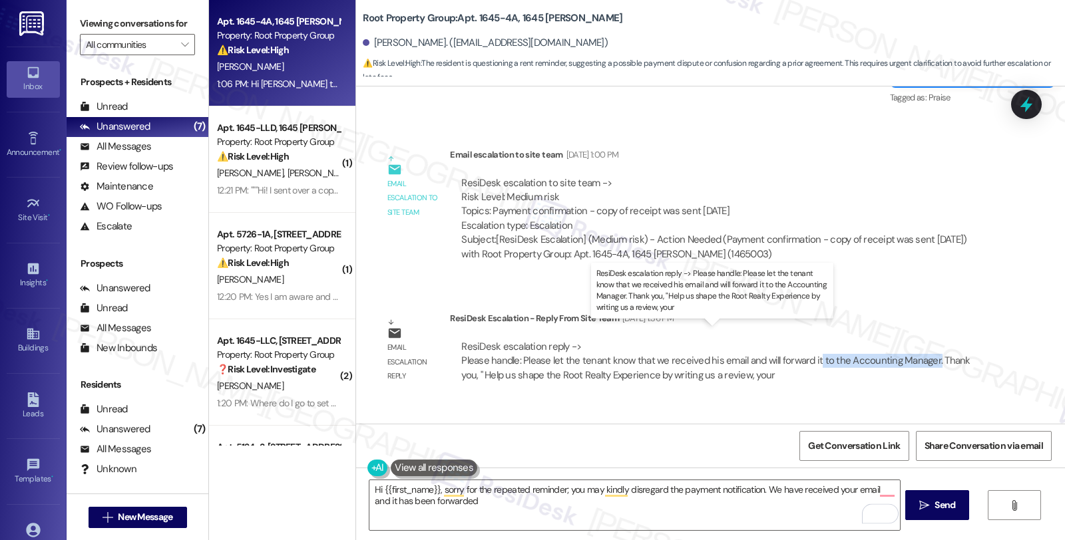
drag, startPoint x: 806, startPoint y: 347, endPoint x: 920, endPoint y: 347, distance: 114.5
click at [920, 347] on div "ResiDesk escalation reply -> Please handle: Please let the tenant know that we …" at bounding box center [715, 361] width 508 height 42
copy div "to the Accounting Manager."
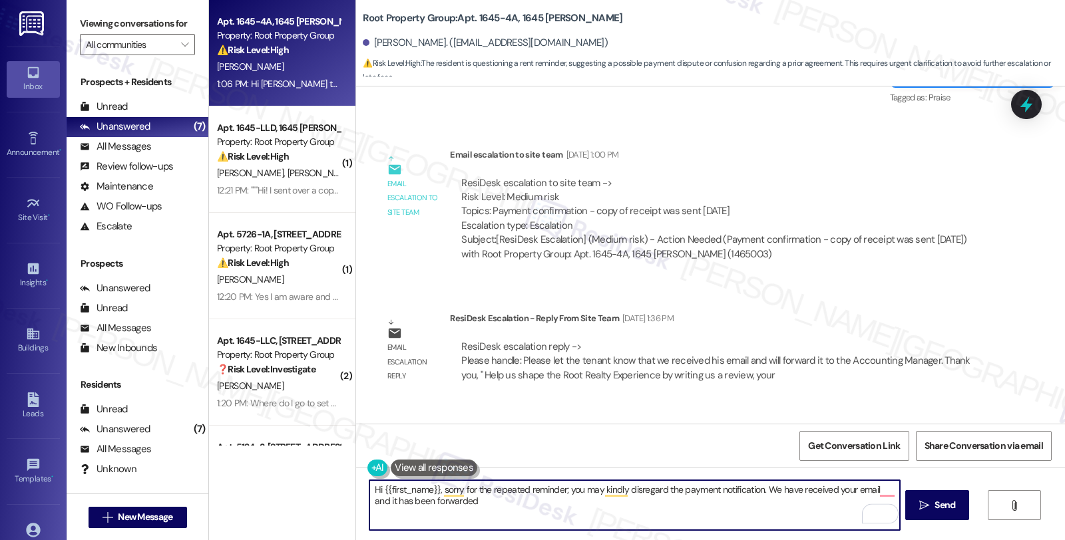
click at [501, 499] on textarea "Hi {{first_name}}, sorry for the repeated reminder; you may kindly disregard th…" at bounding box center [634, 506] width 530 height 50
paste textarea "to the Accounting Manager."
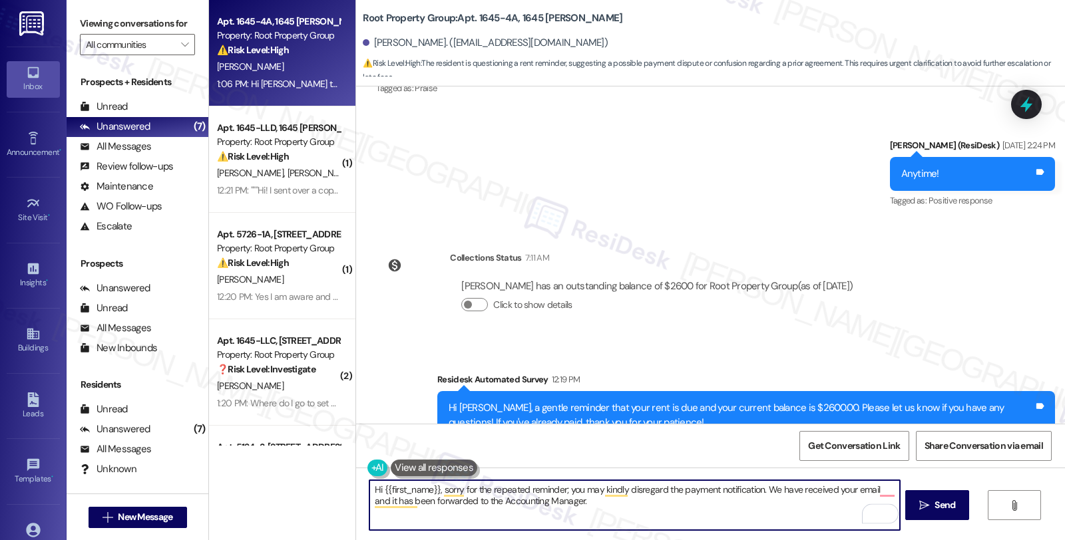
scroll to position [2702, 0]
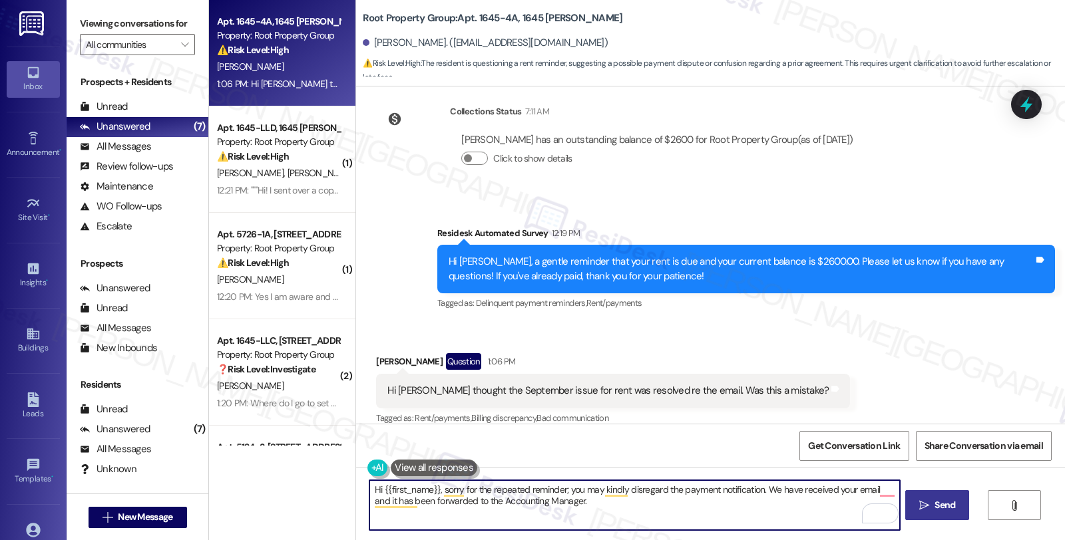
type textarea "Hi {{first_name}}, sorry for the repeated reminder; you may kindly disregard th…"
click at [942, 506] on span "Send" at bounding box center [944, 505] width 21 height 14
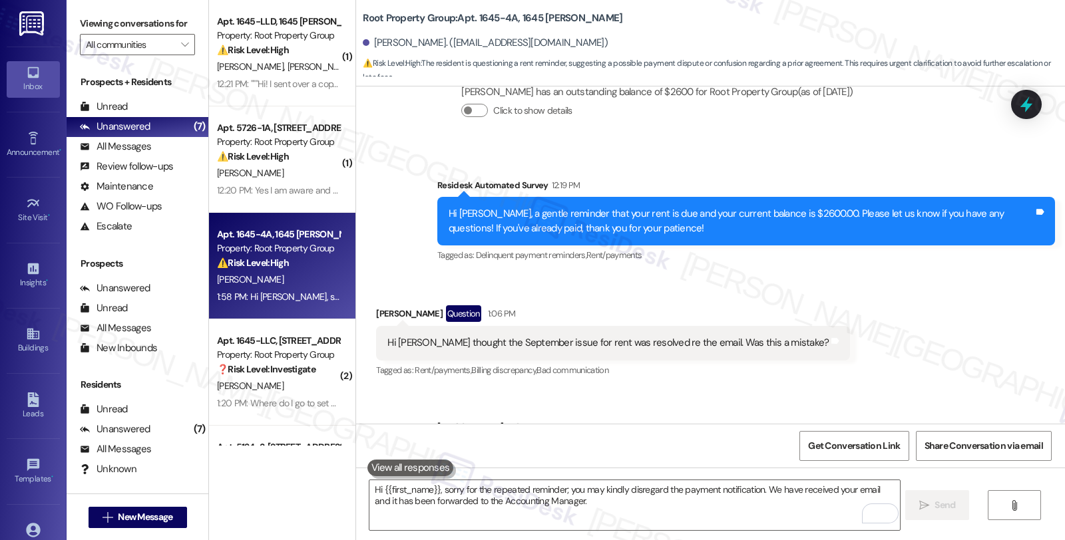
scroll to position [2809, 0]
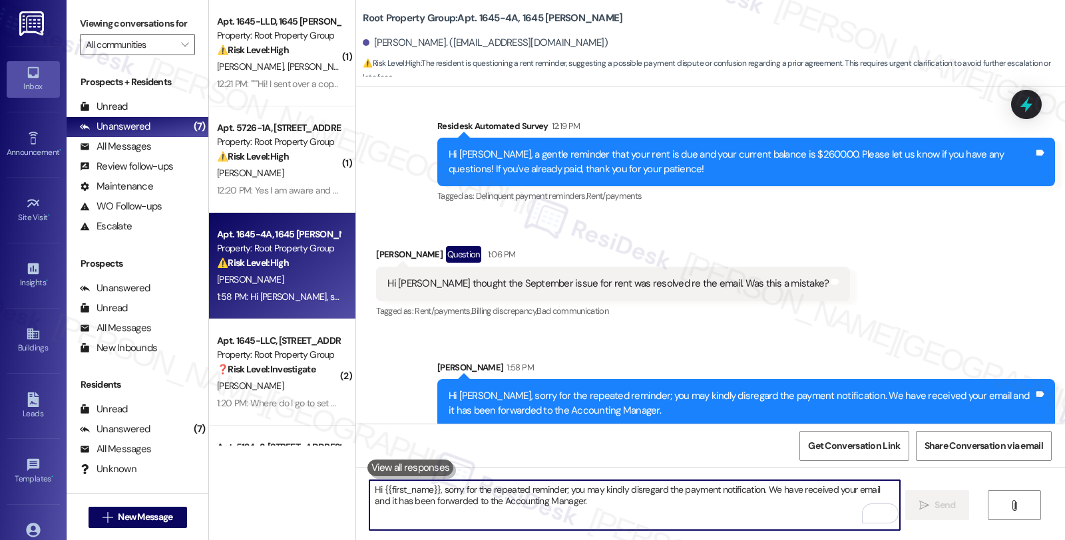
click at [662, 496] on textarea "Hi {{first_name}}, sorry for the repeated reminder; you may kindly disregard th…" at bounding box center [634, 506] width 530 height 50
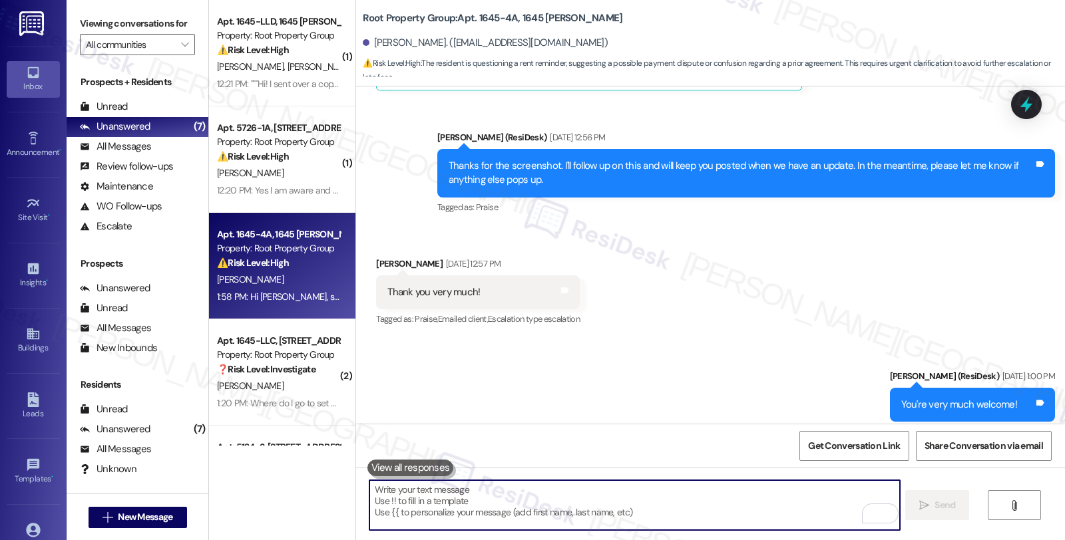
scroll to position [1700, 0]
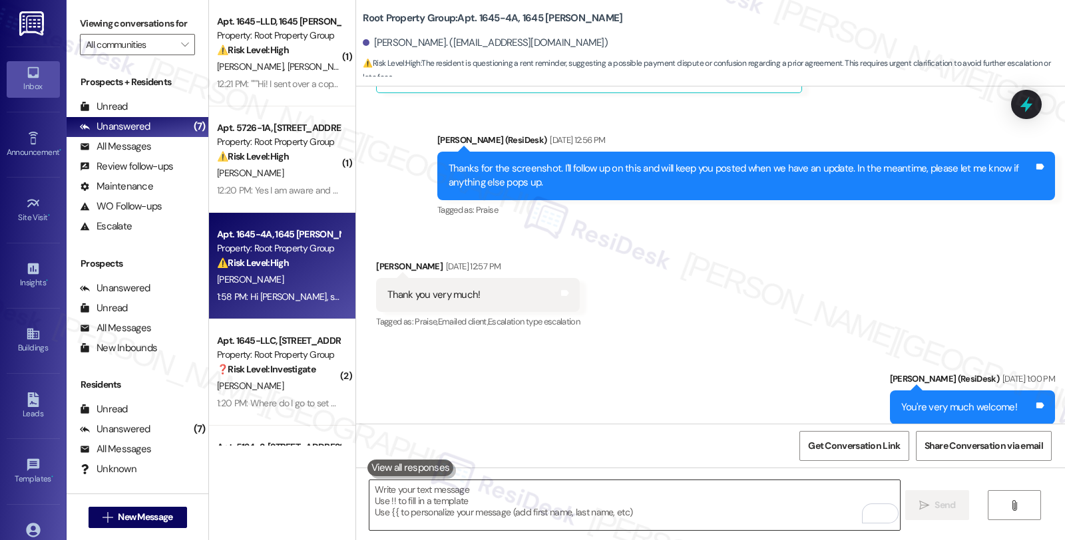
click at [514, 504] on textarea "To enrich screen reader interactions, please activate Accessibility in Grammarl…" at bounding box center [634, 506] width 530 height 50
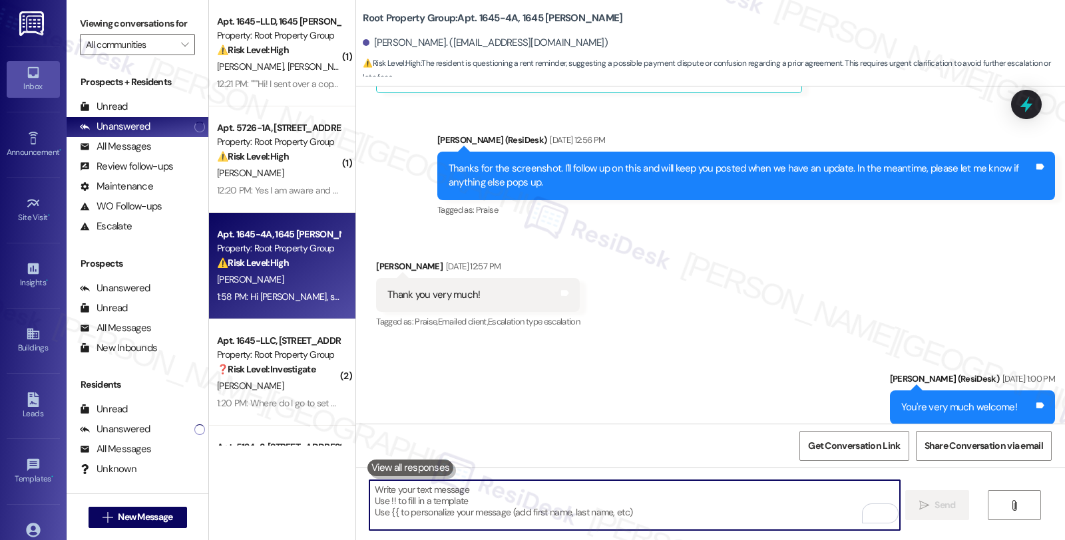
paste textarea "Should you have other concerns, please feel free to reach out. Have a great day!"
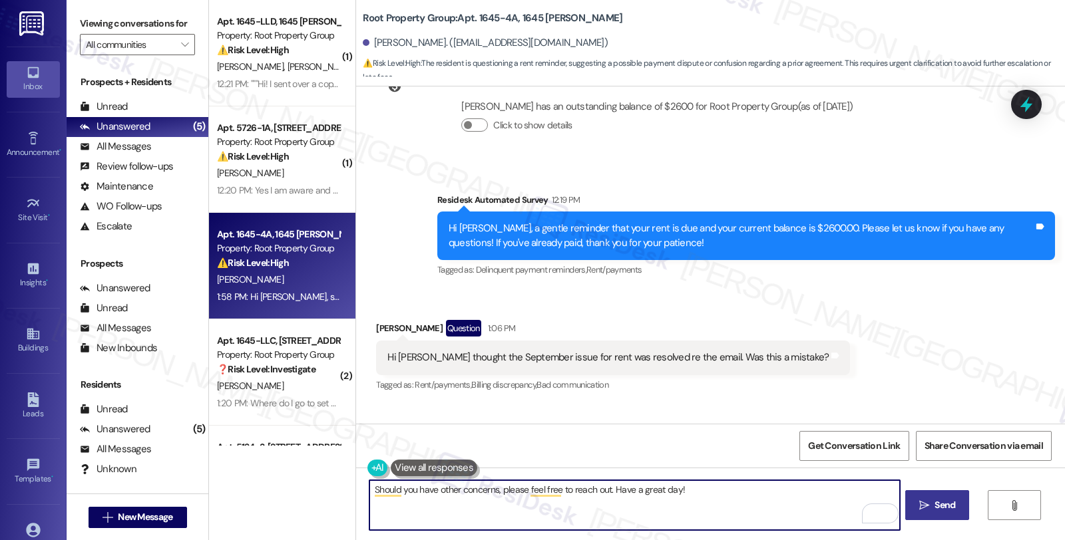
scroll to position [2809, 0]
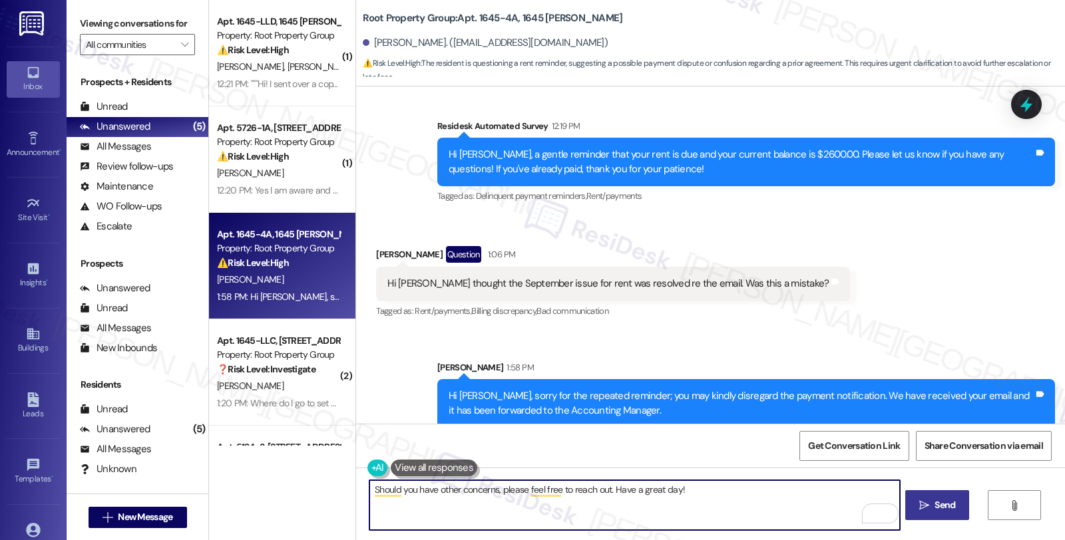
type textarea "Should you have other concerns, please feel free to reach out. Have a great day!"
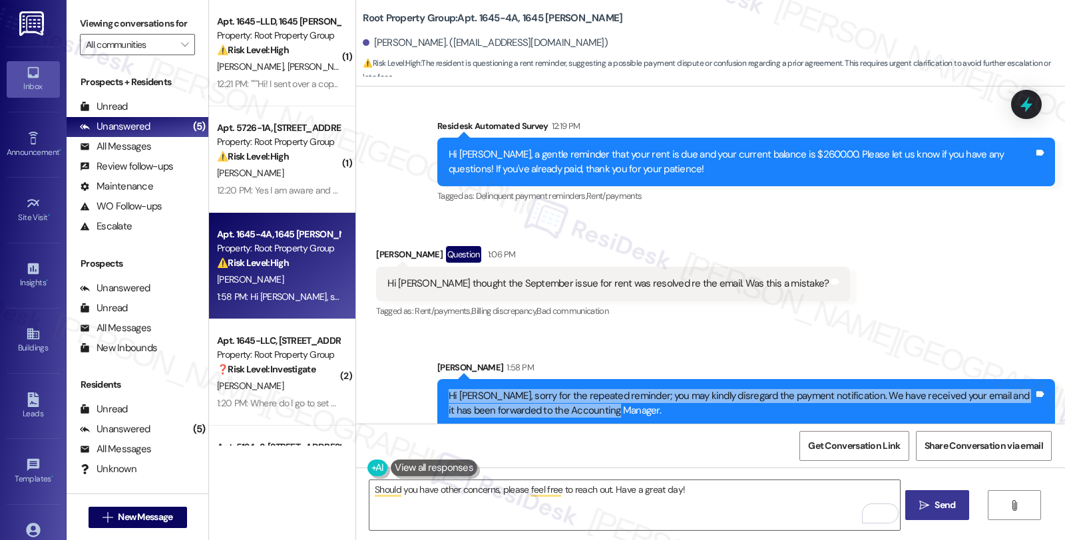
drag, startPoint x: 615, startPoint y: 397, endPoint x: 433, endPoint y: 373, distance: 183.3
click at [437, 379] on div "Hi Adam, sorry for the repeated reminder; you may kindly disregard the payment …" at bounding box center [746, 403] width 618 height 49
copy div "Hi Adam, sorry for the repeated reminder; you may kindly disregard the payment …"
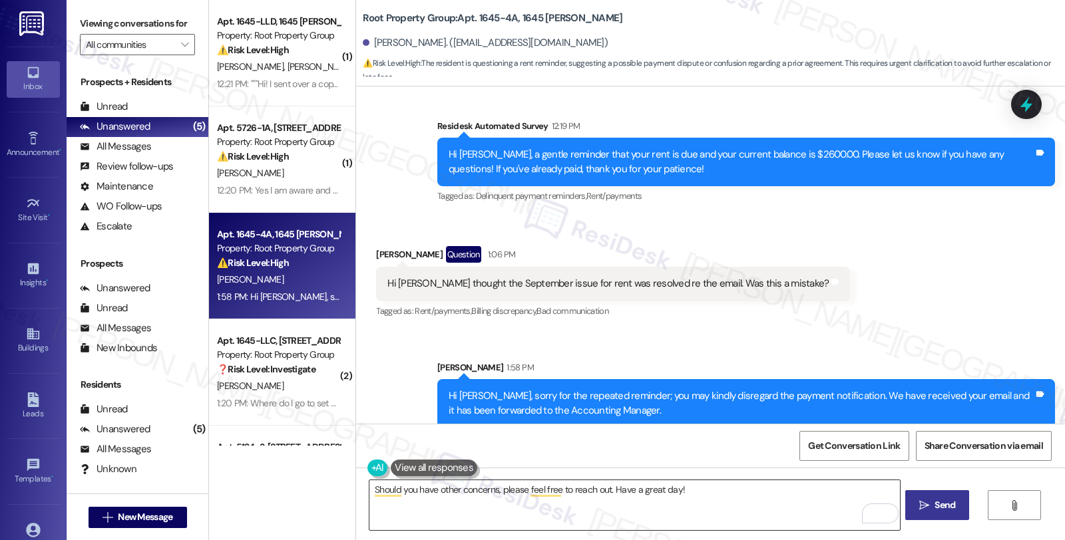
click at [716, 497] on textarea "Should you have other concerns, please feel free to reach out. Have a great day!" at bounding box center [634, 506] width 530 height 50
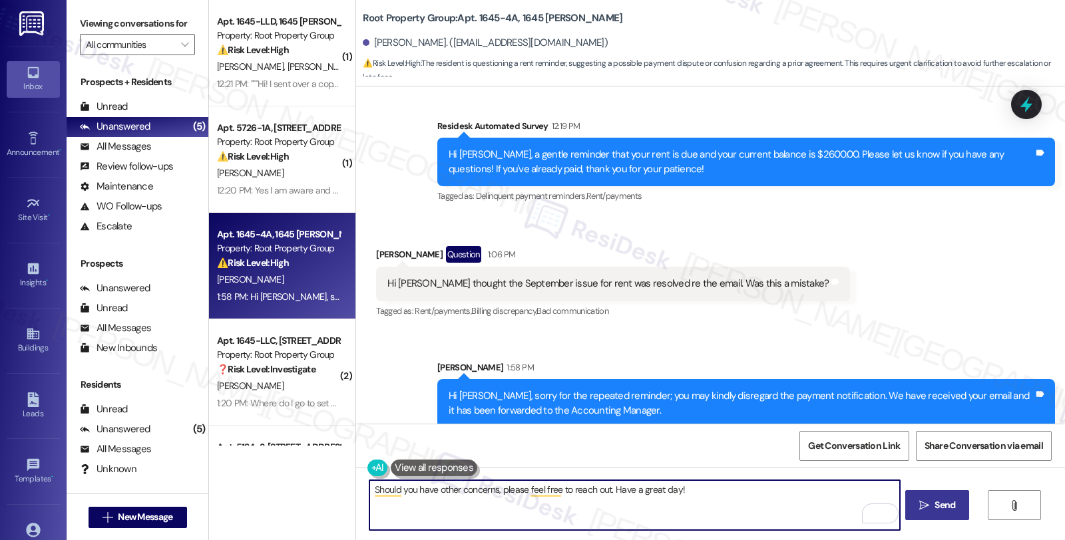
click at [934, 508] on span "Send" at bounding box center [944, 505] width 21 height 14
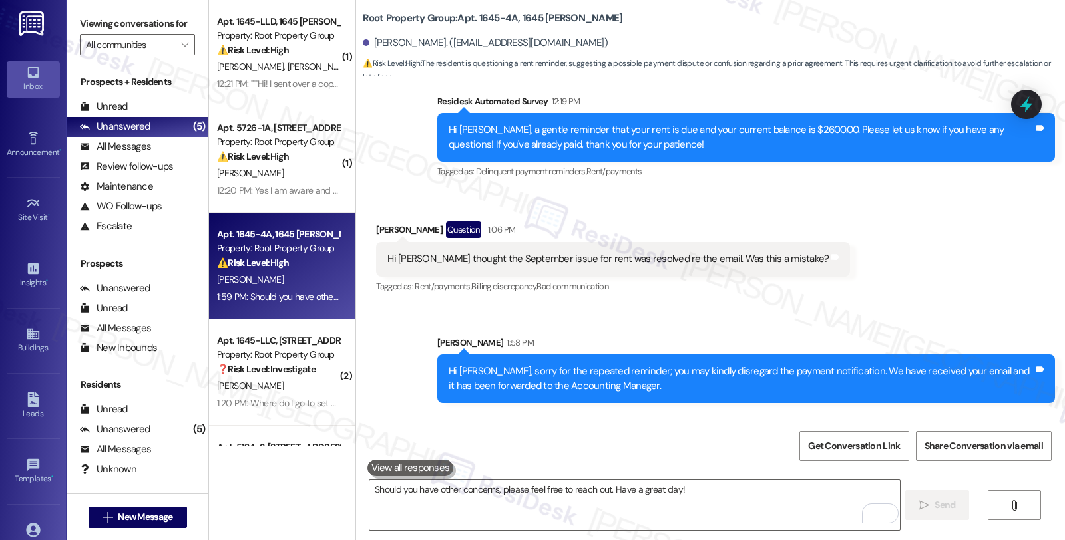
scroll to position [2902, 0]
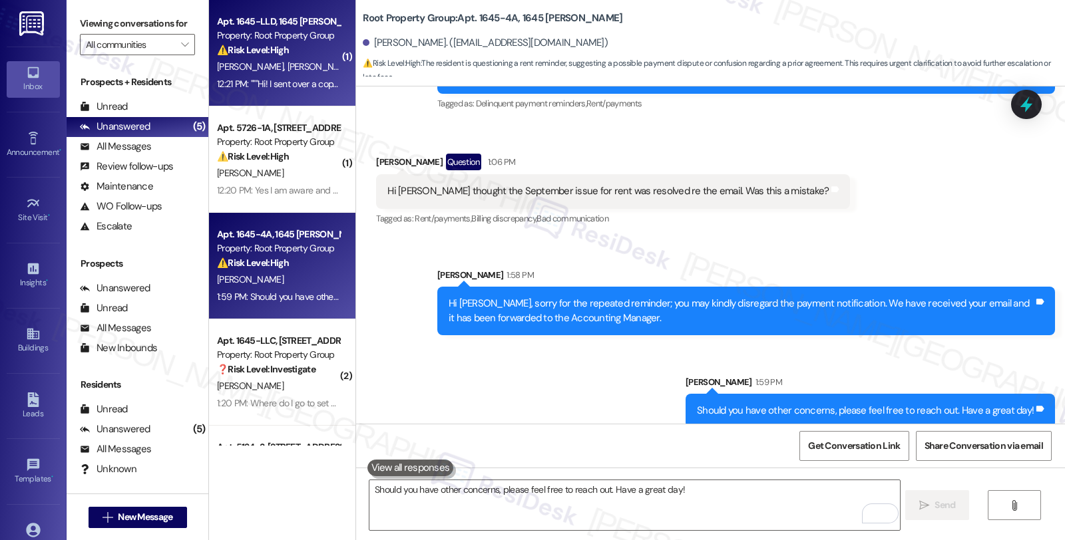
click at [313, 60] on div "S. Benoit J. Sinnott" at bounding box center [279, 67] width 126 height 17
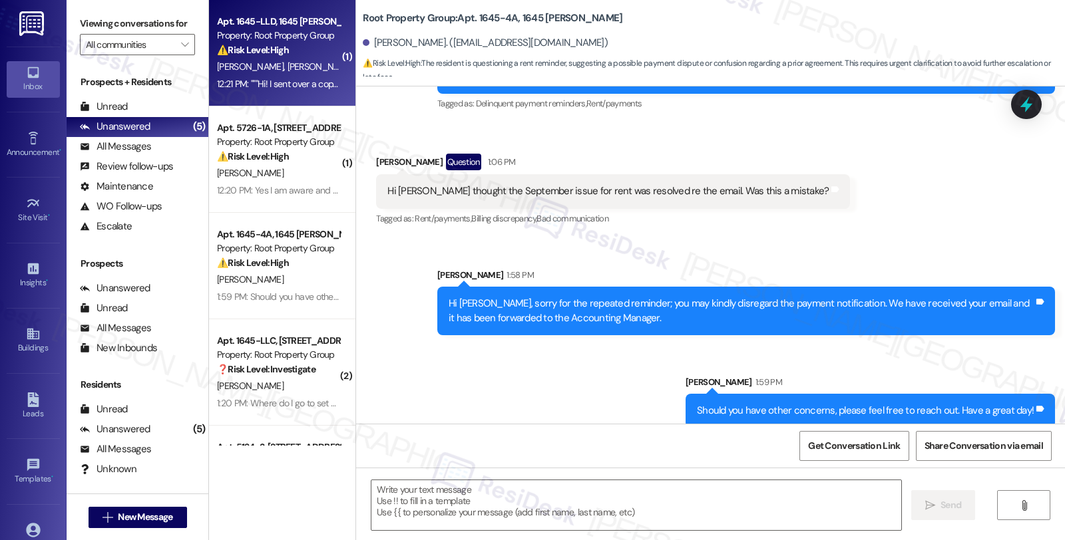
type textarea "Fetching suggested responses. Please feel free to read through the conversation…"
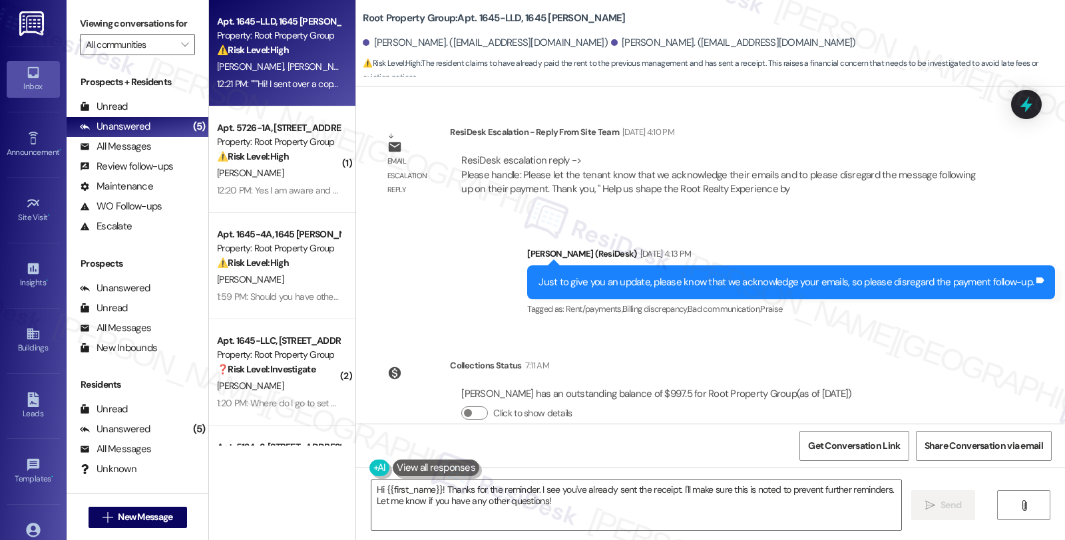
scroll to position [813, 0]
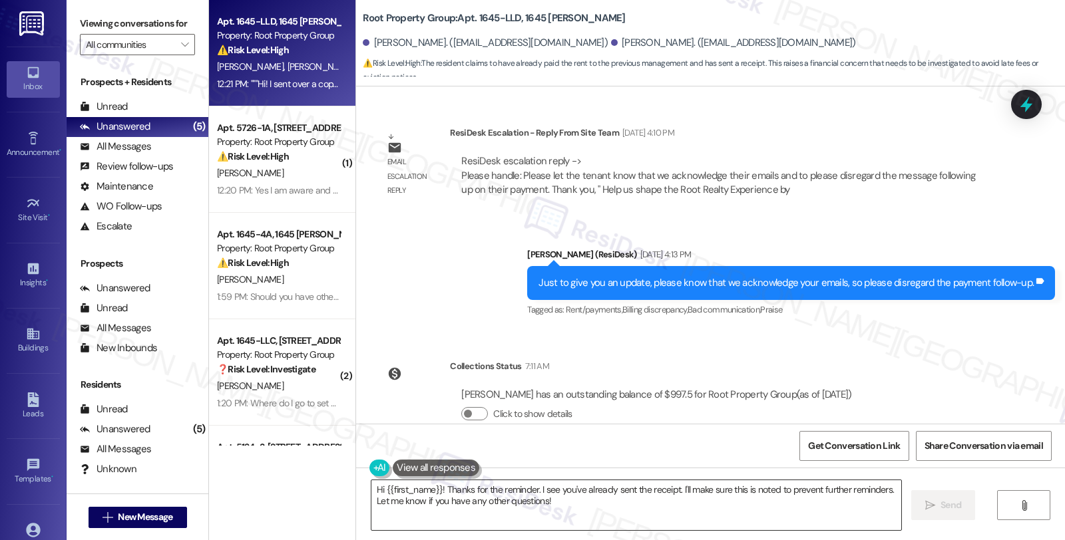
click at [659, 507] on textarea "Hi {{first_name}}! Thanks for the reminder. I see you've already sent the recei…" at bounding box center [636, 506] width 530 height 50
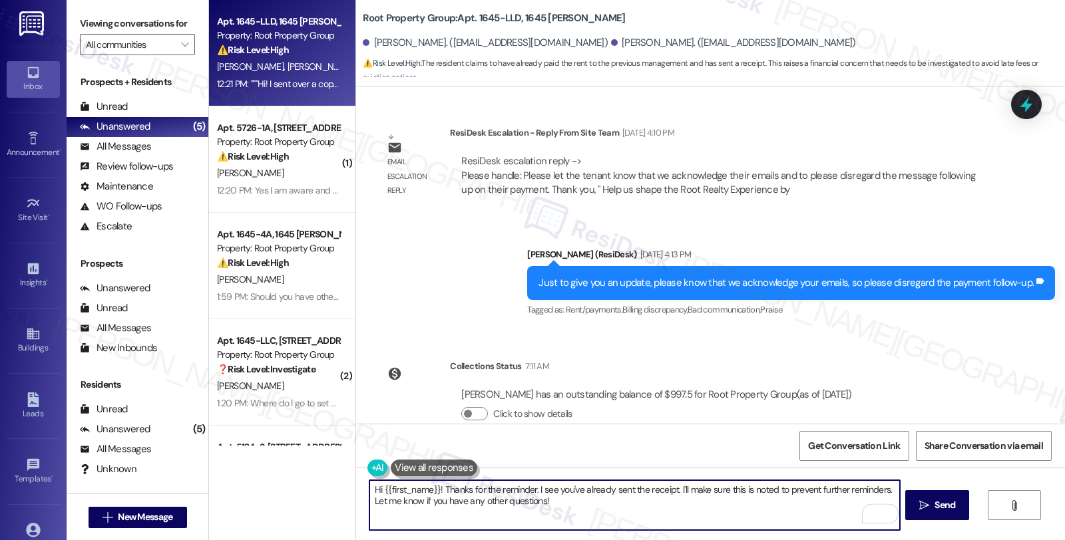
paste textarea "Adam, sorry for the repeated reminder; you may kindly disregard the payment not…"
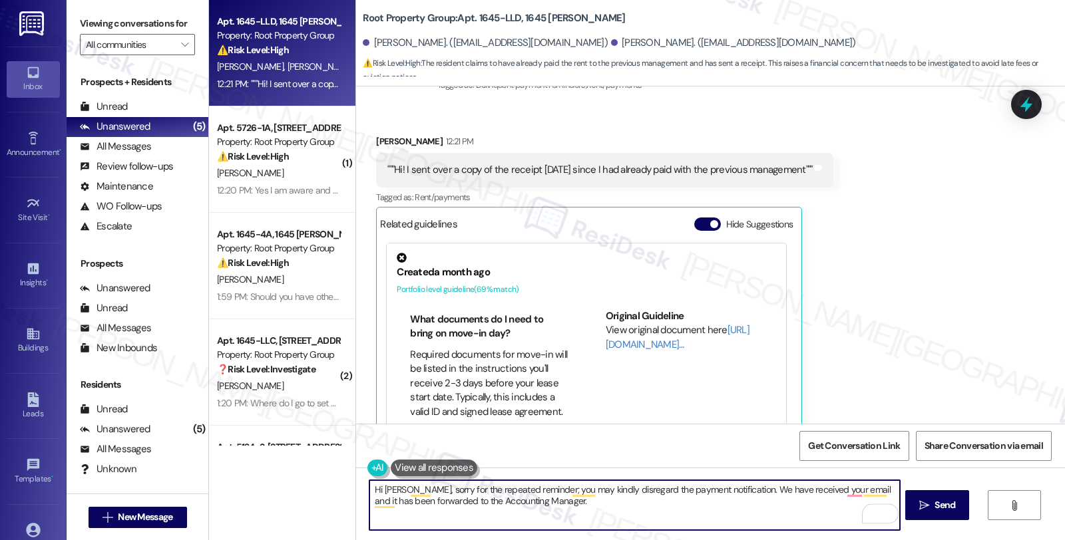
scroll to position [1256, 0]
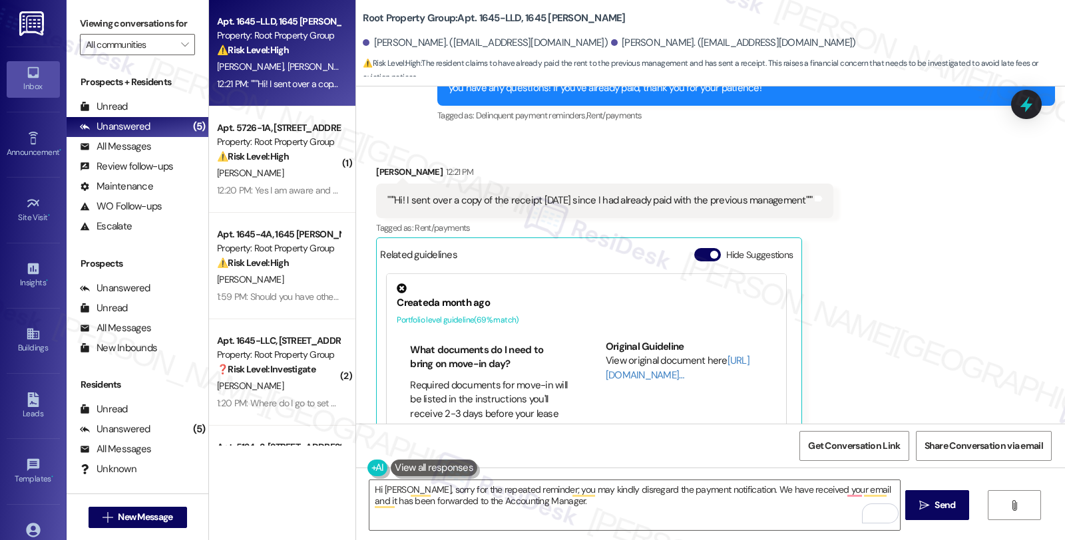
click at [382, 161] on div "Received via SMS Jason Sinnott 12:21 PM """Hi! I sent over a copy of the receip…" at bounding box center [604, 326] width 477 height 343
copy div "Jason"
click at [384, 492] on textarea "Hi Adam, sorry for the repeated reminder; you may kindly disregard the payment …" at bounding box center [634, 506] width 530 height 50
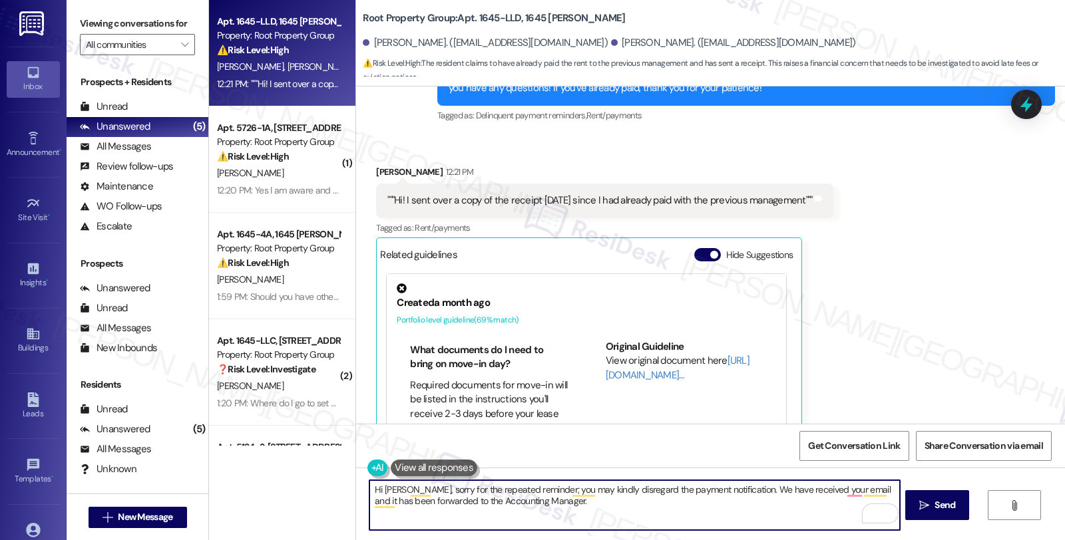
click at [384, 492] on textarea "Hi Adam, sorry for the repeated reminder; you may kindly disregard the payment …" at bounding box center [634, 506] width 530 height 50
paste textarea "Jason"
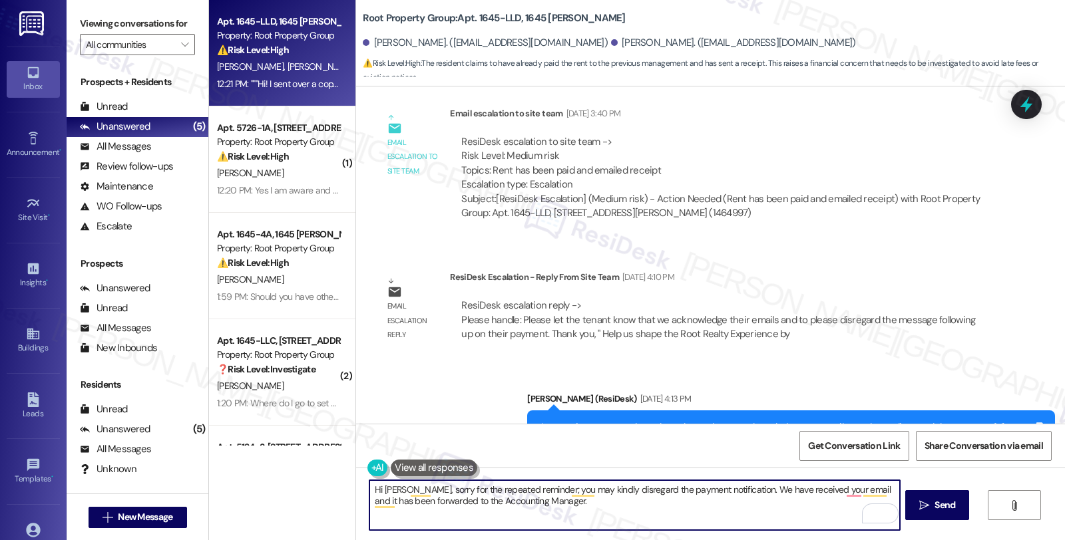
scroll to position [664, 0]
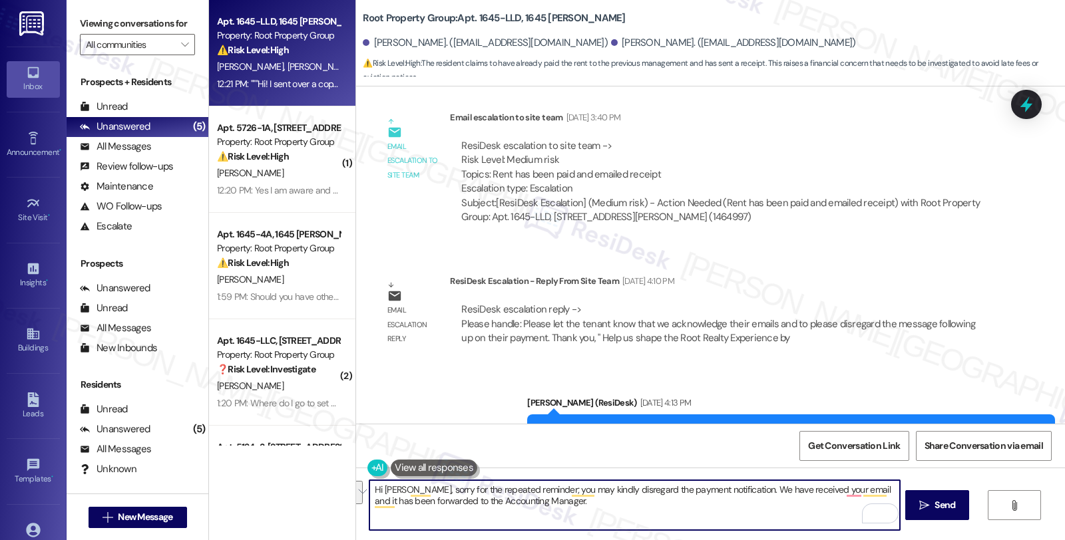
drag, startPoint x: 724, startPoint y: 490, endPoint x: 743, endPoint y: 514, distance: 30.4
click at [743, 514] on textarea "Hi Jason, sorry for the repeated reminder; you may kindly disregard the payment…" at bounding box center [634, 506] width 530 height 50
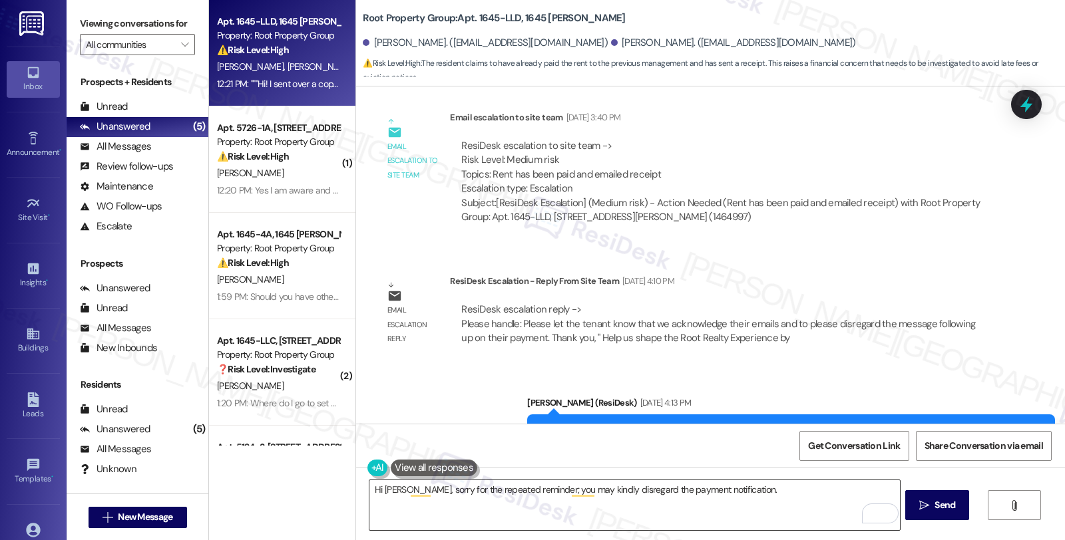
drag, startPoint x: 566, startPoint y: 510, endPoint x: 631, endPoint y: 500, distance: 65.9
click at [566, 510] on textarea "Hi Jason, sorry for the repeated reminder; you may kindly disregard the payment…" at bounding box center [634, 506] width 530 height 50
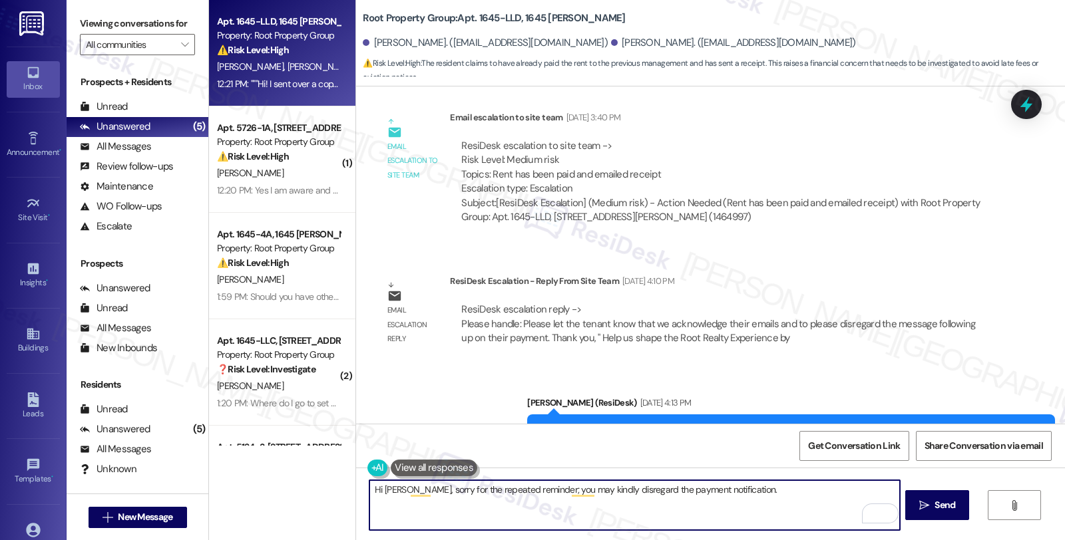
click at [756, 494] on textarea "Hi Jason, sorry for the repeated reminder; you may kindly disregard the payment…" at bounding box center [634, 506] width 530 height 50
paste textarea "Should you have other concerns, please feel free to reach out. Have a great day!"
drag, startPoint x: 522, startPoint y: 498, endPoint x: 445, endPoint y: 500, distance: 77.2
click at [445, 500] on textarea "Hi Jason, sorry for the repeated reminder; you may kindly disregard the payment…" at bounding box center [634, 506] width 530 height 50
type textarea "Hi Jason, sorry for the repeated reminder; you may kindly disregard the payment…"
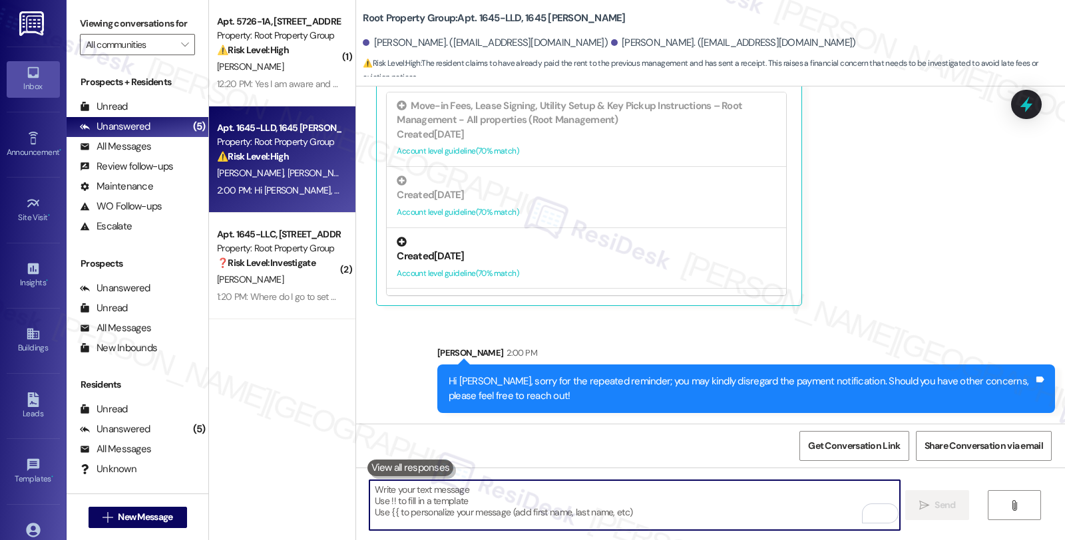
scroll to position [1553, 0]
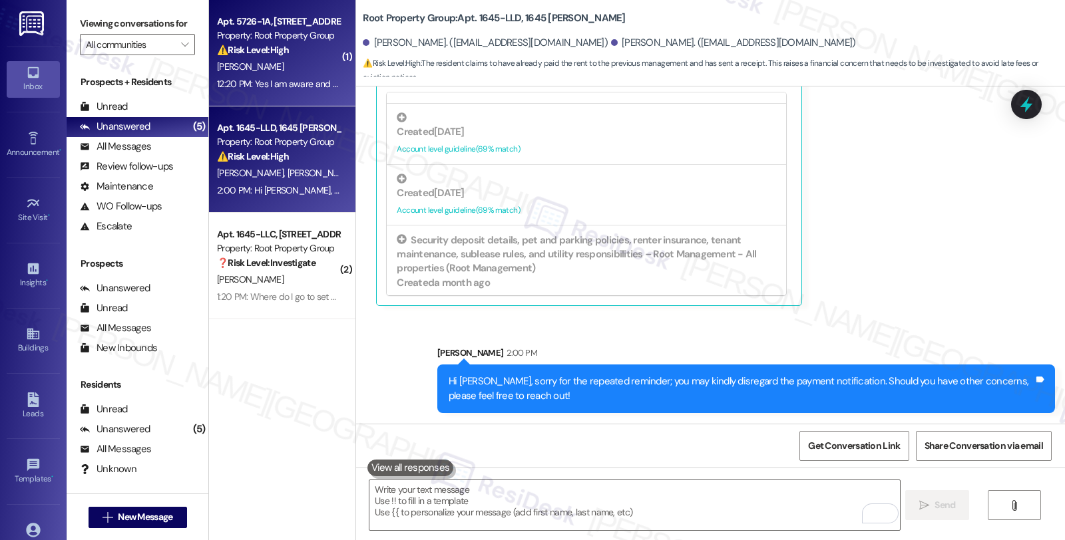
click at [319, 51] on div "⚠️ Risk Level: High The resident acknowledges the rent is due and indicates the…" at bounding box center [278, 50] width 123 height 14
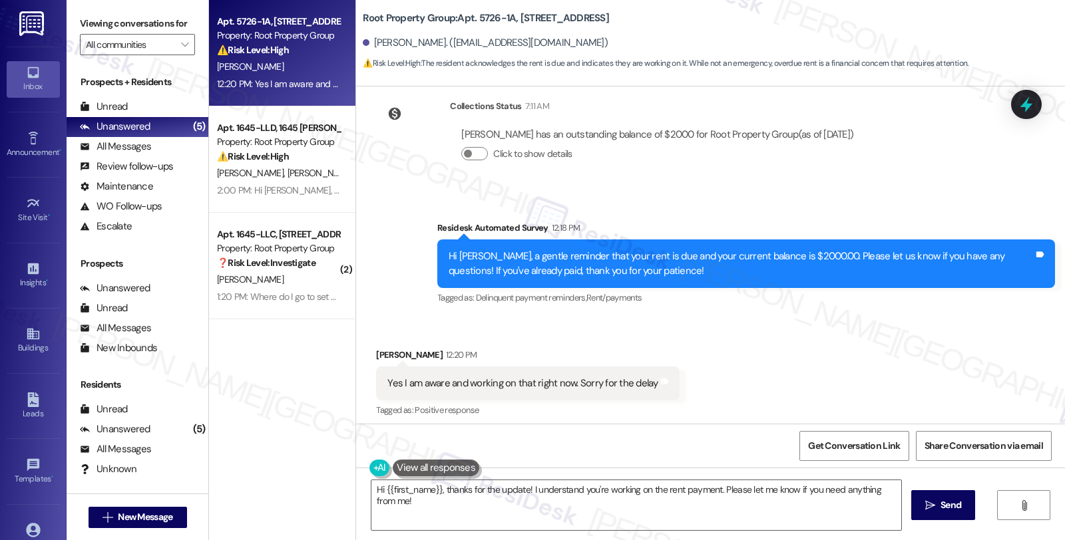
scroll to position [393, 0]
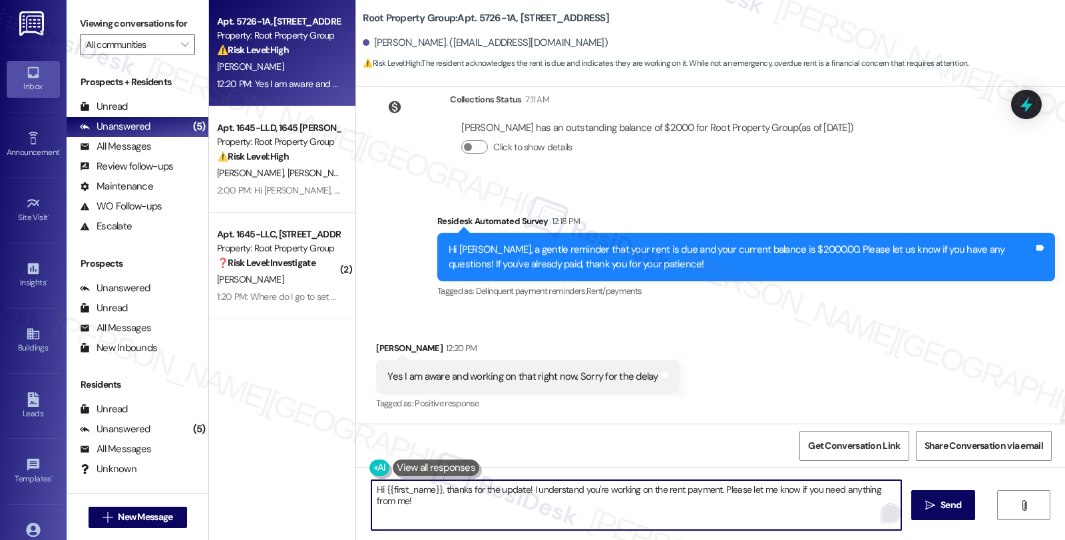
drag, startPoint x: 871, startPoint y: 494, endPoint x: 883, endPoint y: 516, distance: 25.3
click at [883, 516] on div "Hi {{first_name}}, thanks for the update! I understand you're working on the re…" at bounding box center [636, 505] width 531 height 51
type textarea "Hi {{first_name}}, thanks for the update! I understand you're working on the re…"
click at [933, 514] on button " Send" at bounding box center [937, 506] width 65 height 30
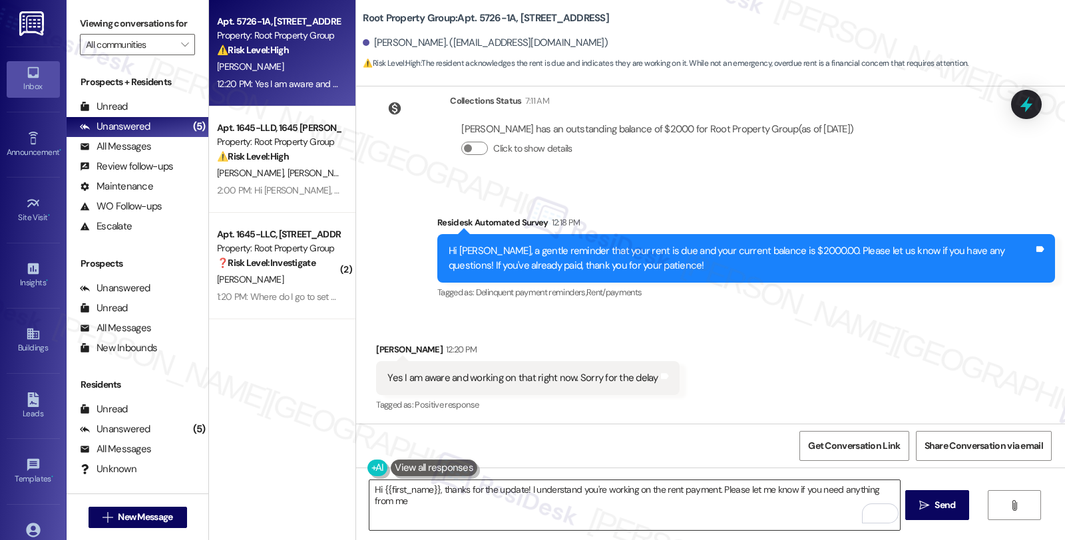
type textarea "Hi {{first_name}}, thanks for the update! I understand you're working on the re…"
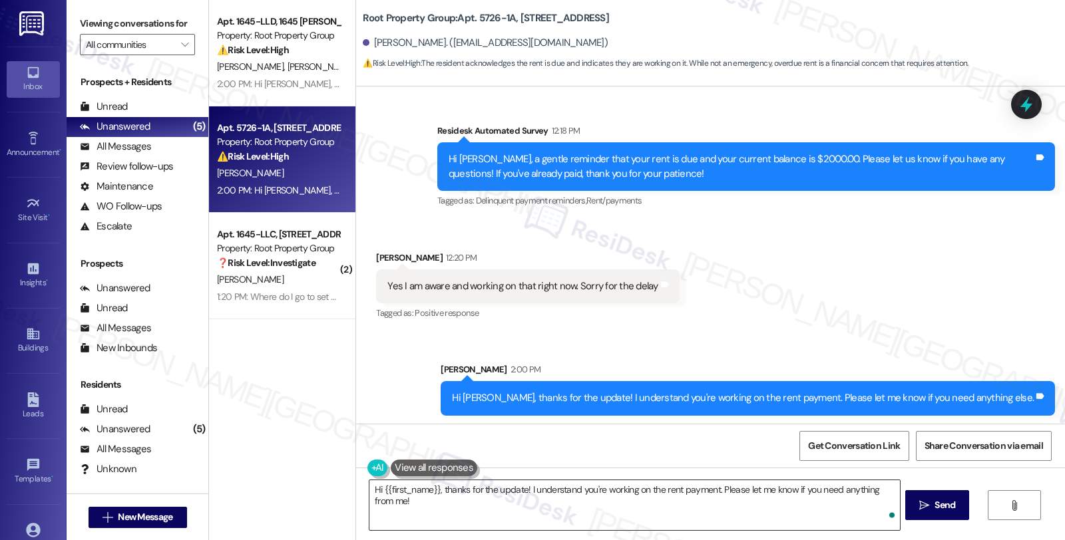
scroll to position [485, 0]
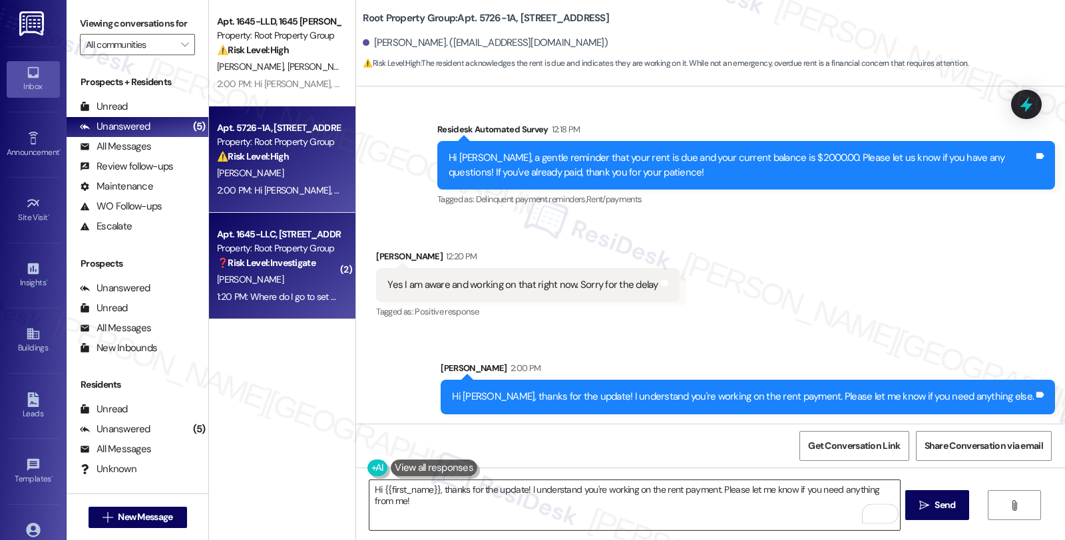
click at [313, 260] on div "❓ Risk Level: Investigate" at bounding box center [278, 263] width 123 height 14
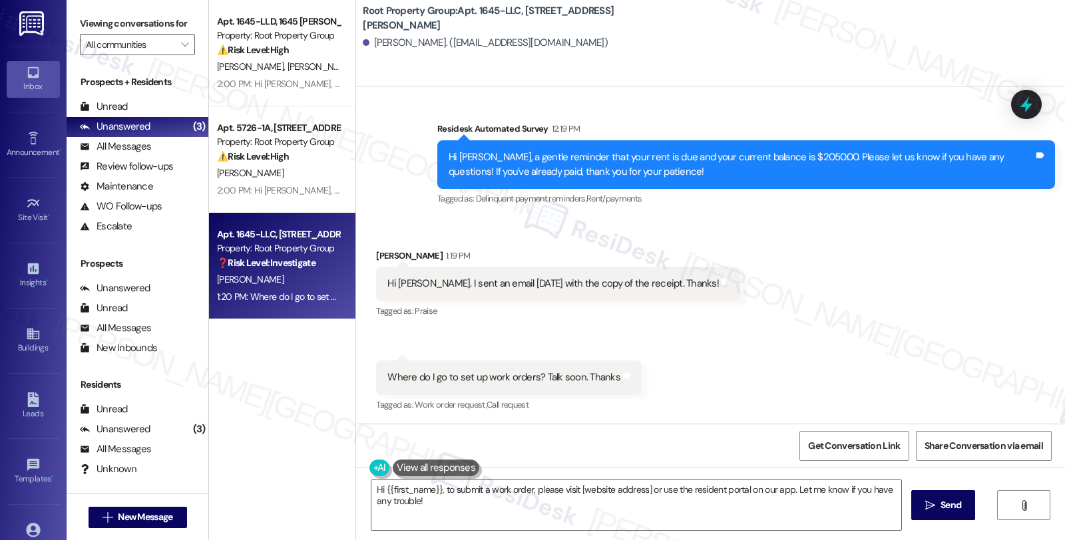
scroll to position [502, 0]
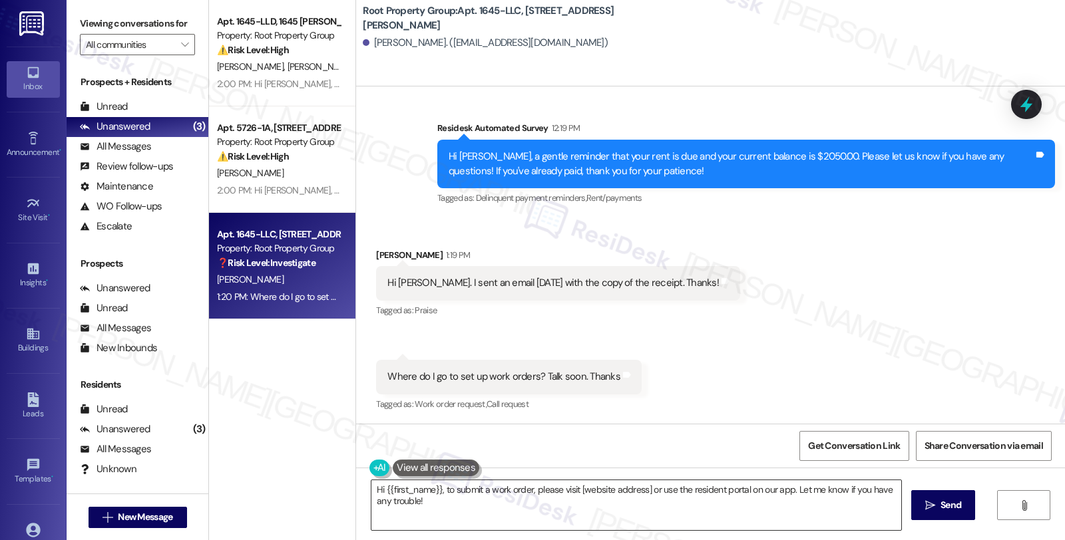
click at [434, 491] on textarea "Hi {{first_name}}, to submit a work order, please visit [website address] or us…" at bounding box center [636, 506] width 530 height 50
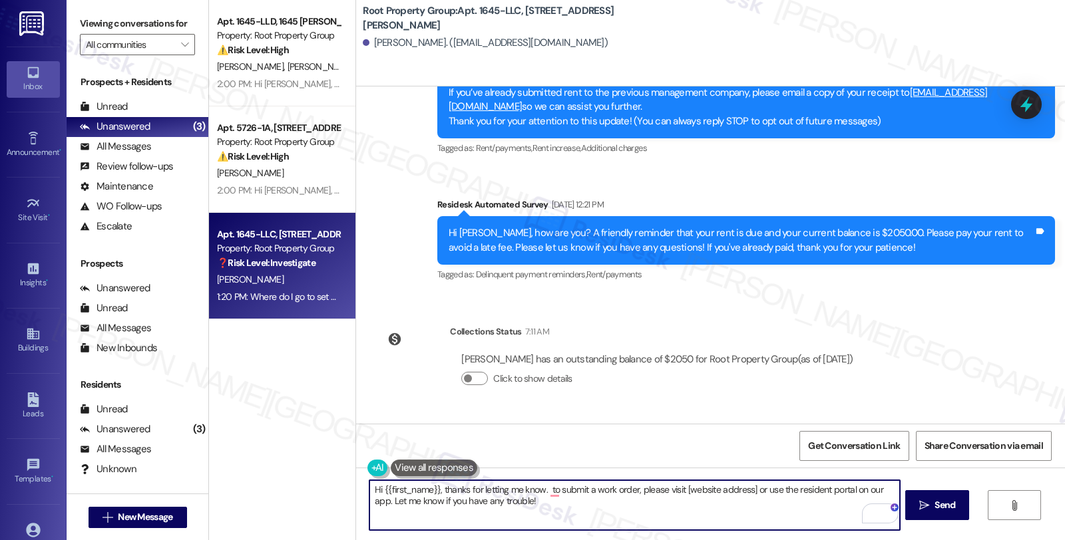
scroll to position [59, 0]
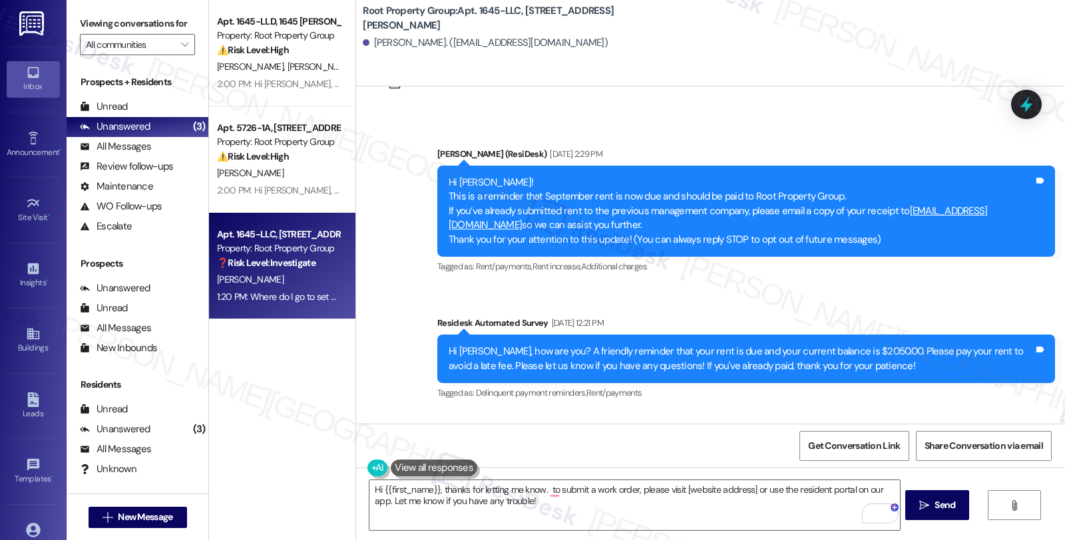
click at [1027, 212] on div "Hi Thomas! This is a reminder that September rent is now due and should be paid…" at bounding box center [741, 211] width 585 height 71
drag, startPoint x: 890, startPoint y: 208, endPoint x: 1017, endPoint y: 206, distance: 126.5
click at [1017, 206] on div "Hi Thomas! This is a reminder that September rent is now due and should be paid…" at bounding box center [741, 211] width 585 height 71
copy div "[EMAIL_ADDRESS][DOMAIN_NAME]"
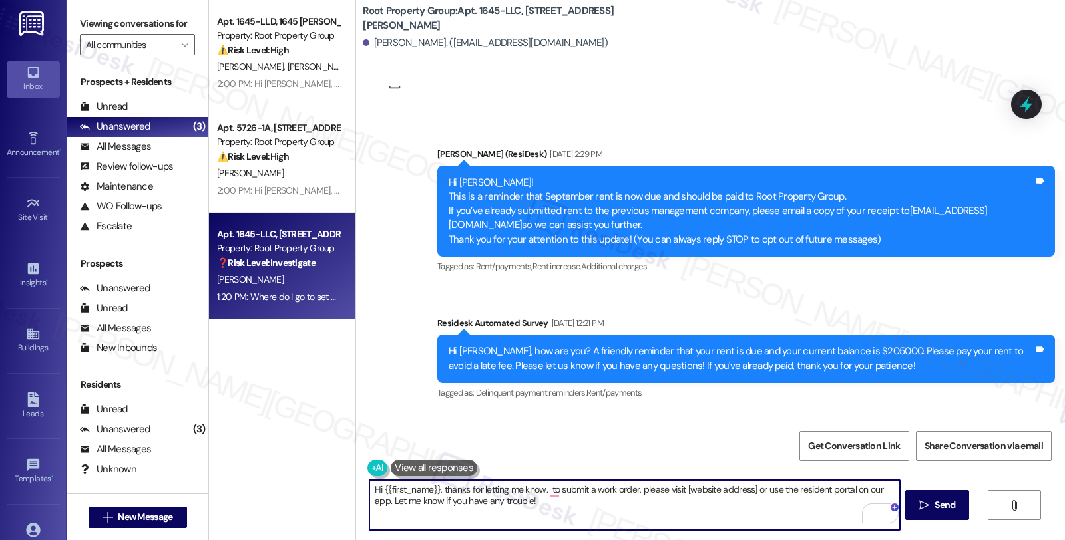
drag, startPoint x: 536, startPoint y: 488, endPoint x: 562, endPoint y: 516, distance: 38.1
click at [562, 516] on textarea "Hi {{first_name}}, thanks for letting me know. to submit a work order, please v…" at bounding box center [634, 506] width 530 height 50
paste textarea "[EMAIL_ADDRESS][DOMAIN_NAME]"
click at [711, 490] on textarea "Hi {{first_name}}, thanks for letting me know. Just to confirm, you have sent t…" at bounding box center [634, 506] width 530 height 50
click at [859, 491] on textarea "Hi {{first_name}}, thanks for letting me know. Just to confirm, you have sent t…" at bounding box center [634, 506] width 530 height 50
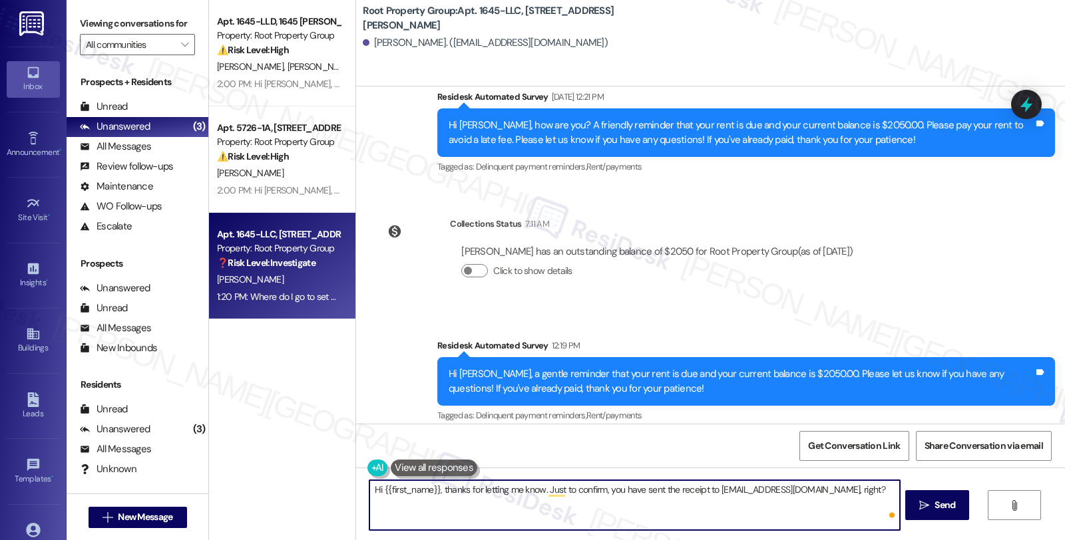
scroll to position [502, 0]
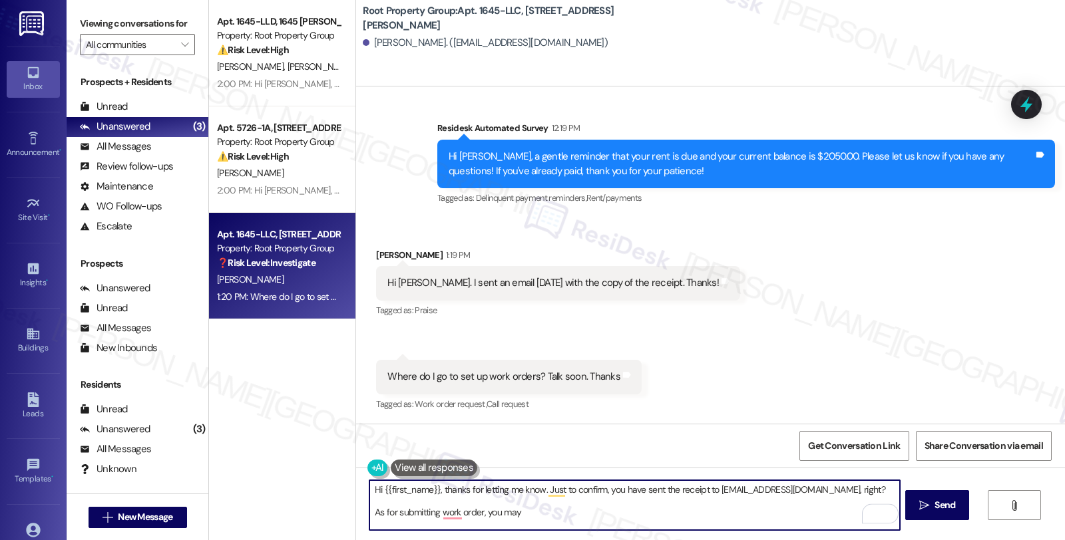
click at [447, 438] on div "Get Conversation Link Share Conversation via email" at bounding box center [710, 446] width 709 height 44
click at [526, 513] on textarea "Hi {{first_name}}, thanks for letting me know. Just to confirm, you have sent t…" at bounding box center [634, 506] width 530 height 50
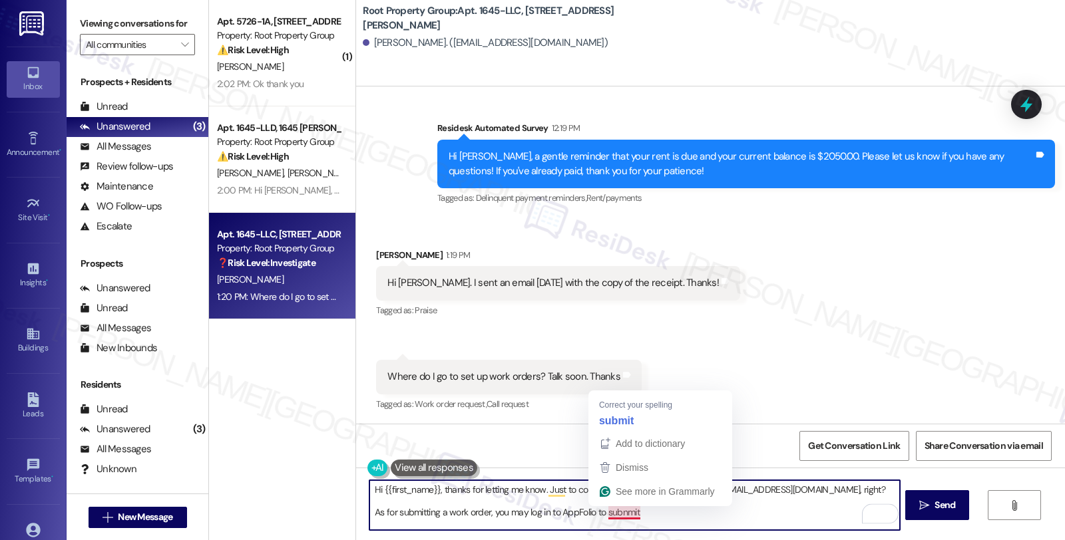
click at [616, 514] on textarea "Hi {{first_name}}, thanks for letting me know. Just to confirm, you have sent t…" at bounding box center [634, 506] width 530 height 50
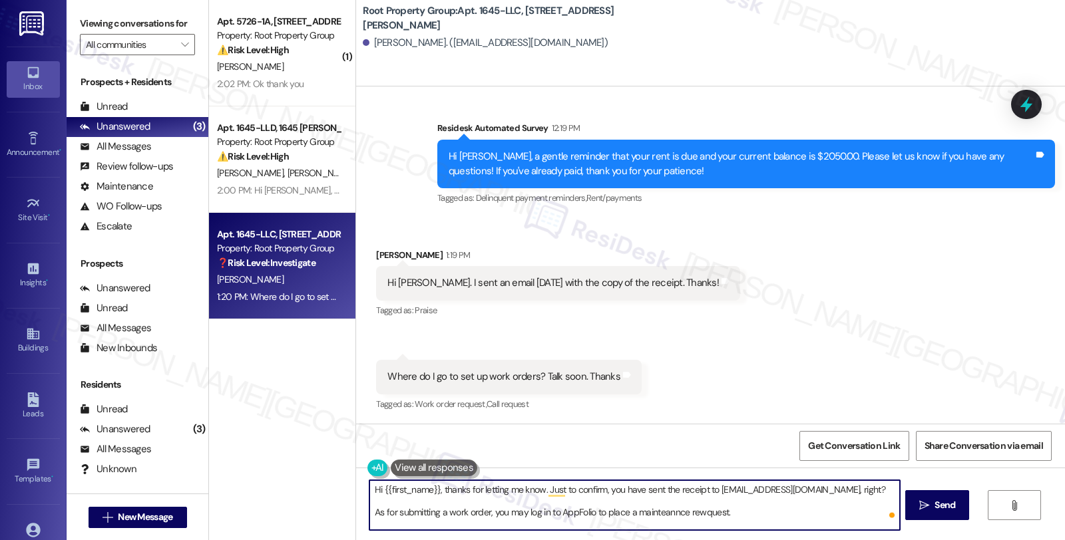
type textarea "Hi {{first_name}}, thanks for letting me know. Just to confirm, you have sent t…"
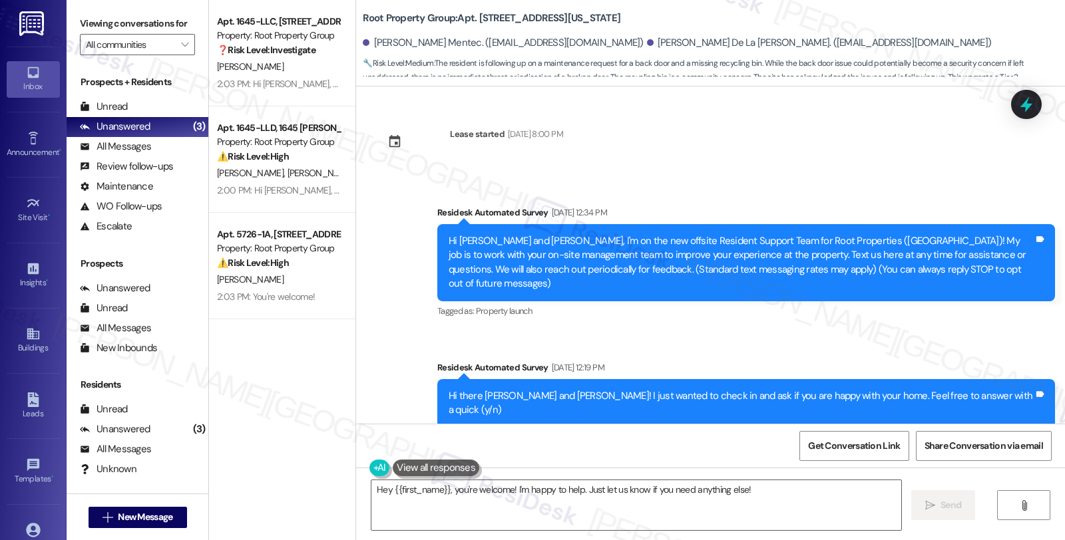
scroll to position [1725, 0]
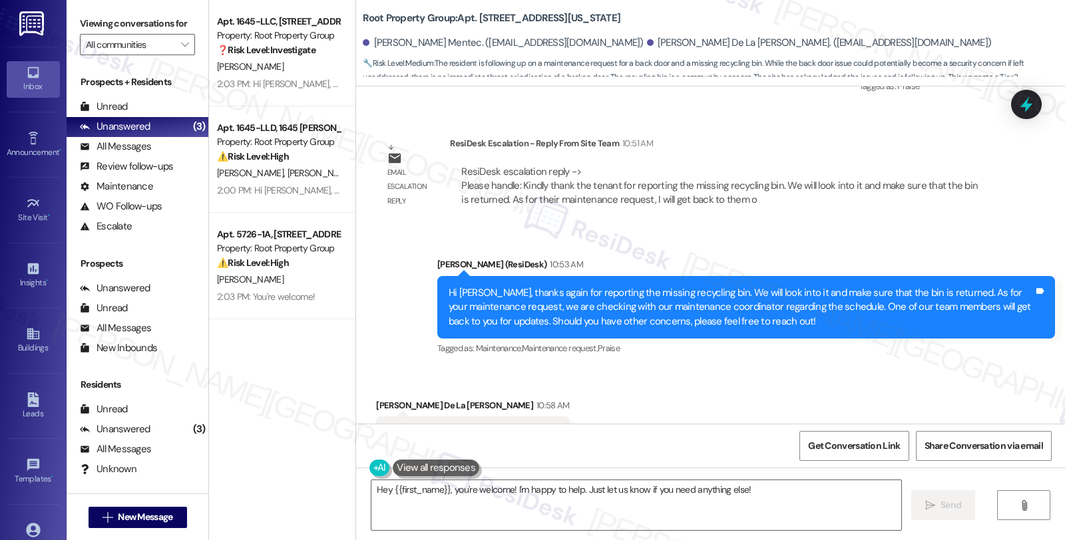
click at [900, 369] on div "Received [STREET_ADDRESS][PERSON_NAME][PERSON_NAME]:58 AM Sounds good thanks! T…" at bounding box center [710, 425] width 709 height 112
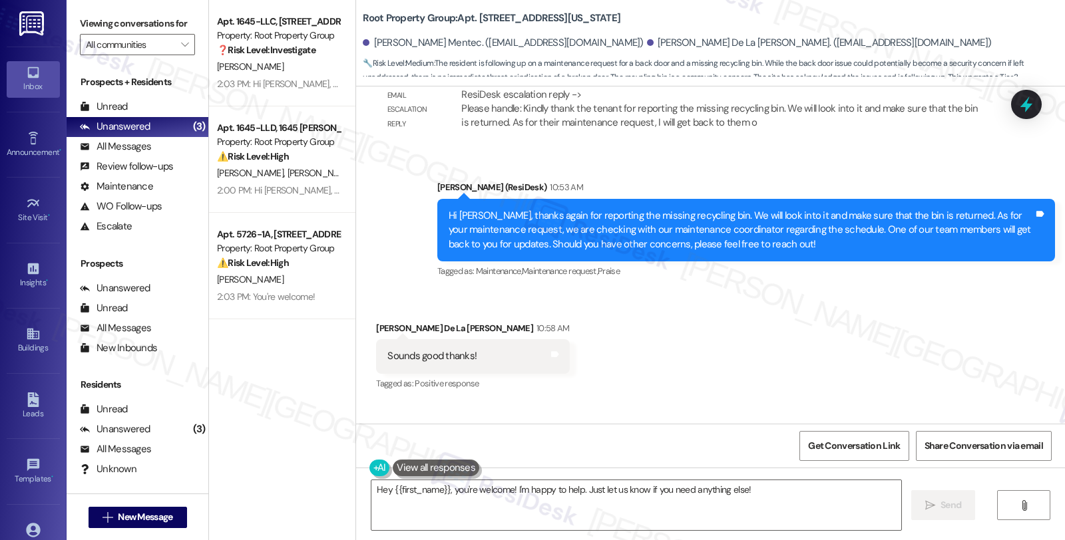
scroll to position [1838, 0]
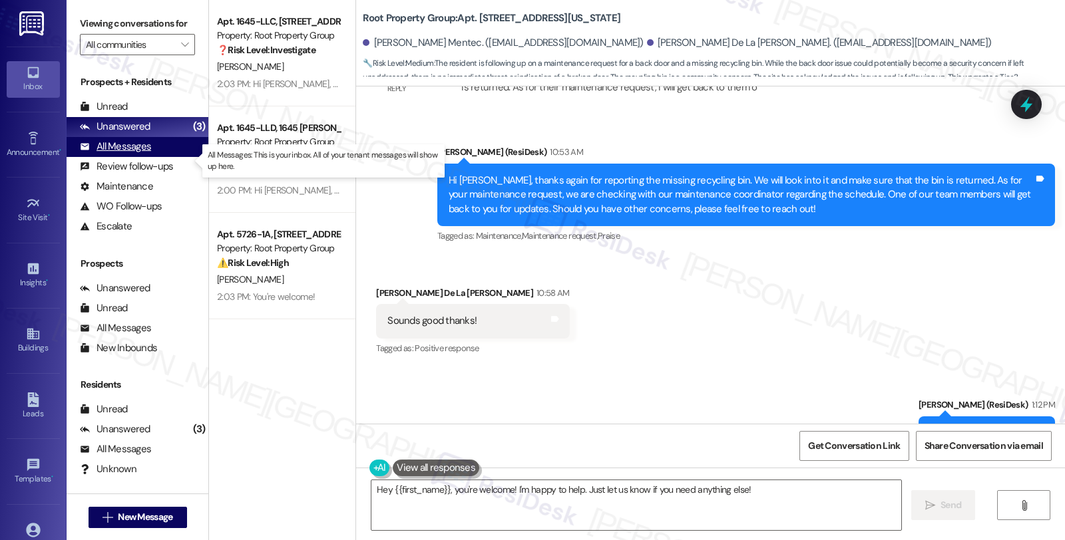
click at [128, 154] on div "All Messages" at bounding box center [115, 147] width 71 height 14
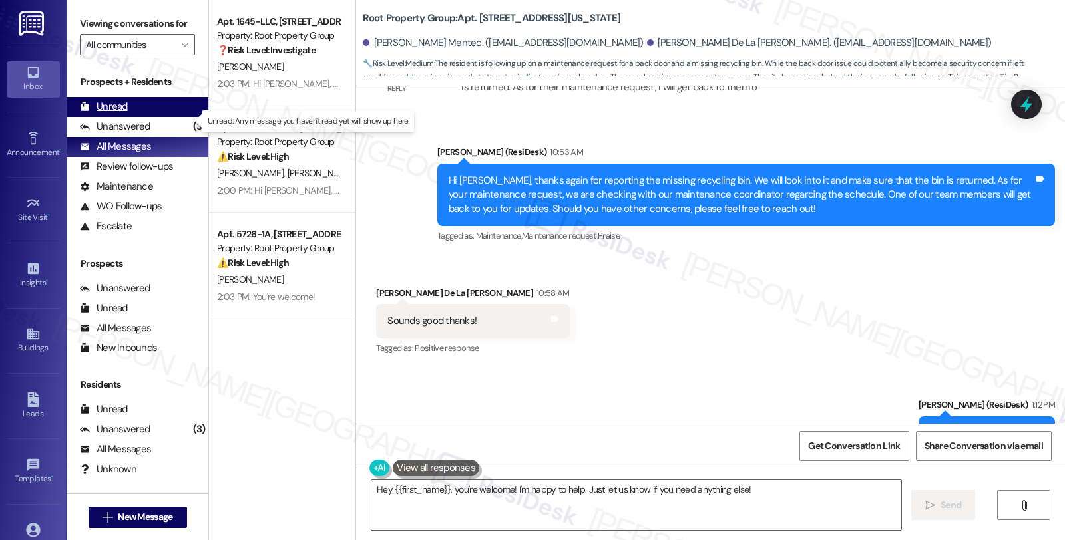
click at [127, 117] on div "Unread (0)" at bounding box center [138, 107] width 142 height 20
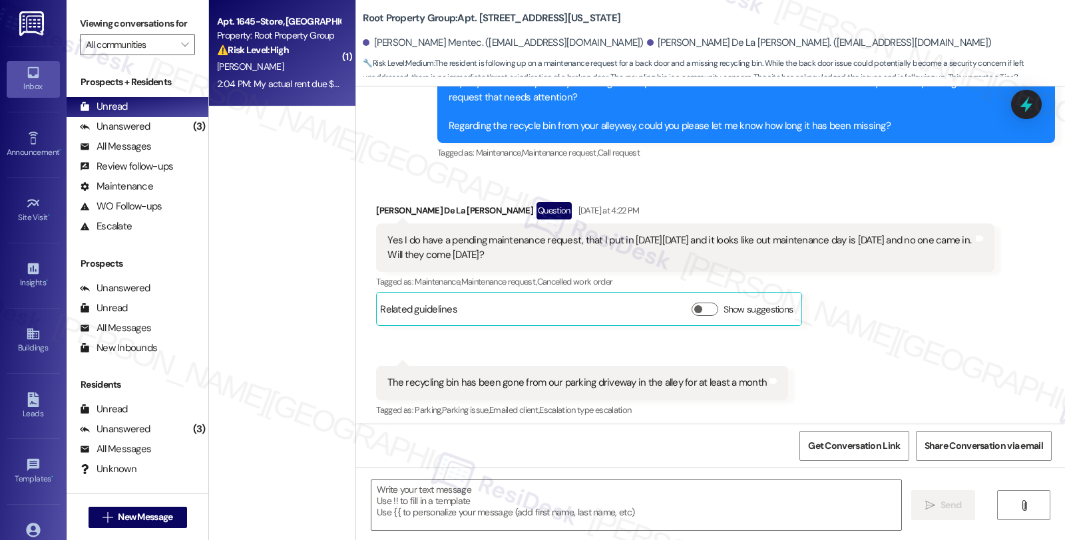
type textarea "Fetching suggested responses. Please feel free to read through the conversation…"
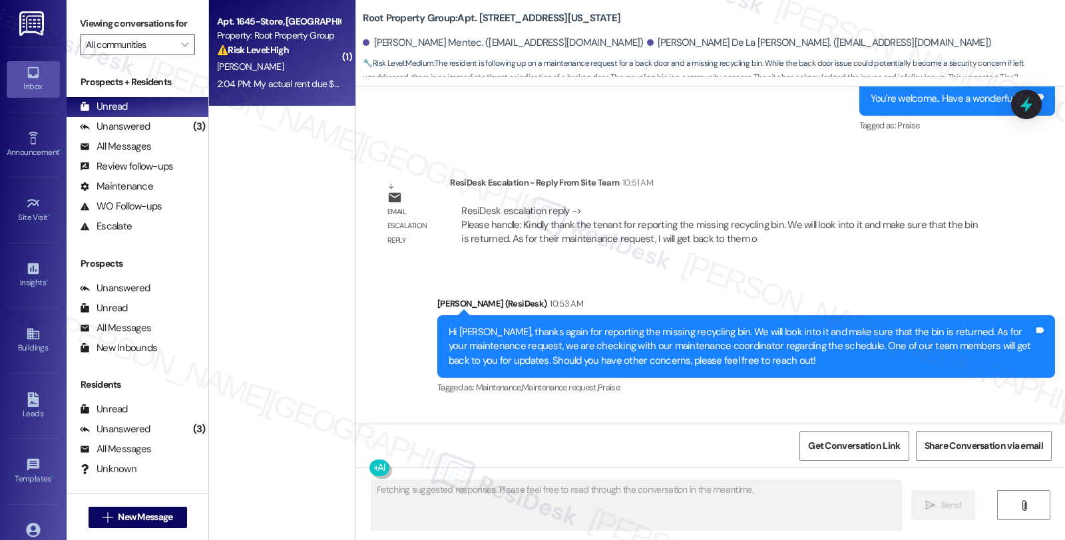
scroll to position [1725, 0]
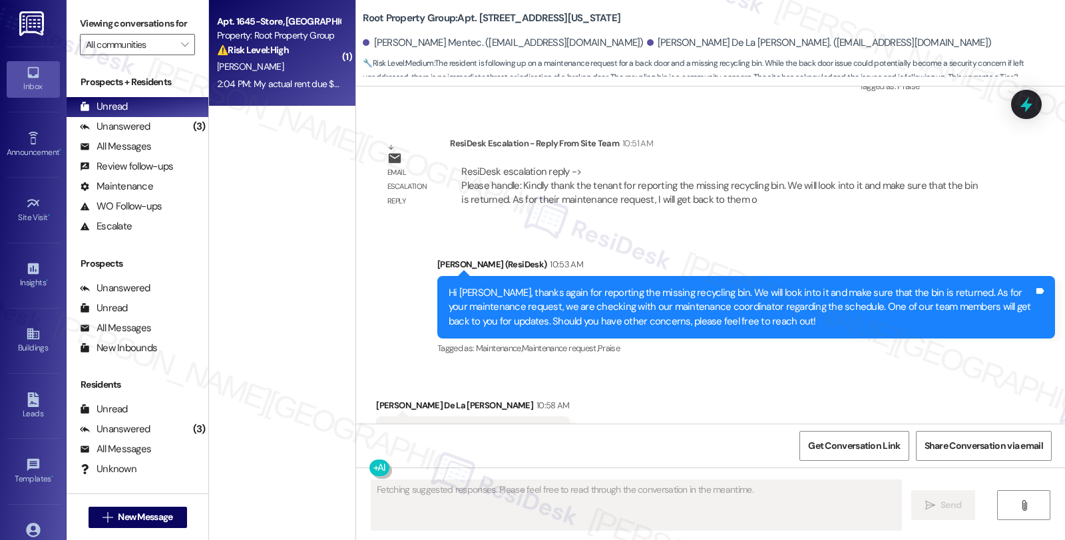
click at [304, 67] on div "[PERSON_NAME]" at bounding box center [279, 67] width 126 height 17
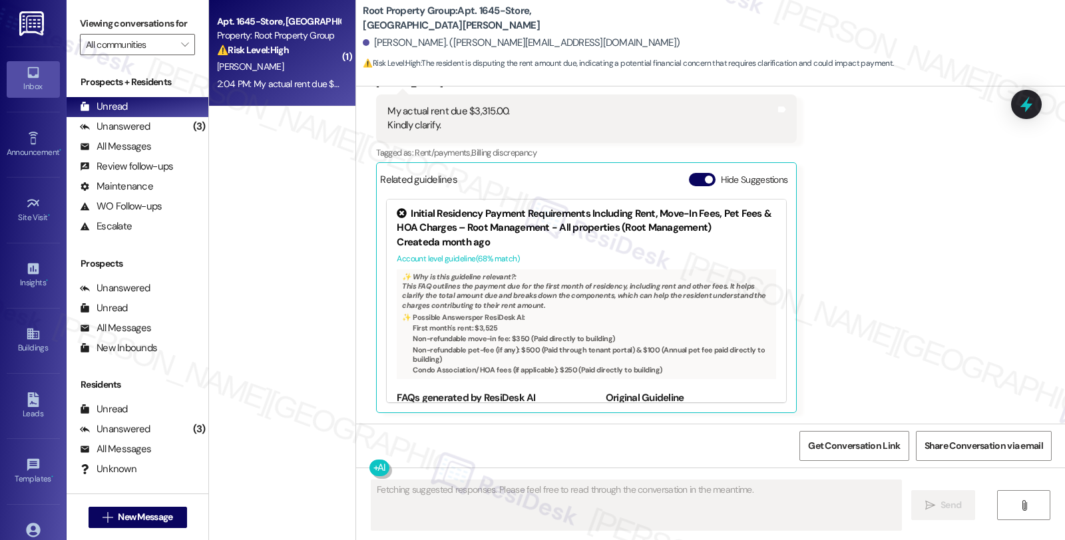
scroll to position [256, 0]
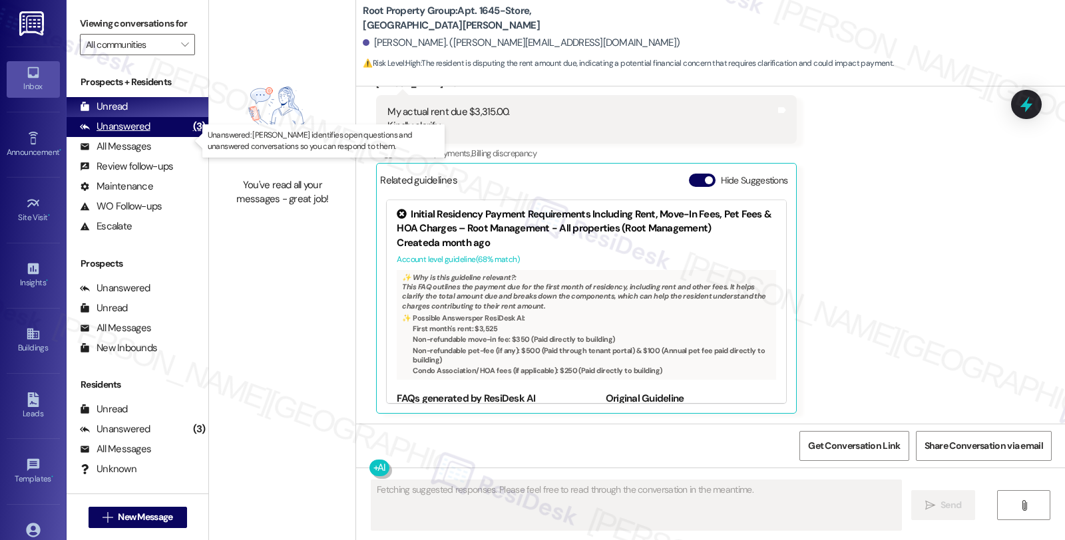
click at [148, 134] on div "Unanswered" at bounding box center [115, 127] width 71 height 14
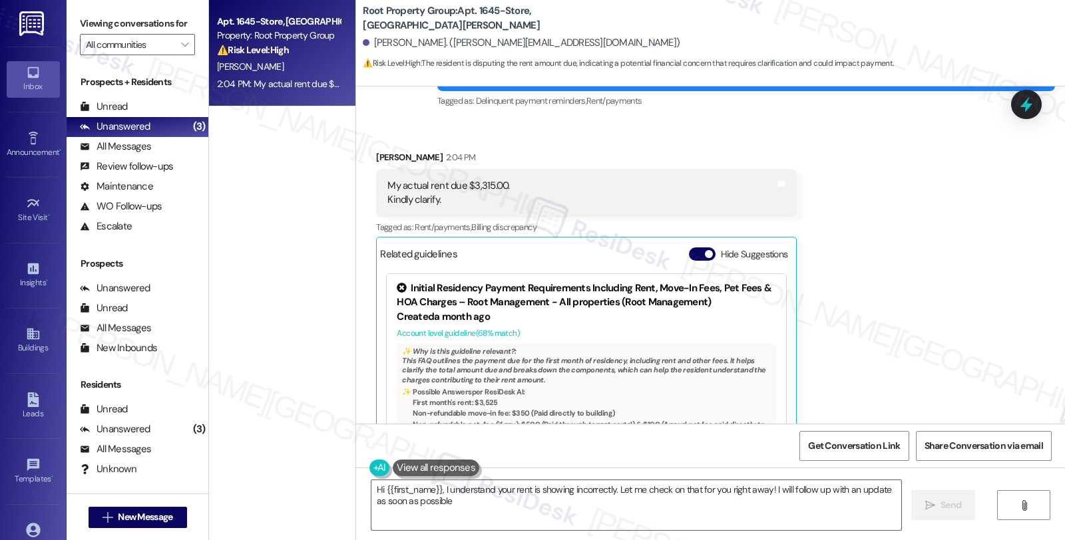
type textarea "Hi {{first_name}}, I understand your rent is showing incorrectly. Let me check …"
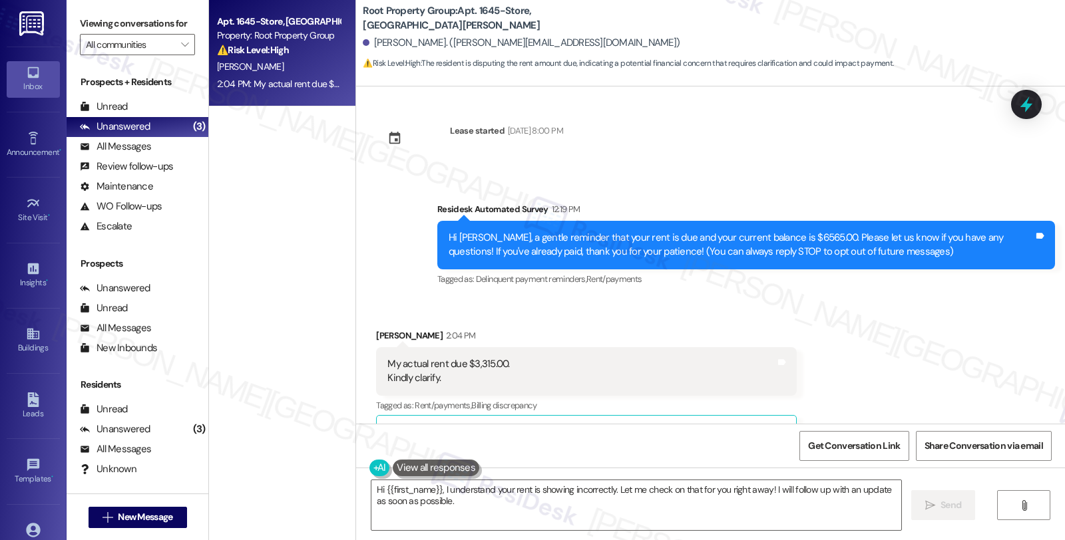
scroll to position [0, 0]
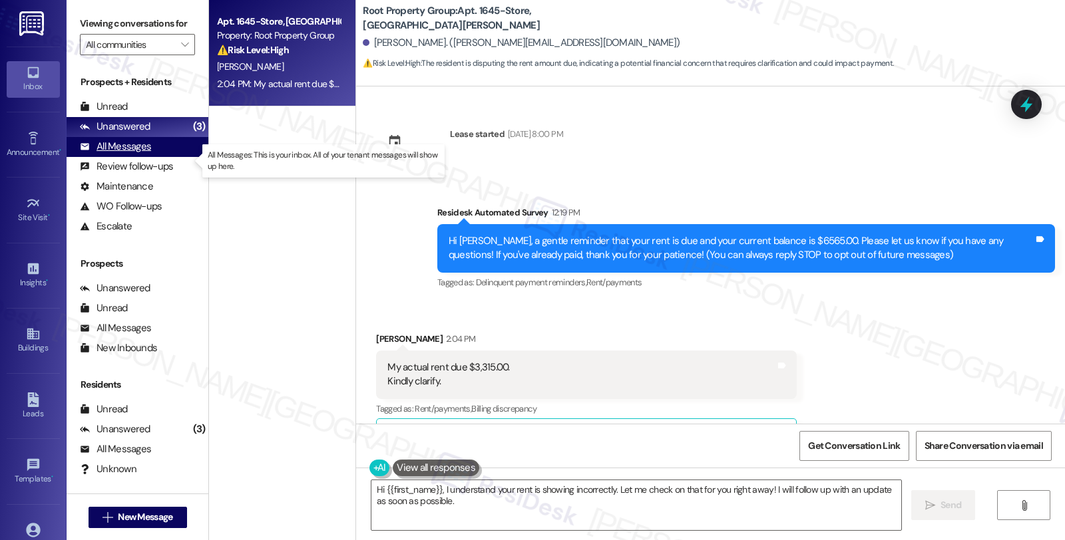
click at [132, 154] on div "All Messages" at bounding box center [115, 147] width 71 height 14
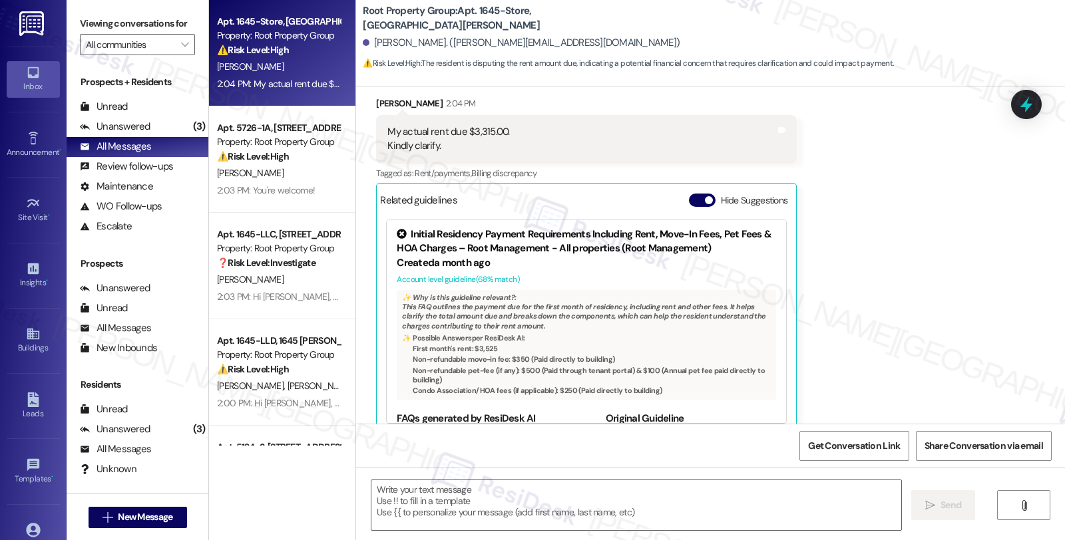
type textarea "Fetching suggested responses. Please feel free to read through the conversation…"
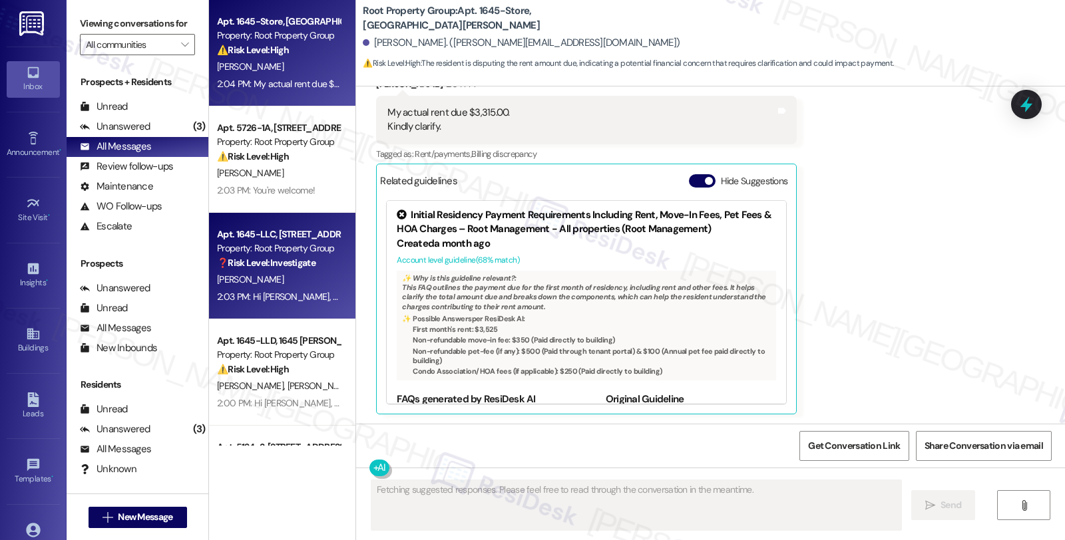
click at [301, 246] on div "Property: Root Property Group" at bounding box center [278, 249] width 123 height 14
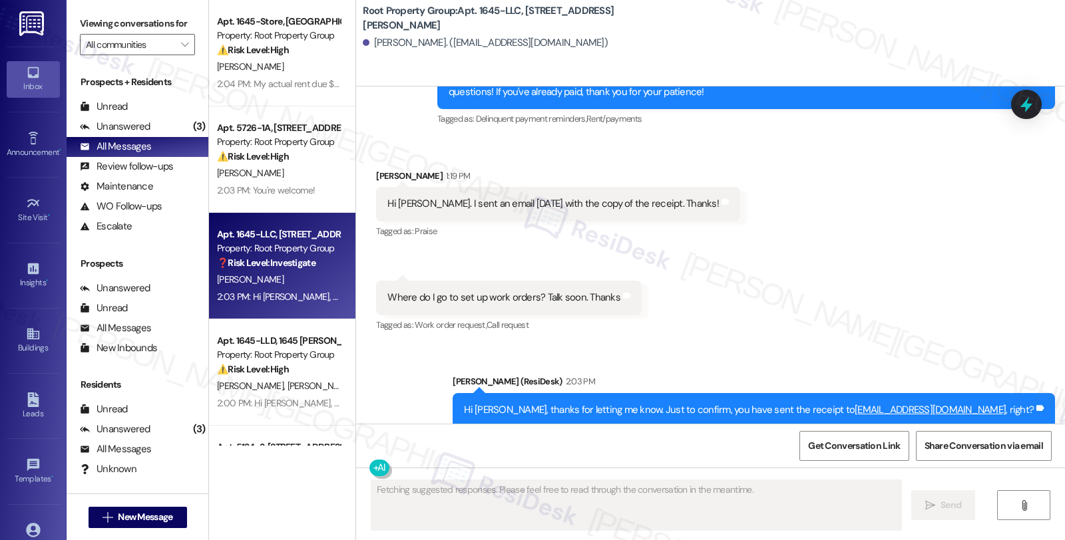
scroll to position [643, 0]
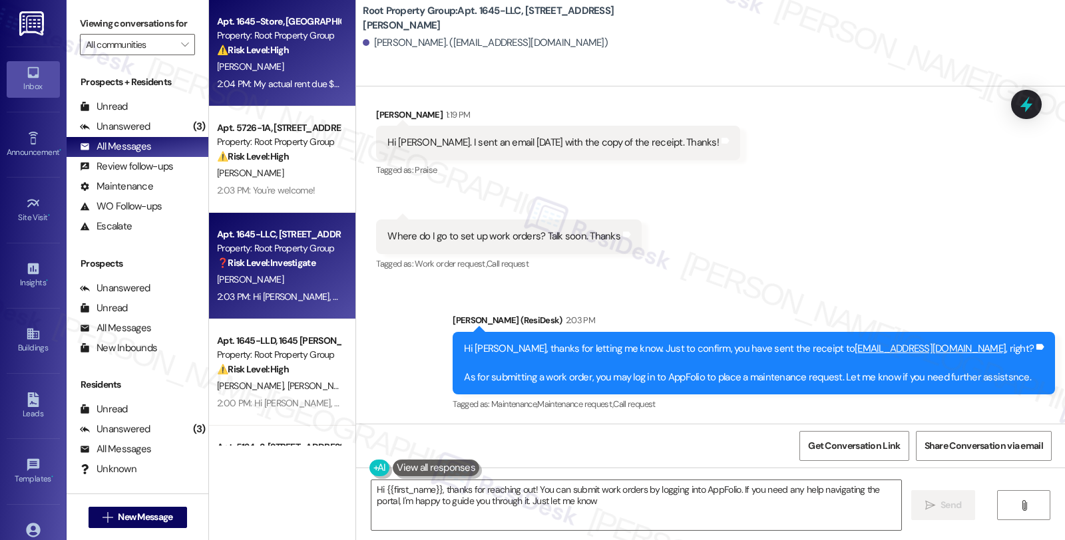
type textarea "Hi {{first_name}}, thanks for reaching out! You can submit work orders by loggi…"
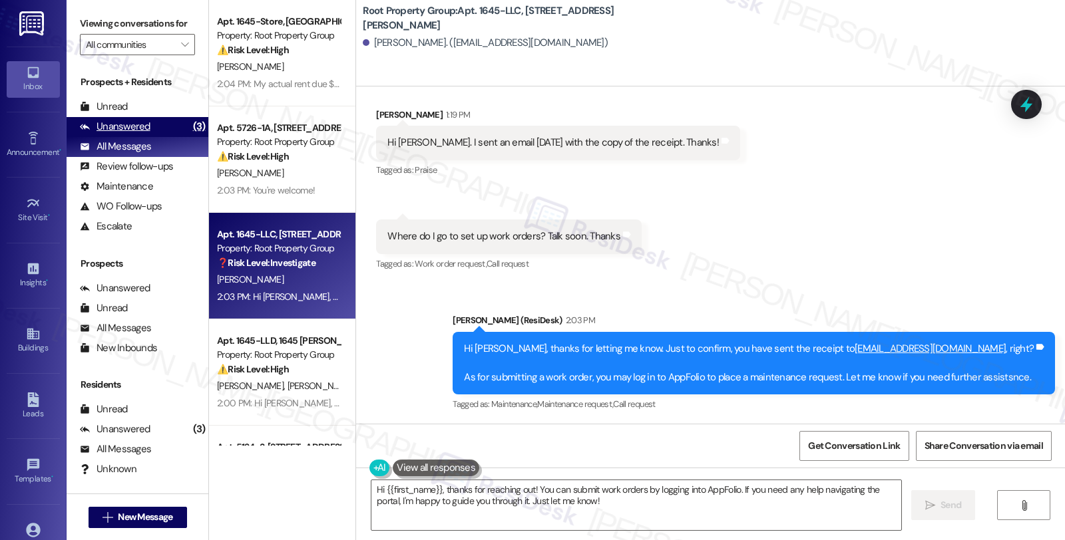
click at [158, 137] on div "Unanswered (3)" at bounding box center [138, 127] width 142 height 20
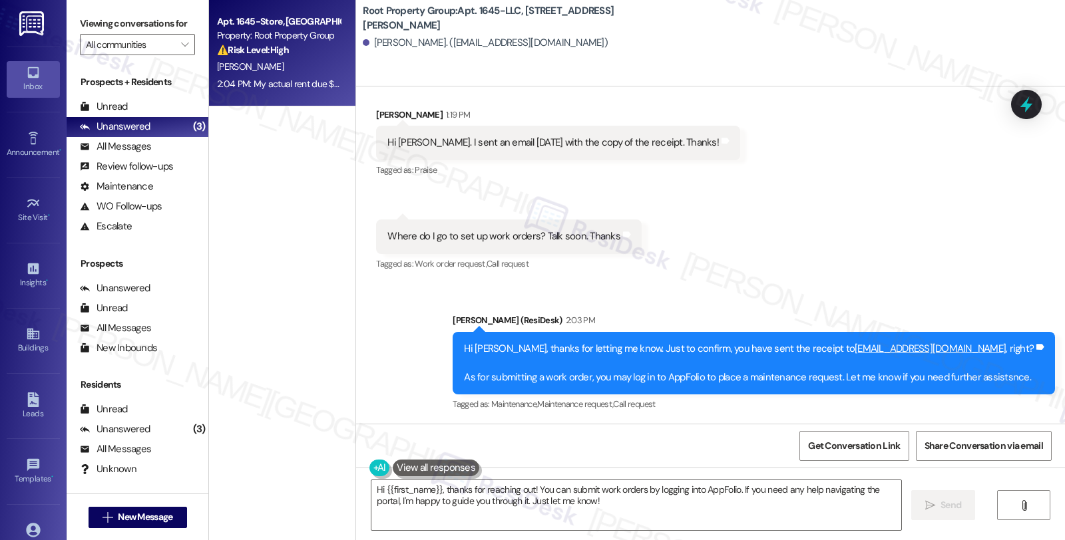
click at [314, 60] on div "[PERSON_NAME]" at bounding box center [279, 67] width 126 height 17
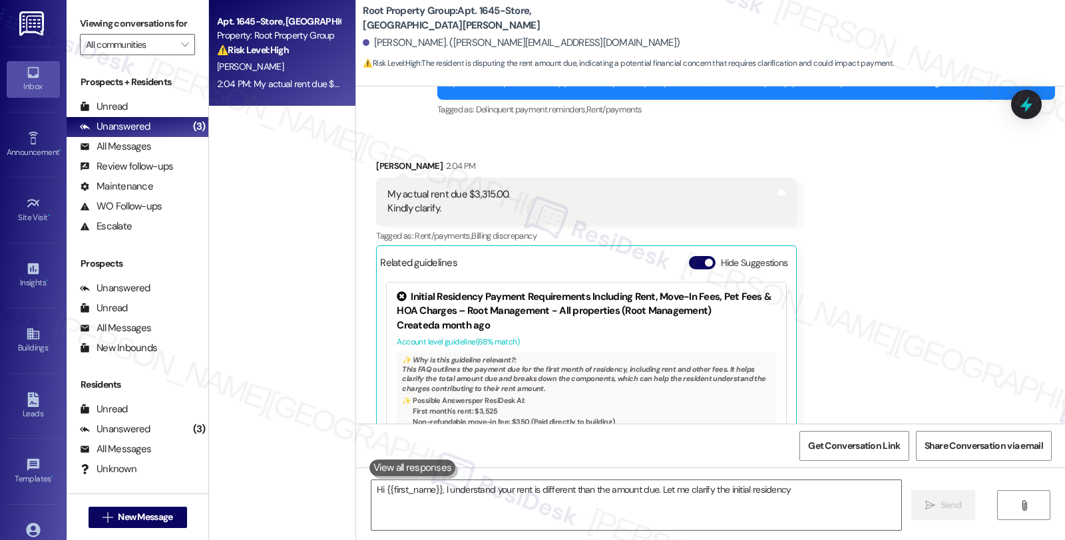
scroll to position [255, 0]
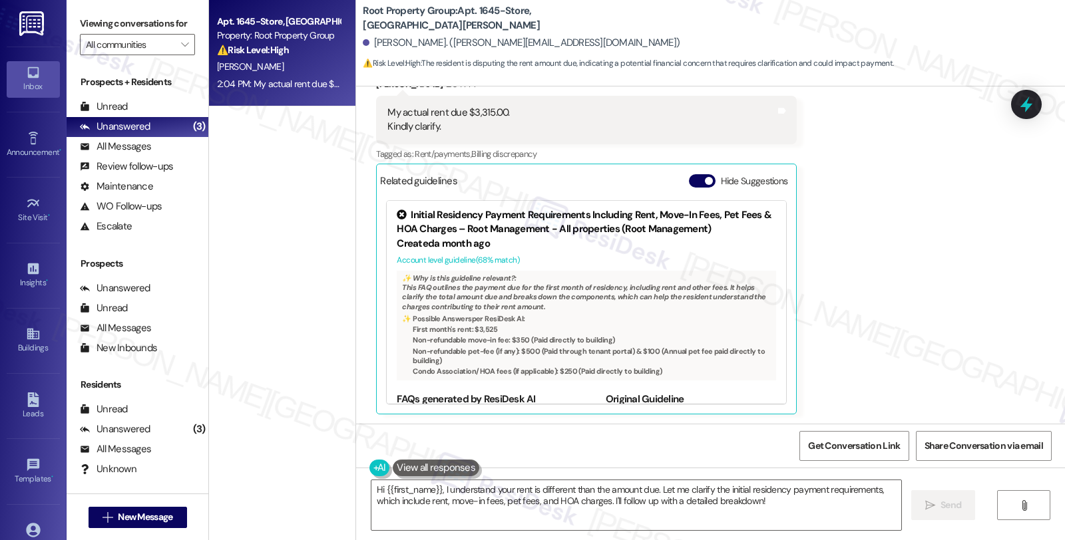
click at [886, 231] on div "Received via SMS Basharath Mohammed 2:04 PM My actual rent due $3,315.00. Kindl…" at bounding box center [710, 235] width 709 height 377
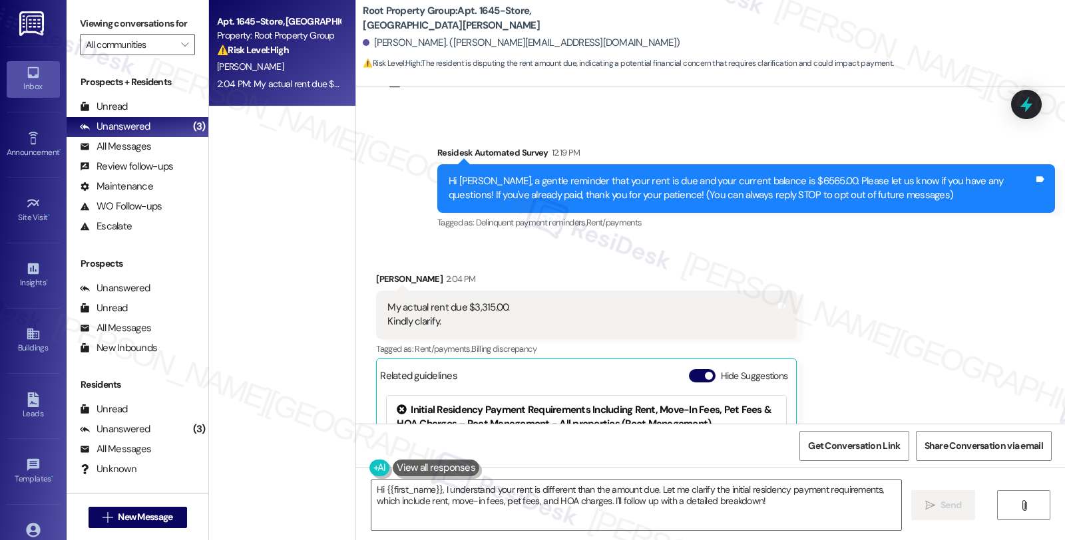
scroll to position [34, 0]
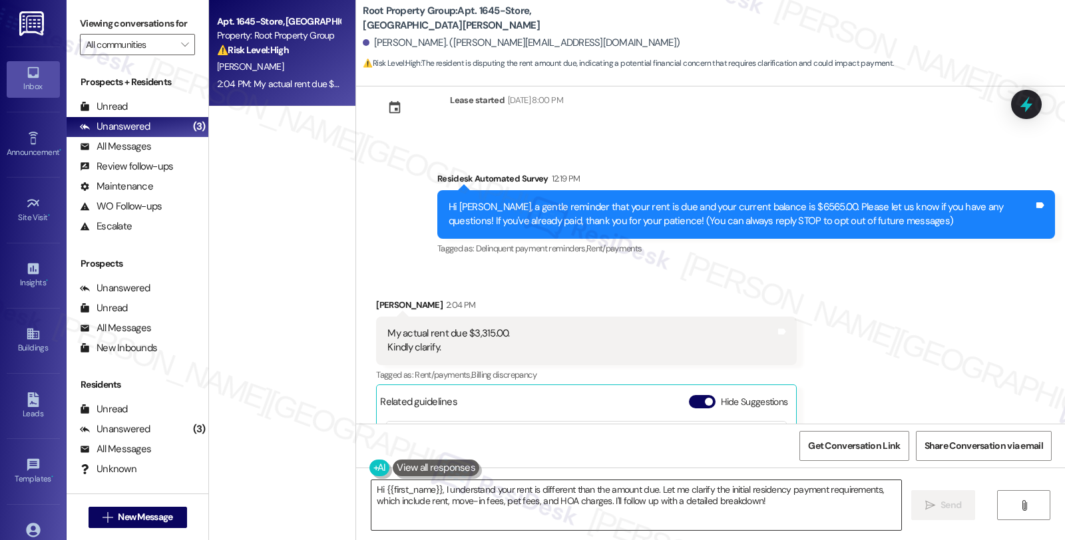
click at [437, 487] on textarea "Hi {{first_name}}, I understand your rent is different than the amount due. Let…" at bounding box center [636, 506] width 530 height 50
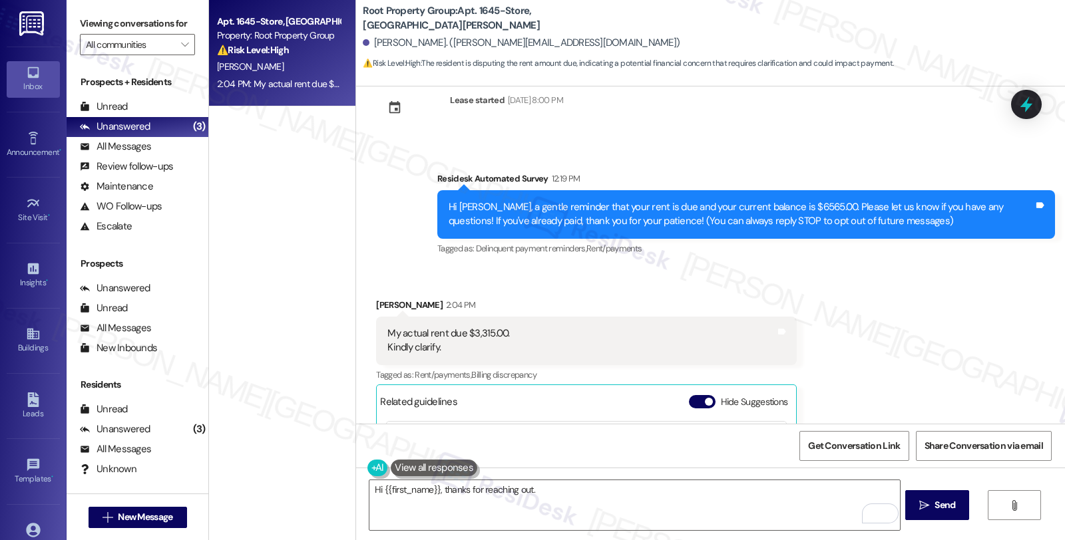
click at [908, 320] on div "Received via SMS Basharath Mohammed 2:04 PM My actual rent due $3,315.00. Kindl…" at bounding box center [710, 456] width 709 height 377
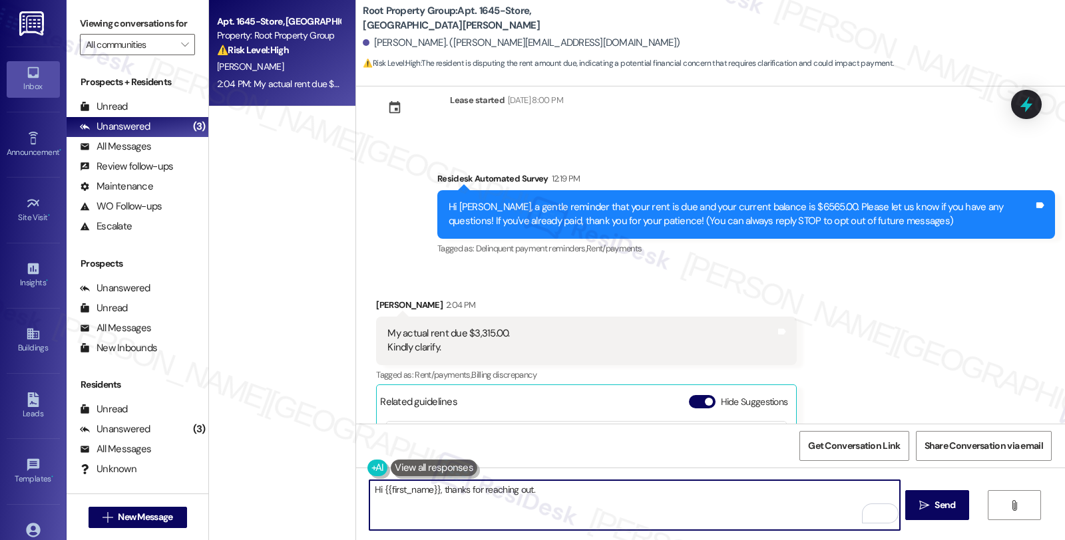
click at [557, 494] on textarea "Hi {{first_name}}, thanks for reaching out." at bounding box center [634, 506] width 530 height 50
click at [522, 491] on textarea "Hi {{first_name}}, thanks for reaching out. Have you paid your" at bounding box center [634, 506] width 530 height 50
drag, startPoint x: 606, startPoint y: 489, endPoint x: 825, endPoint y: 497, distance: 219.8
click at [825, 497] on textarea "Hi {{first_name}}, thanks for reaching out about your rent due. Have you paid y…" at bounding box center [634, 506] width 530 height 50
click at [775, 491] on textarea "Hi {{first_name}}, thanks for reaching out about your rent due. I'm happy to as…" at bounding box center [634, 506] width 530 height 50
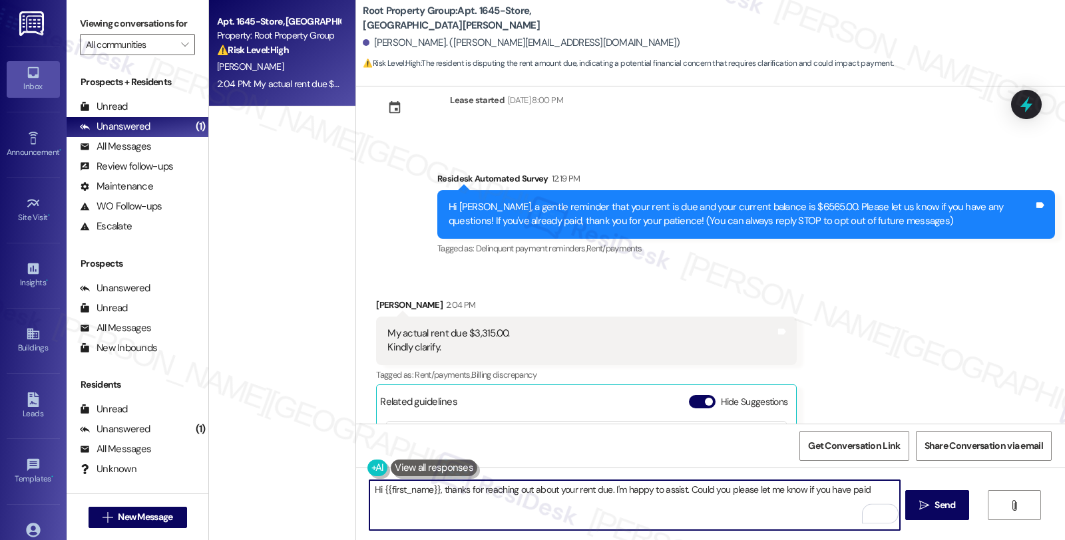
paste textarea "previous management company,"
click at [859, 487] on textarea "Hi {{first_name}}, thanks for reaching out about your rent due. I'm happy to as…" at bounding box center [634, 506] width 530 height 50
click at [622, 499] on textarea "Hi {{first_name}}, thanks for reaching out about your rent due. I'm happy to as…" at bounding box center [634, 506] width 530 height 50
paste textarea "please email a copy of your receipt to residentsupport@rootpg.com so we can ass…"
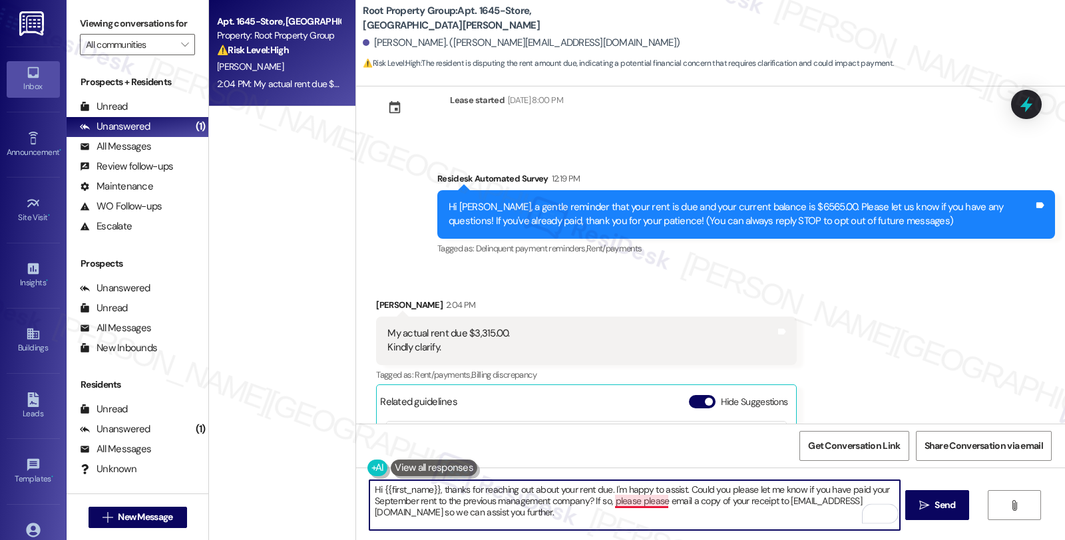
click at [646, 496] on textarea "Hi {{first_name}}, thanks for reaching out about your rent due. I'm happy to as…" at bounding box center [634, 506] width 530 height 50
type textarea "Hi {{first_name}}, thanks for reaching out about your rent due. I'm happy to as…"
click at [950, 498] on span "Send" at bounding box center [944, 505] width 21 height 14
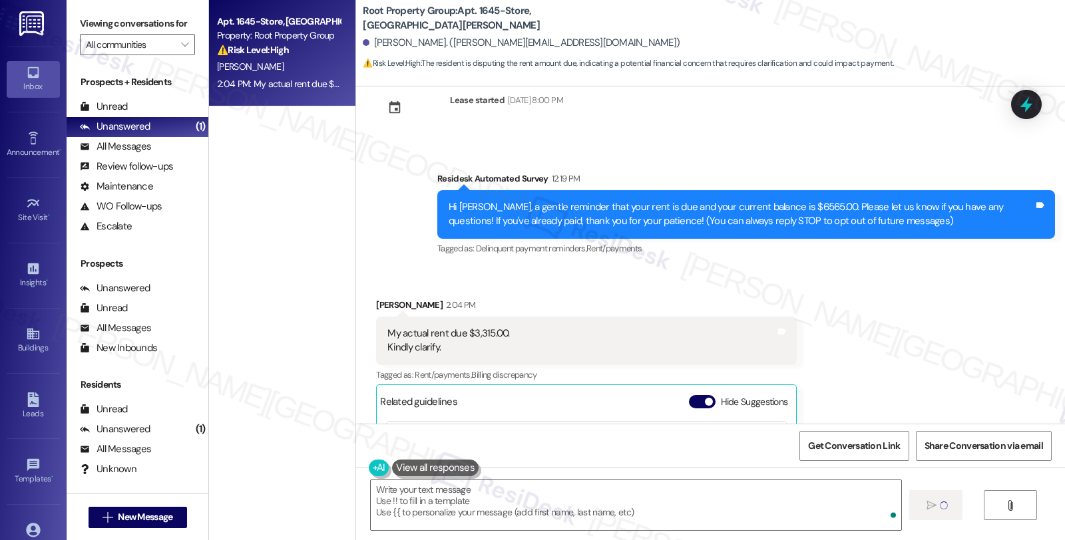
type textarea "Fetching suggested responses. Please feel free to read through the conversation…"
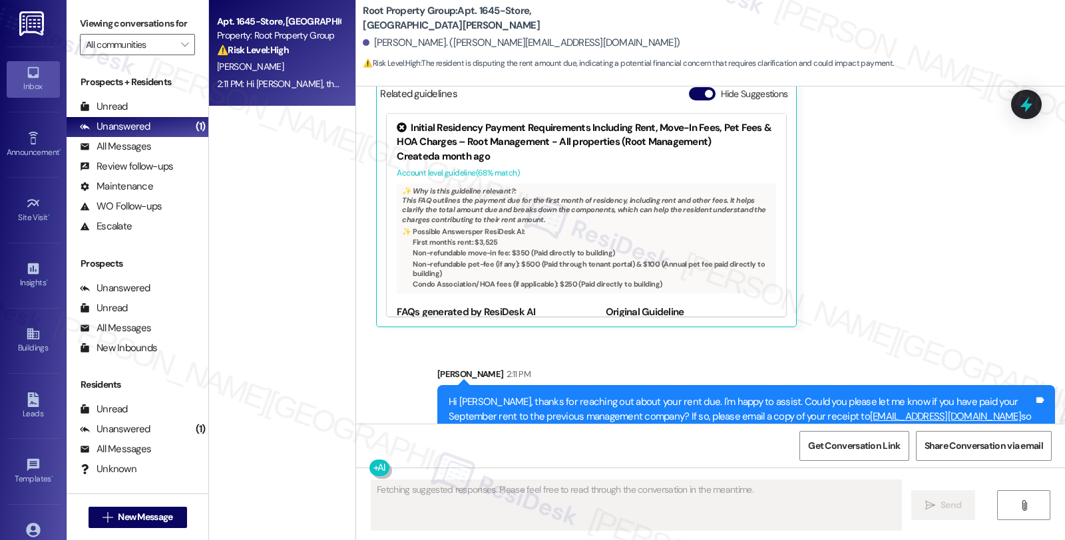
scroll to position [377, 0]
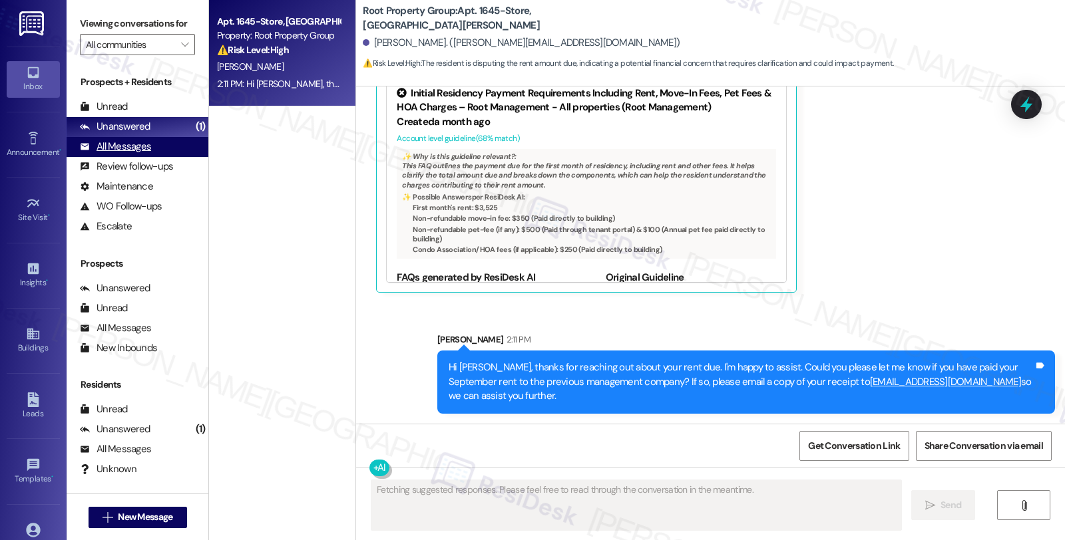
click at [156, 157] on div "All Messages (undefined)" at bounding box center [138, 147] width 142 height 20
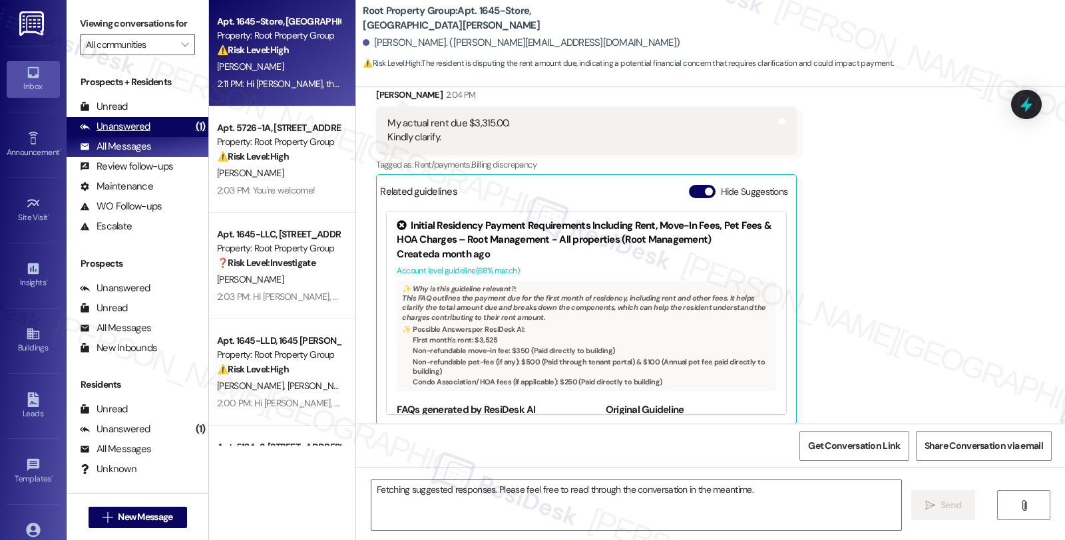
click at [156, 137] on div "Unanswered (1)" at bounding box center [138, 127] width 142 height 20
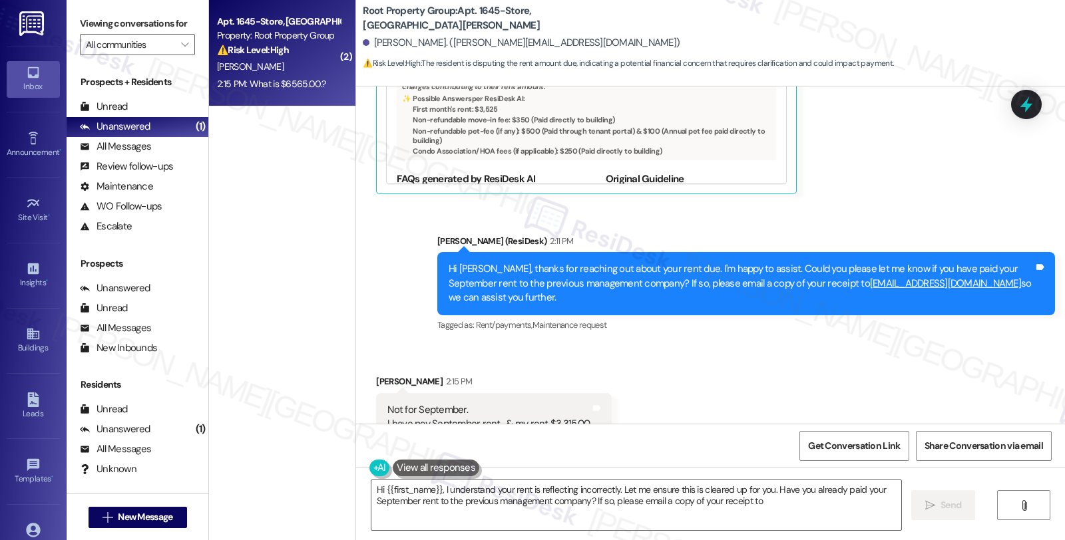
scroll to position [502, 0]
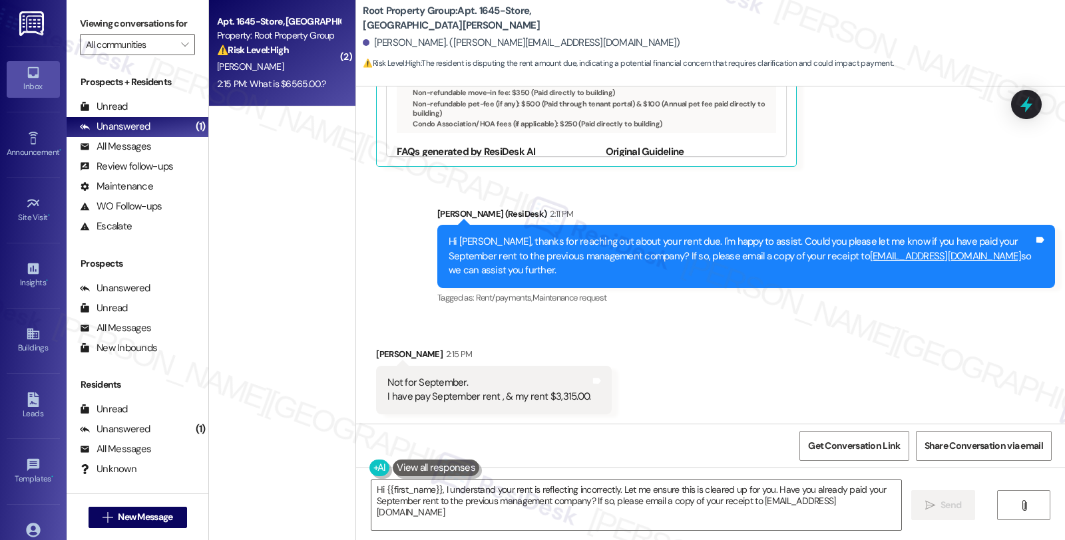
type textarea "Hi {{first_name}}, I understand your rent is reflecting incorrectly. Let me ens…"
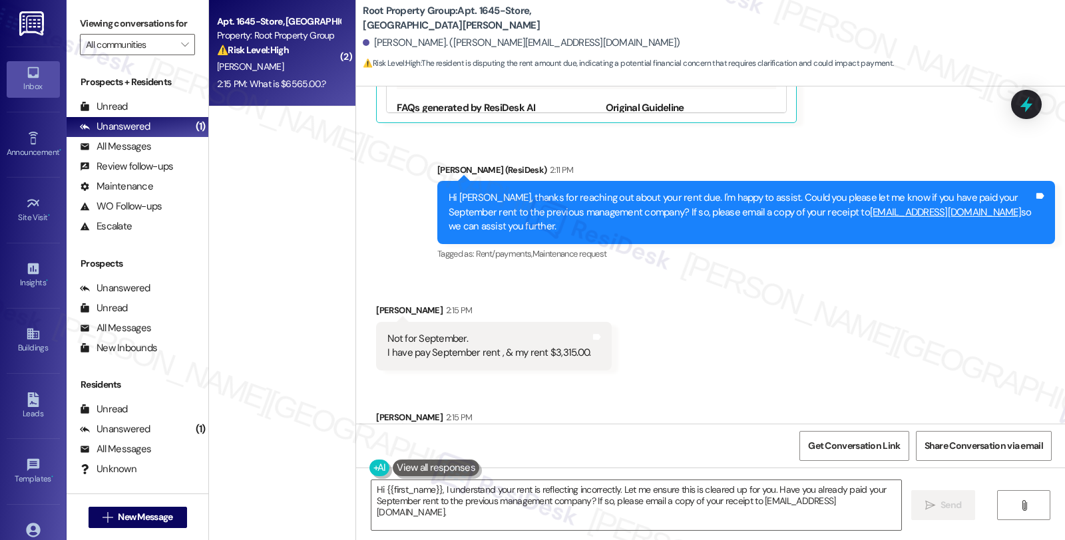
scroll to position [596, 0]
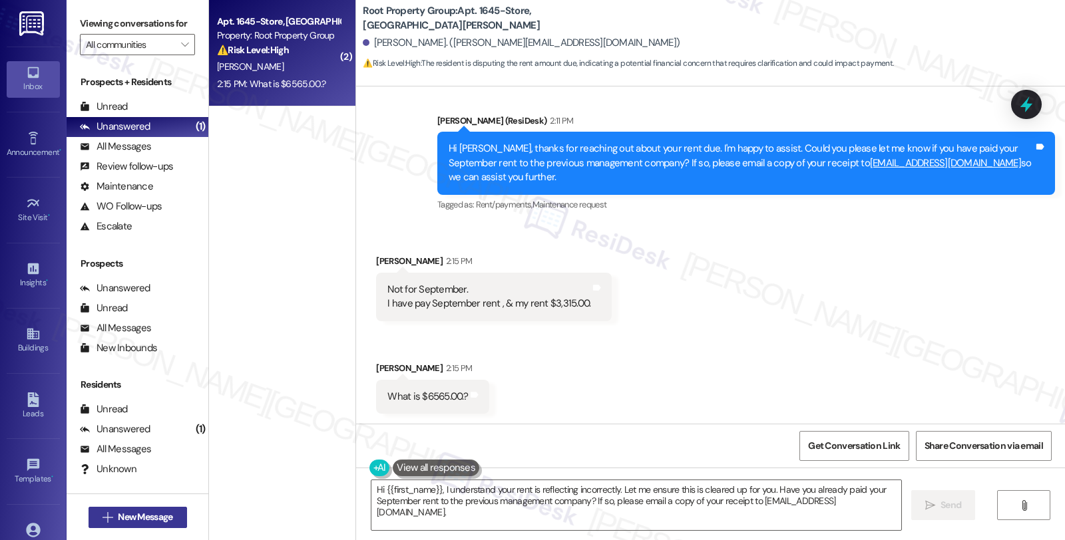
click at [162, 514] on span "New Message" at bounding box center [145, 517] width 55 height 14
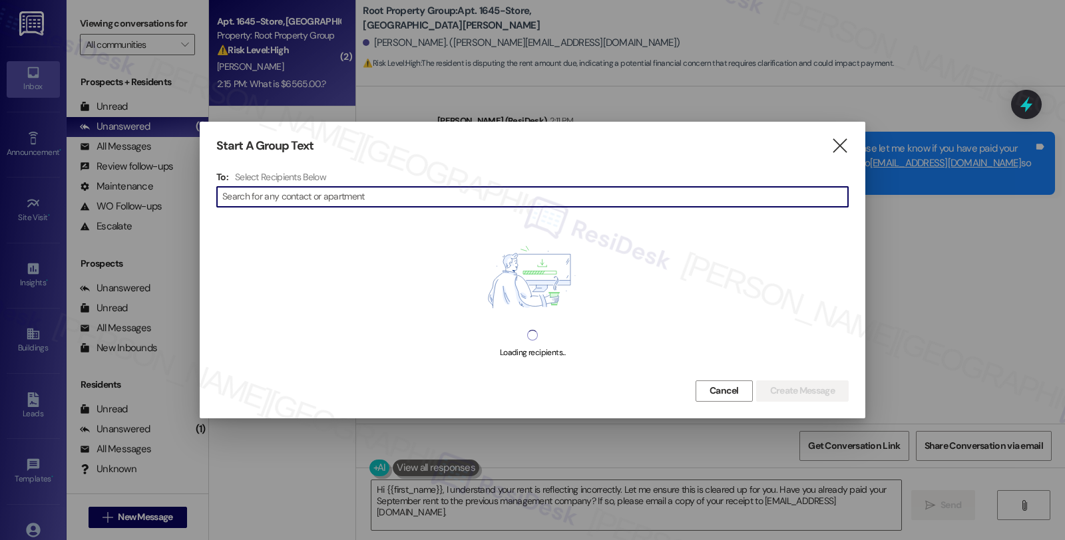
click at [411, 198] on input at bounding box center [535, 197] width 626 height 19
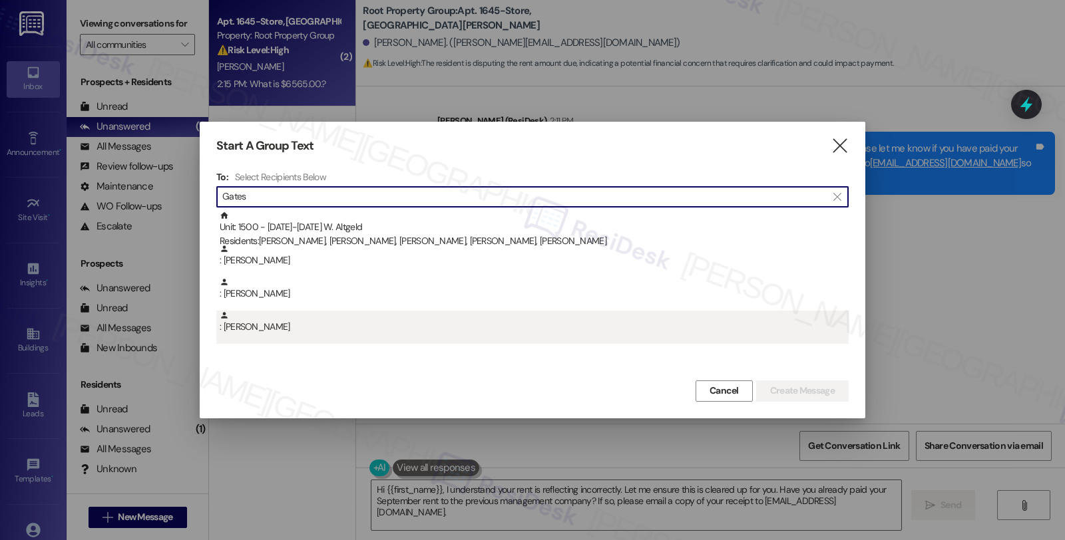
type input "Gates"
click at [331, 338] on div ": Thomas Gates" at bounding box center [532, 327] width 632 height 33
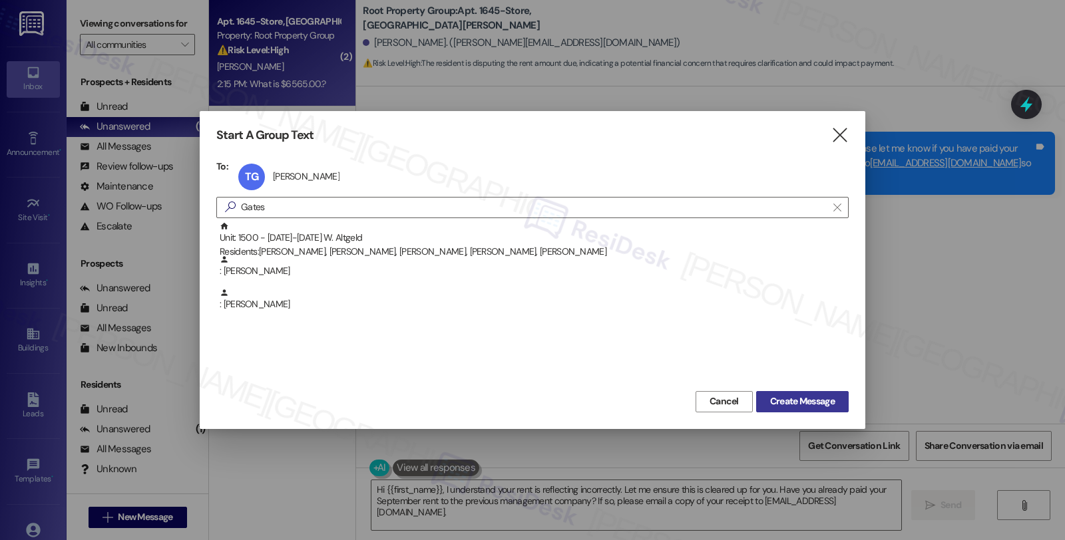
click at [819, 401] on span "Create Message" at bounding box center [802, 402] width 65 height 14
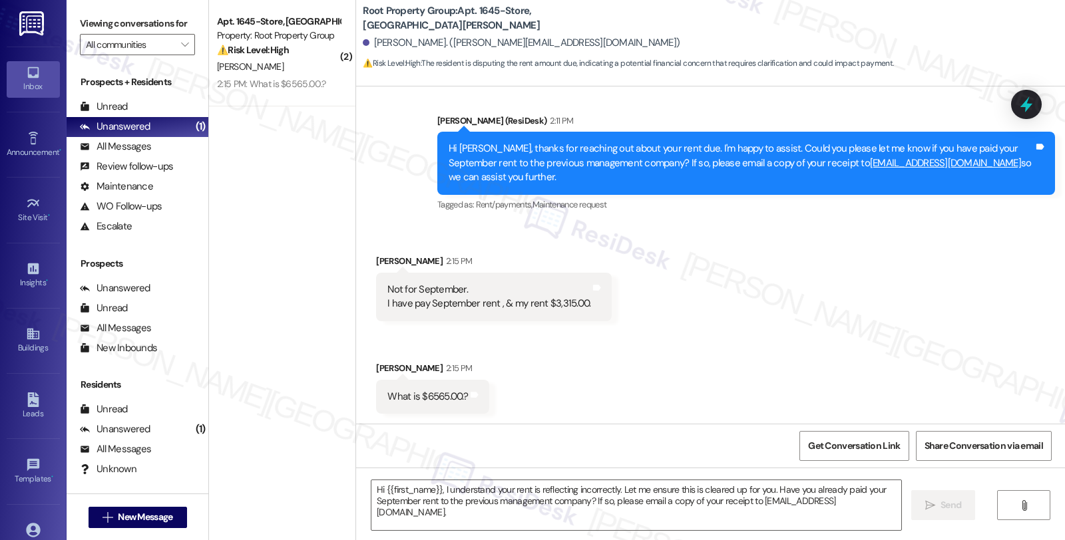
type textarea "Fetching suggested responses. Please feel free to read through the conversation…"
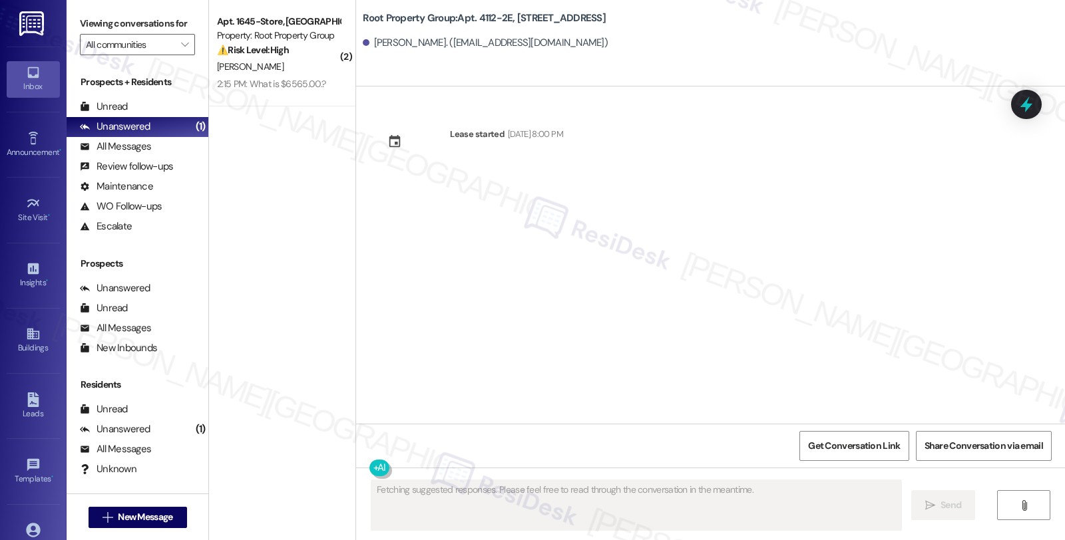
scroll to position [0, 0]
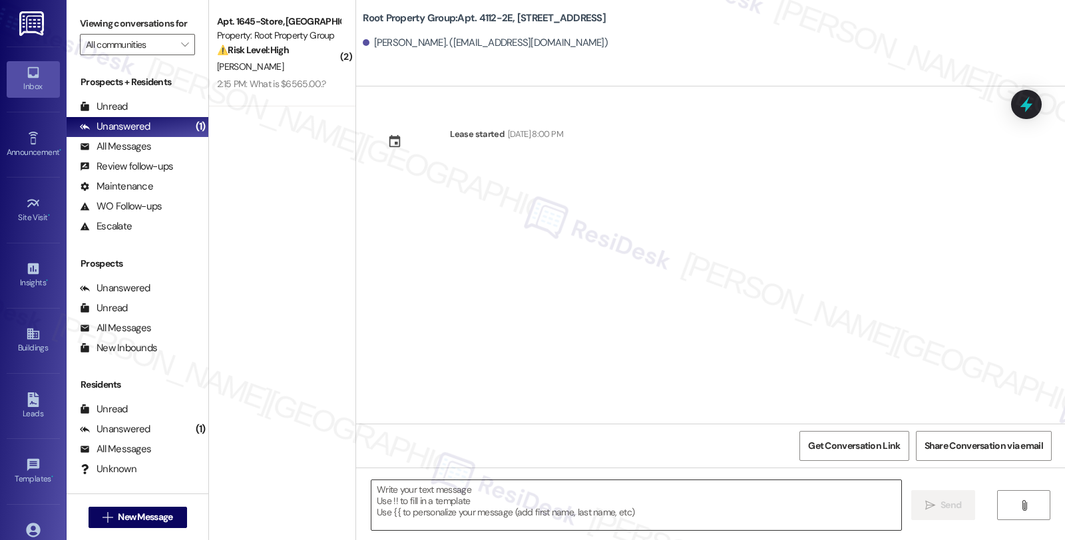
click at [576, 497] on textarea at bounding box center [636, 506] width 530 height 50
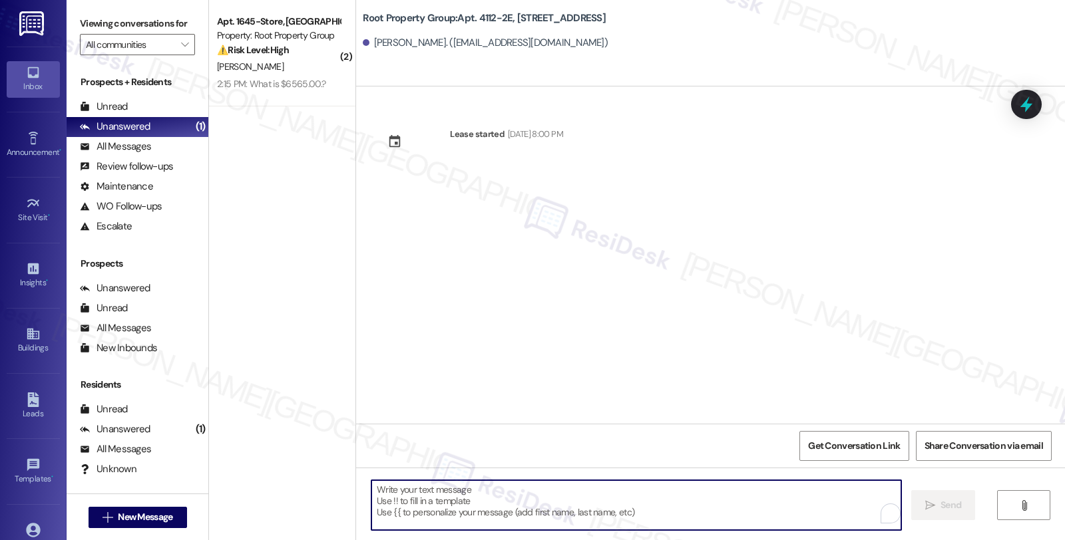
paste textarea "Hi {{first_name}}! We’re so excited you’ve chosen {{property}} as your future h…"
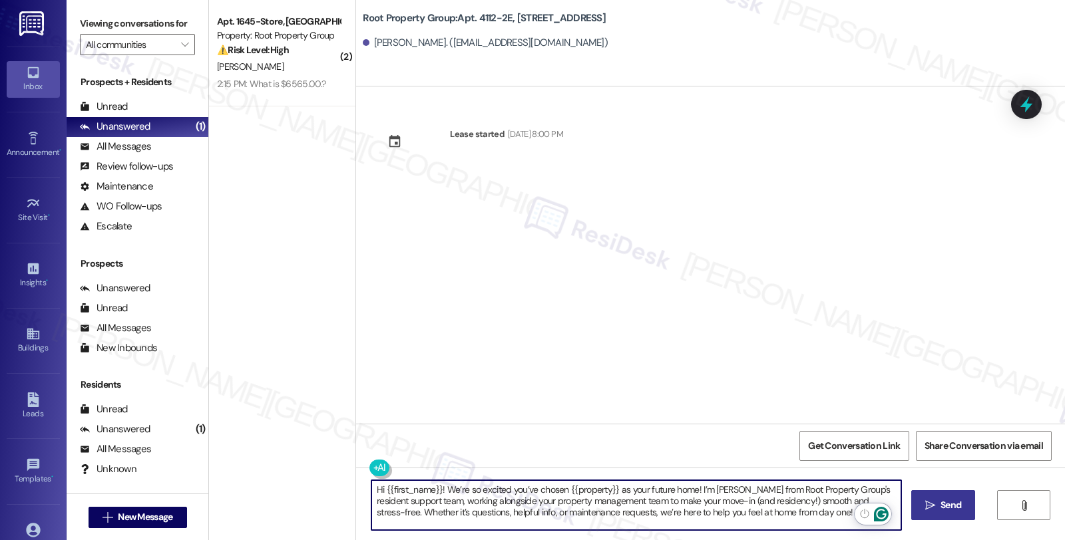
type textarea "Hi {{first_name}}! We’re so excited you’ve chosen {{property}} as your future h…"
click at [934, 502] on span " Send" at bounding box center [943, 505] width 42 height 14
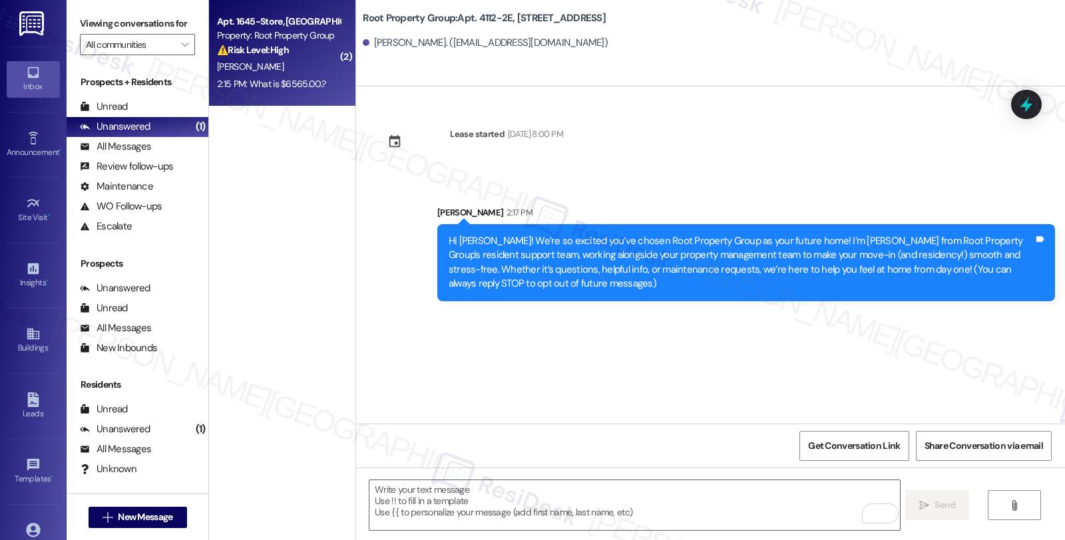
click at [315, 49] on div "⚠️ Risk Level: High The resident is disputing the rent amount due, indicating a…" at bounding box center [278, 50] width 123 height 14
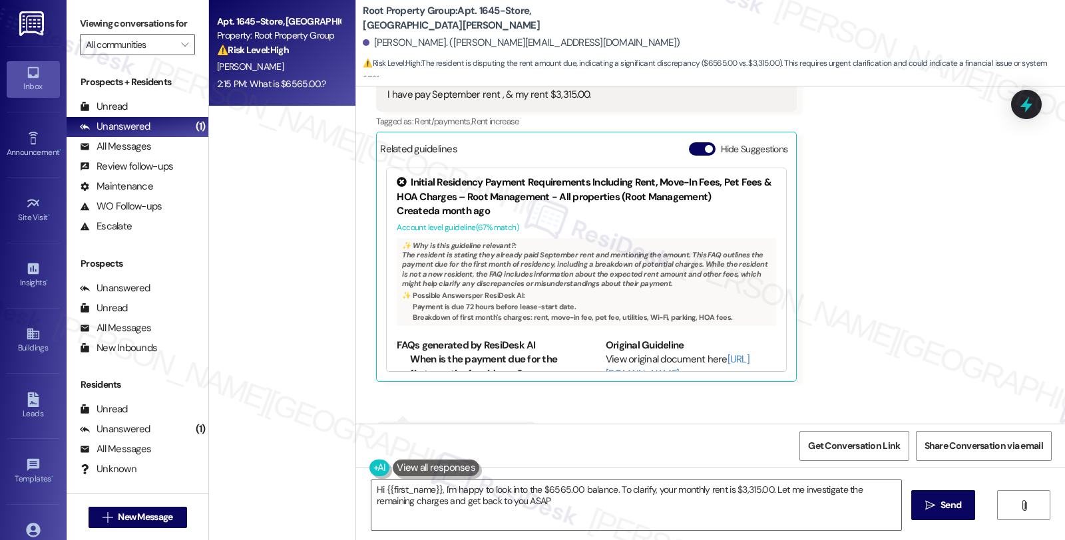
scroll to position [650, 0]
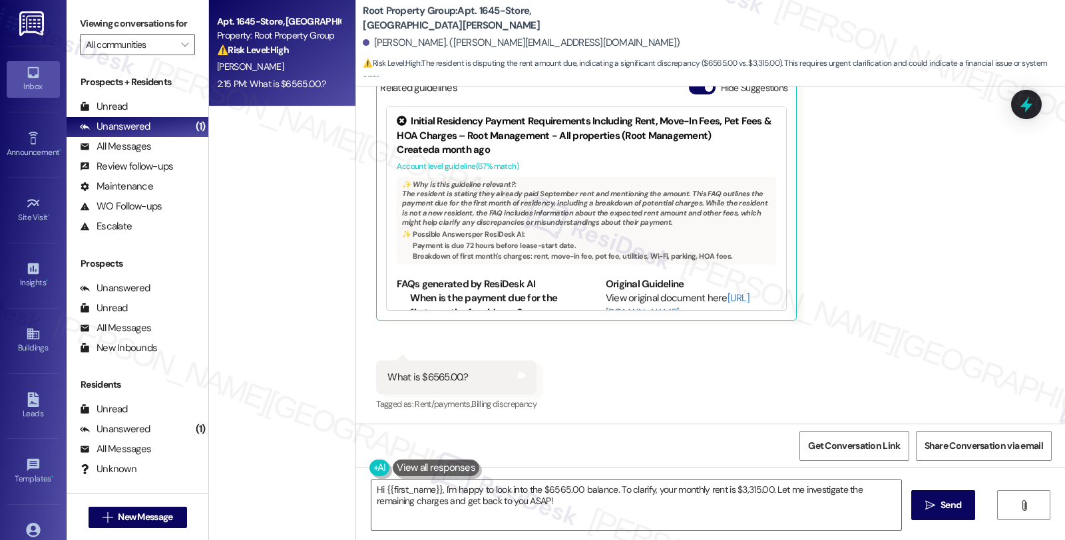
click at [869, 265] on div "Received via SMS Basharath Mohammed 2:15 PM Not for September. I have pay Septe…" at bounding box center [710, 188] width 709 height 471
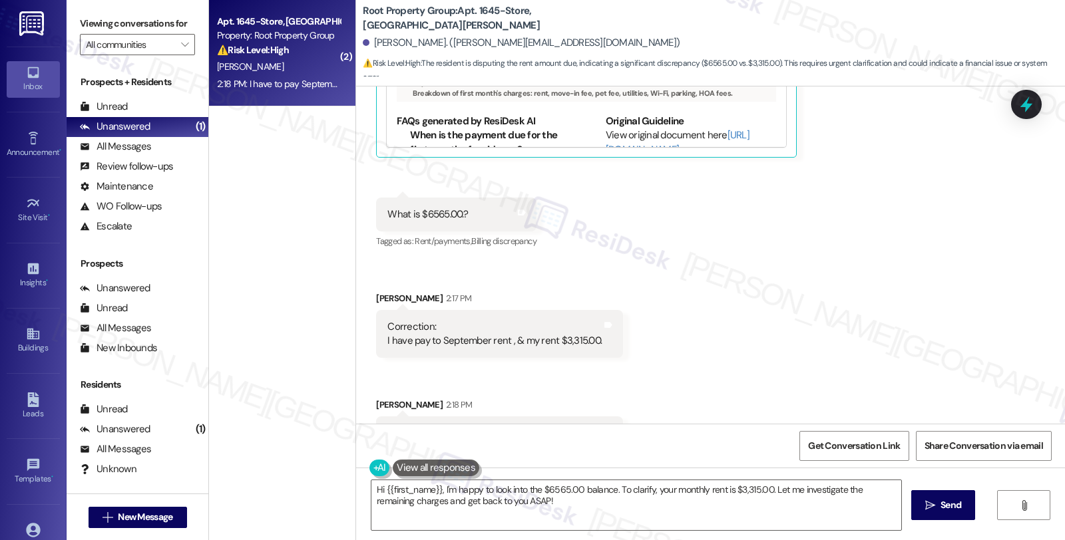
scroll to position [850, 0]
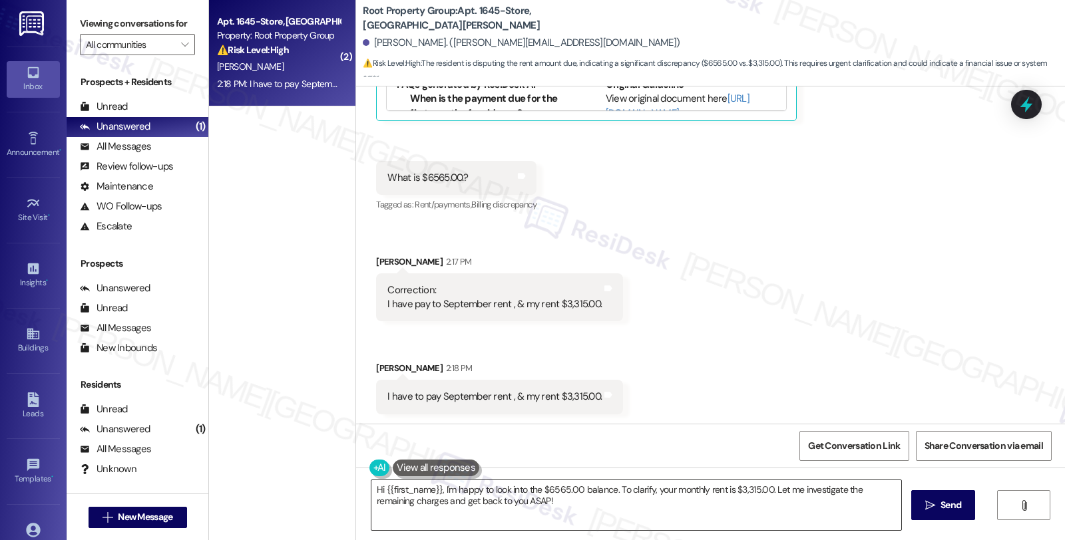
click at [371, 491] on textarea "Hi {{first_name}}, I'm happy to look into the $6565.00 balance. To clarify, you…" at bounding box center [636, 506] width 530 height 50
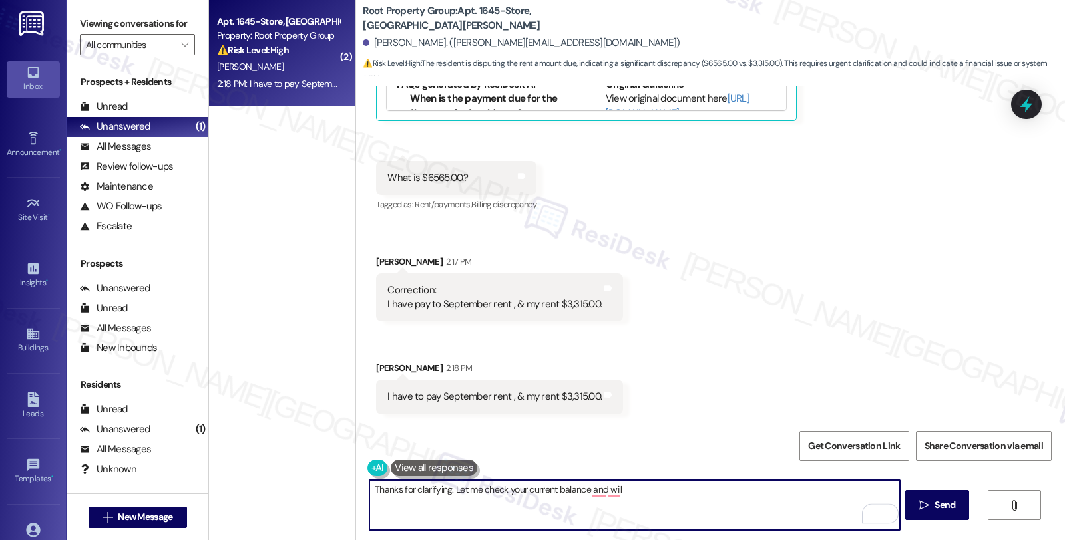
click at [446, 489] on textarea "Thanks for clarifying. Let me check your current balance and will" at bounding box center [634, 506] width 530 height 50
click at [763, 487] on textarea "Thanks for clarifying. Could you please let me know what the amount is shown in…" at bounding box center [634, 506] width 530 height 50
type textarea "Thanks for clarifying. Could you please let me know what the amount is shown in…"
click at [923, 501] on icon "" at bounding box center [924, 505] width 10 height 11
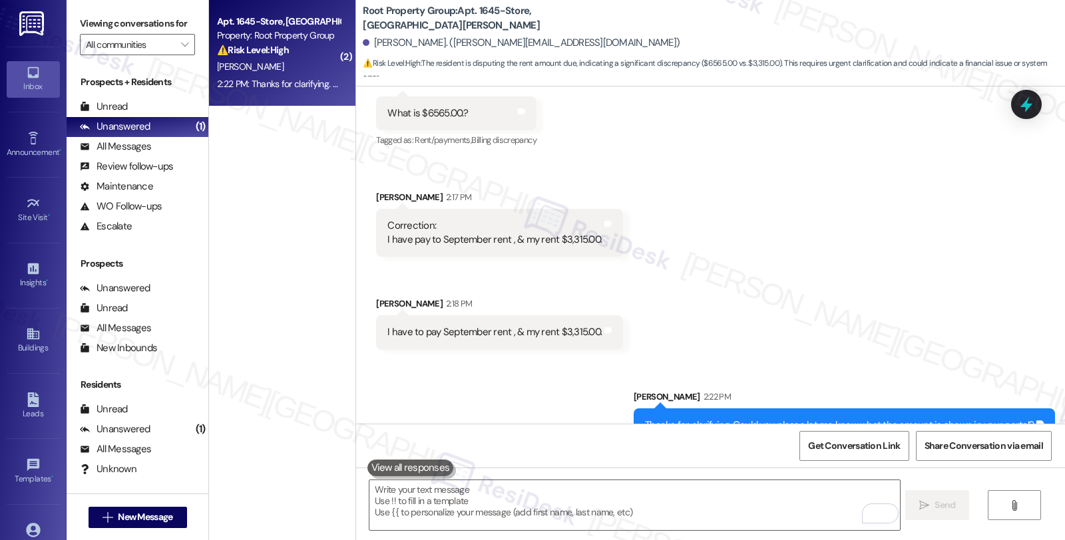
scroll to position [943, 0]
